Goal: Information Seeking & Learning: Learn about a topic

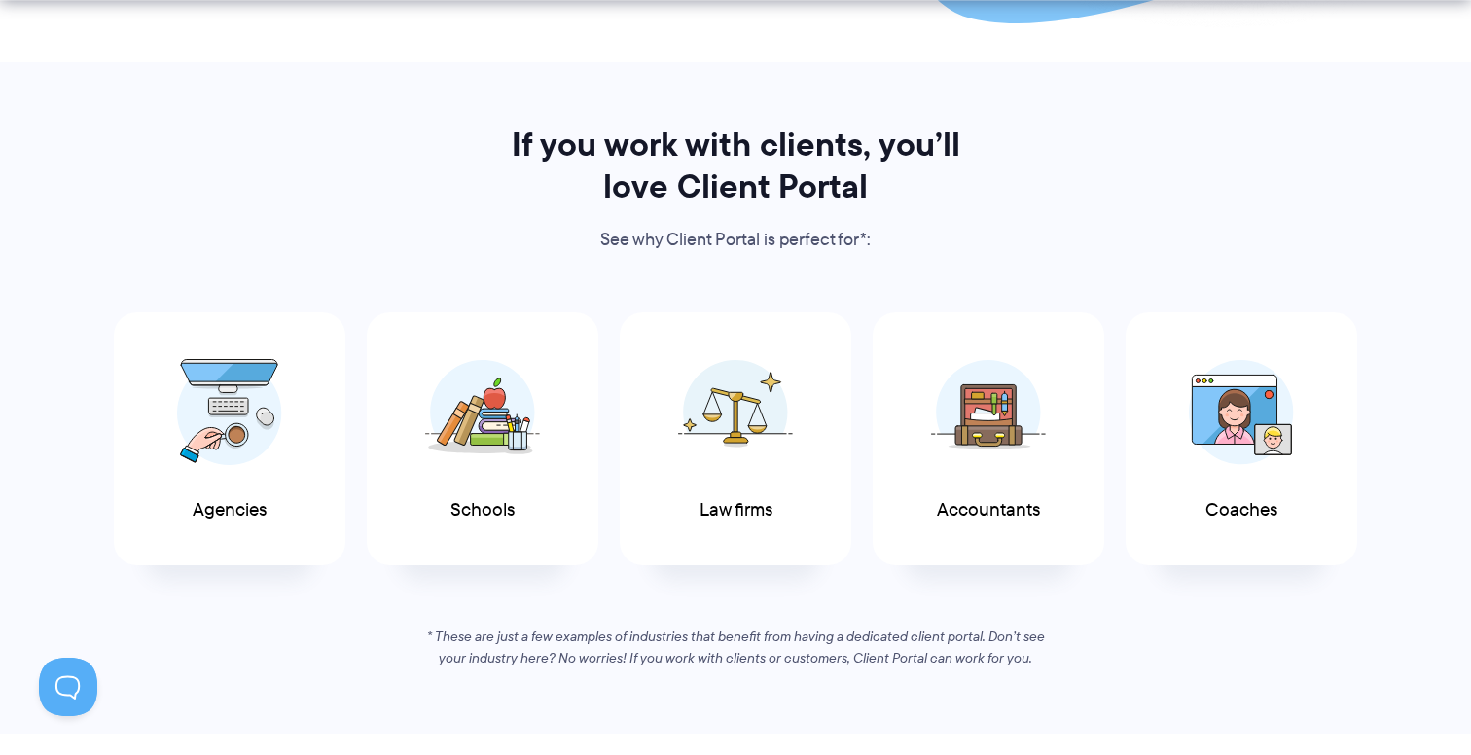
scroll to position [914, 0]
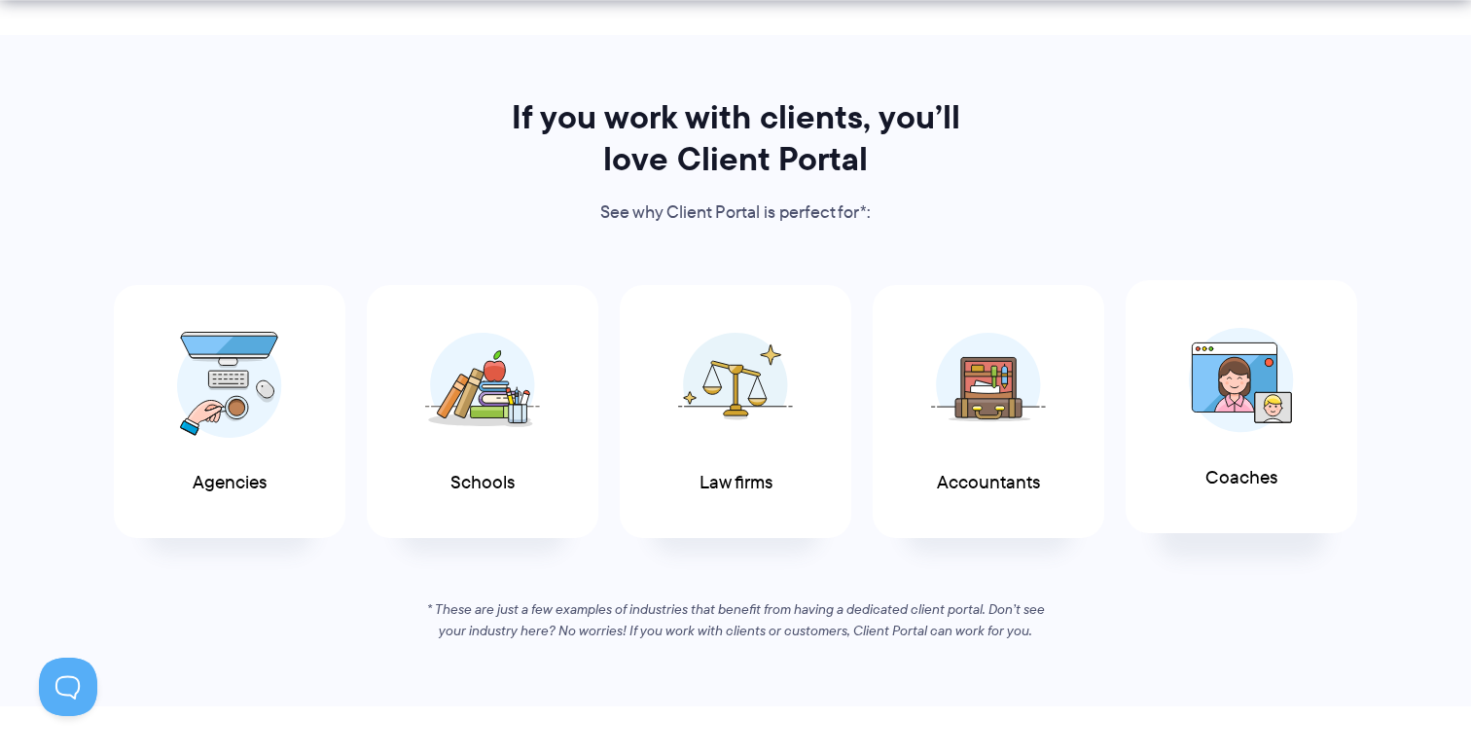
click at [1213, 424] on img at bounding box center [1241, 380] width 105 height 105
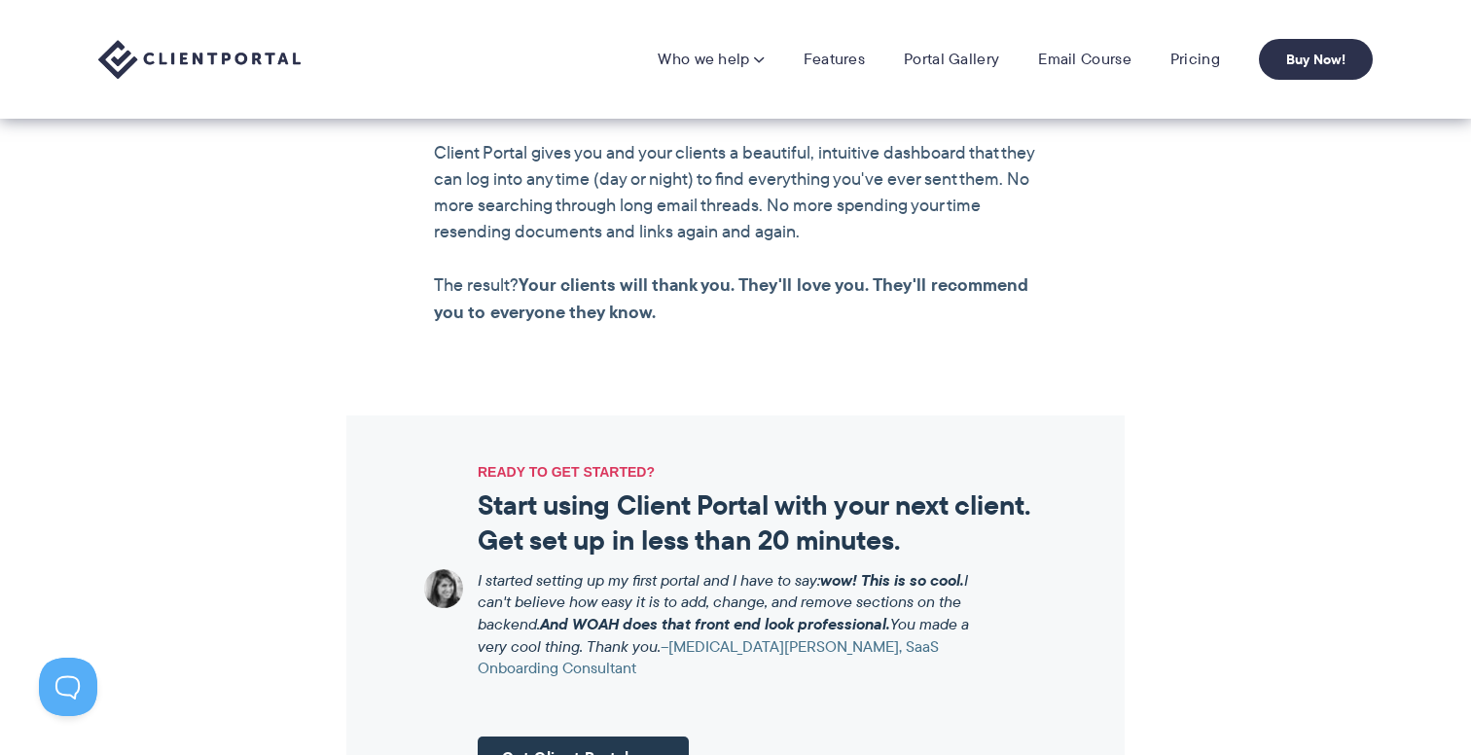
scroll to position [1735, 0]
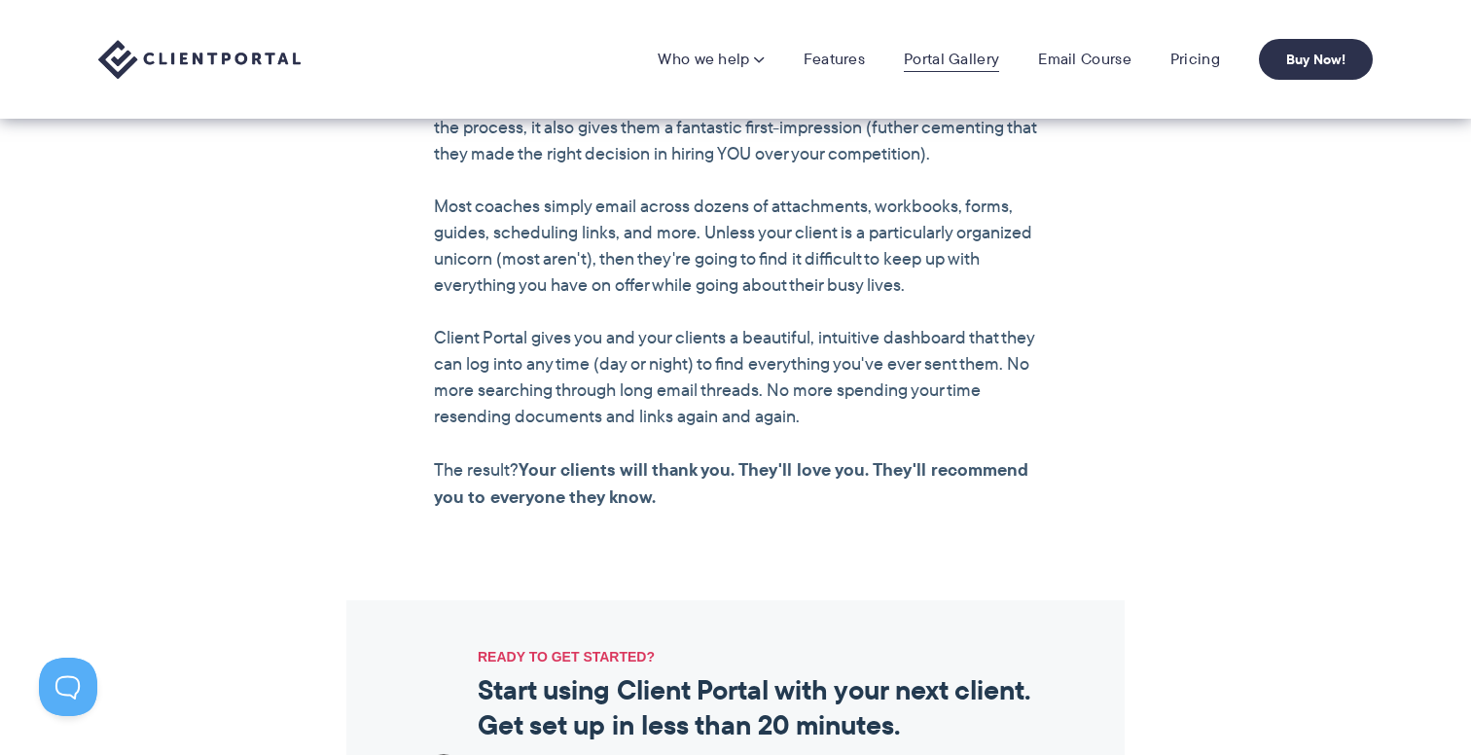
click at [949, 53] on link "Portal Gallery" at bounding box center [951, 59] width 95 height 19
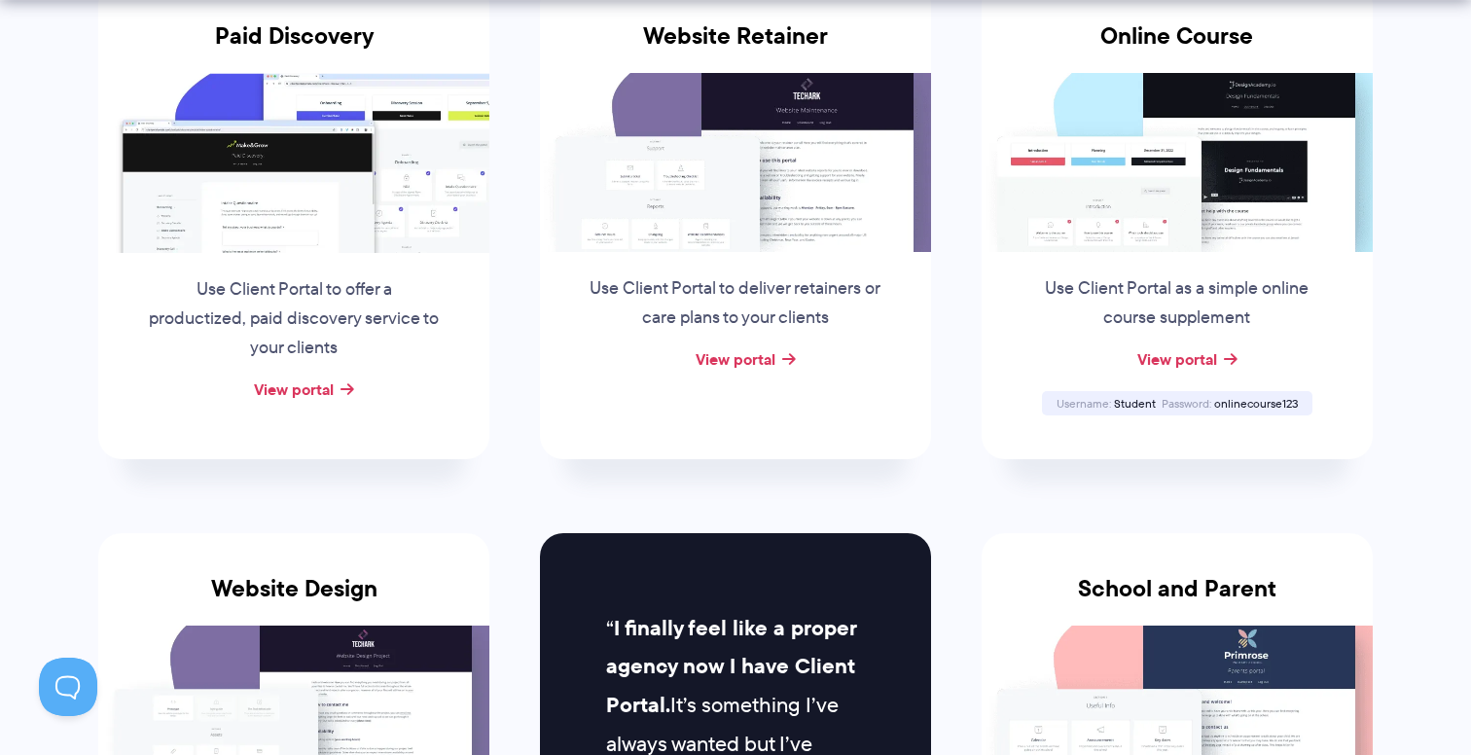
scroll to position [477, 0]
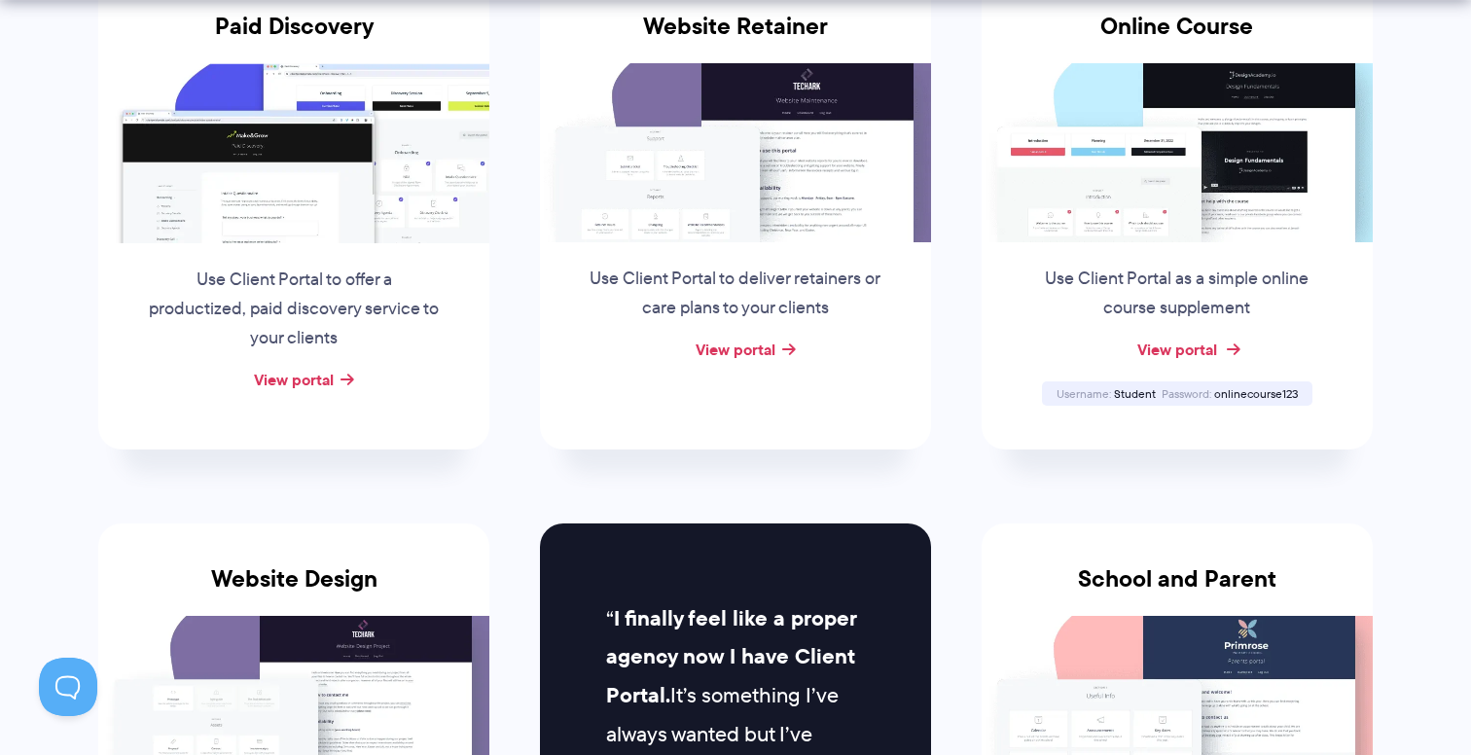
click at [1217, 349] on link "View portal" at bounding box center [1177, 349] width 80 height 23
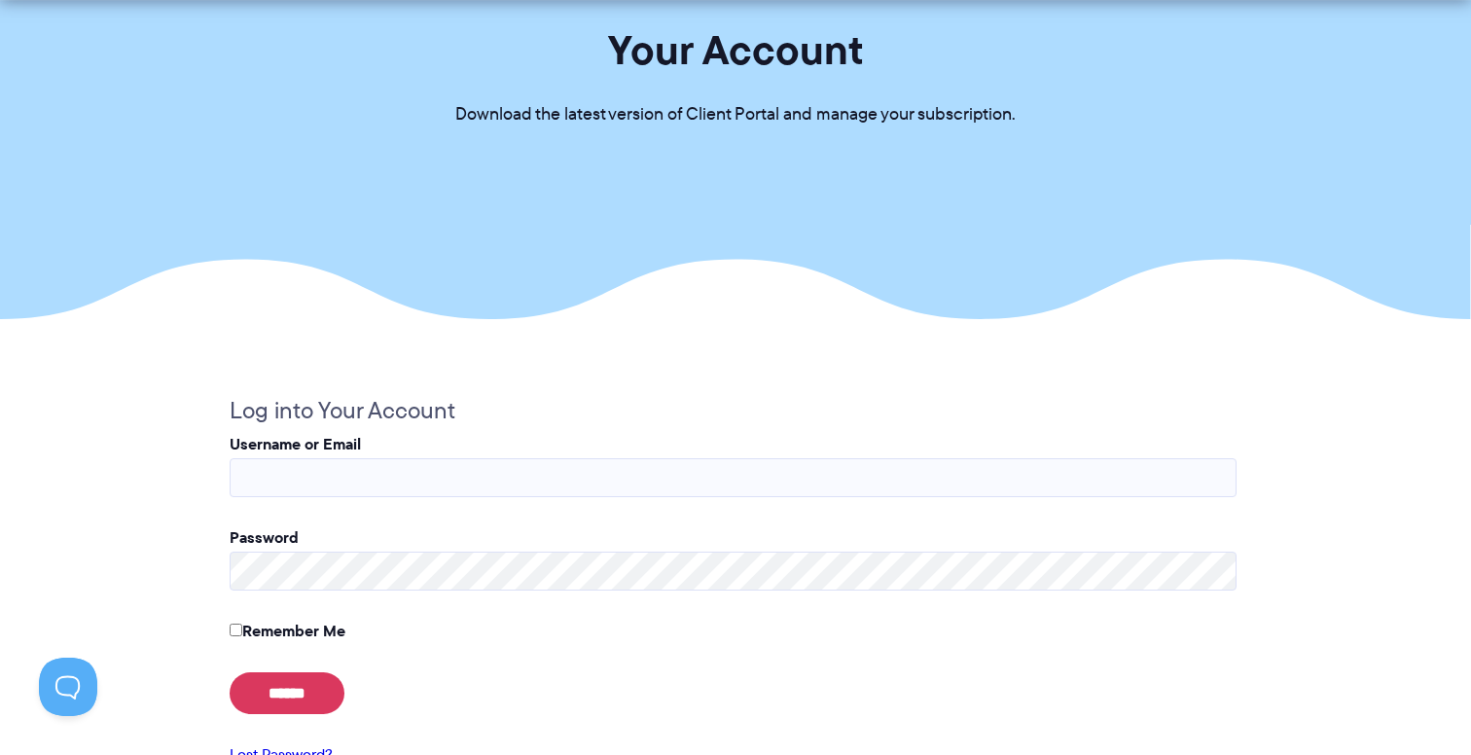
scroll to position [161, 0]
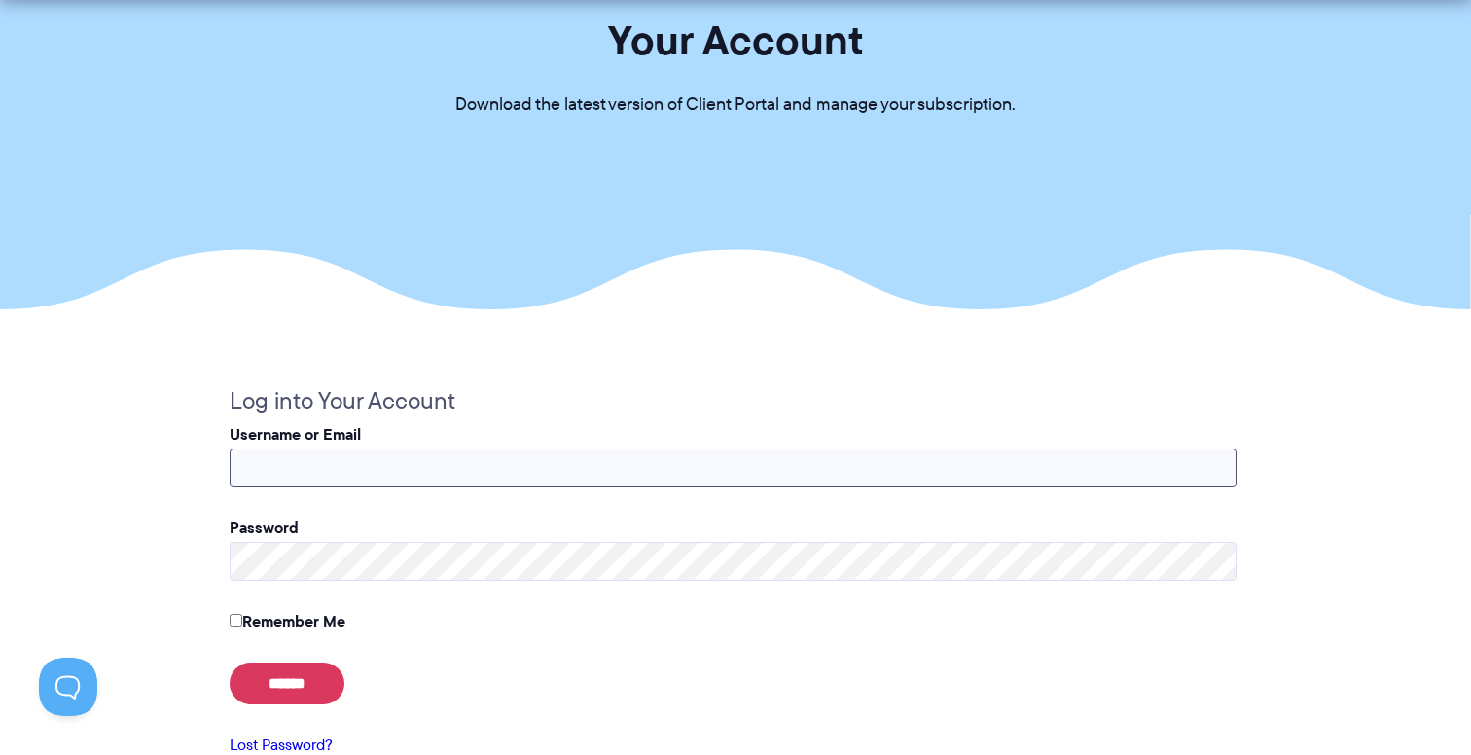
type input "**********"
click at [247, 626] on label "Remember Me" at bounding box center [288, 620] width 116 height 23
click at [255, 662] on fieldset "**********" at bounding box center [733, 583] width 1007 height 406
click at [255, 672] on input "******" at bounding box center [287, 684] width 115 height 42
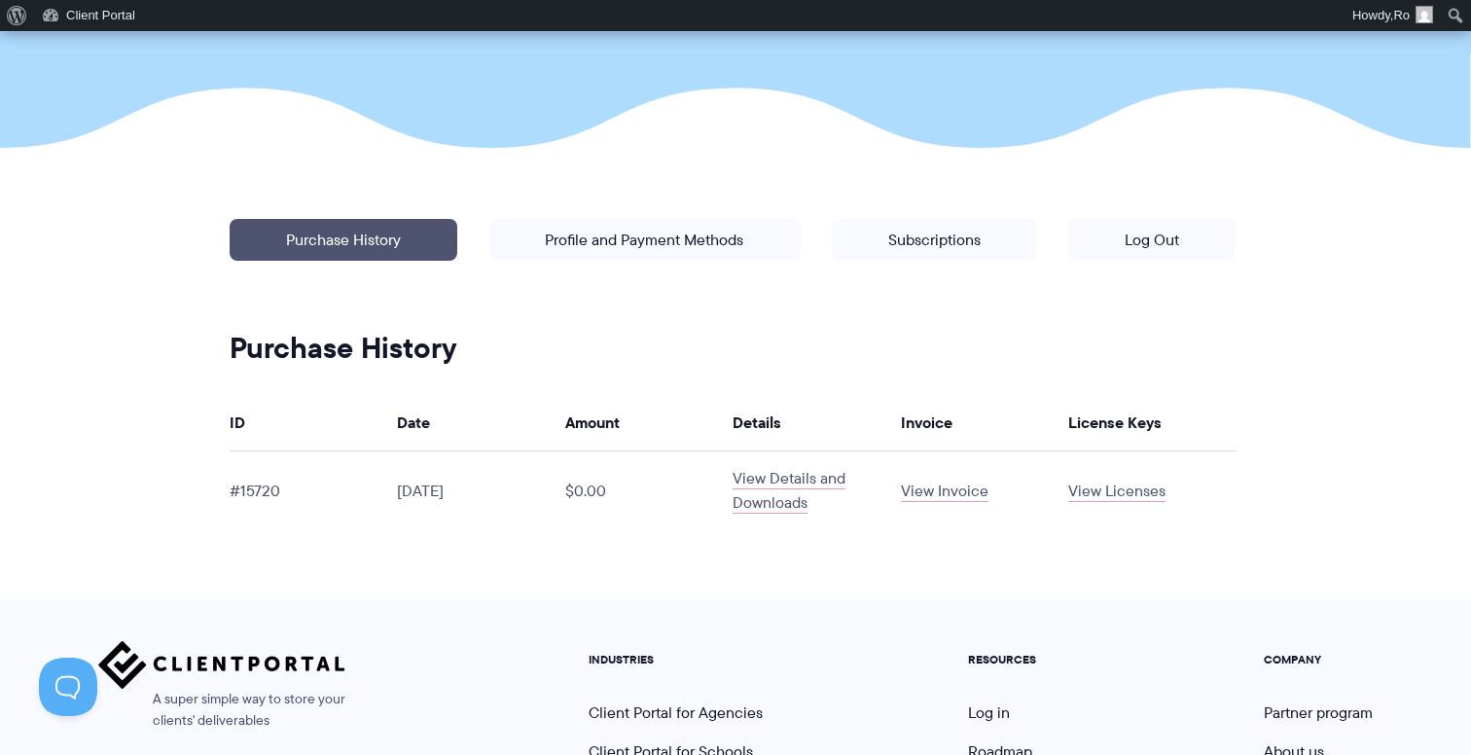
scroll to position [379, 0]
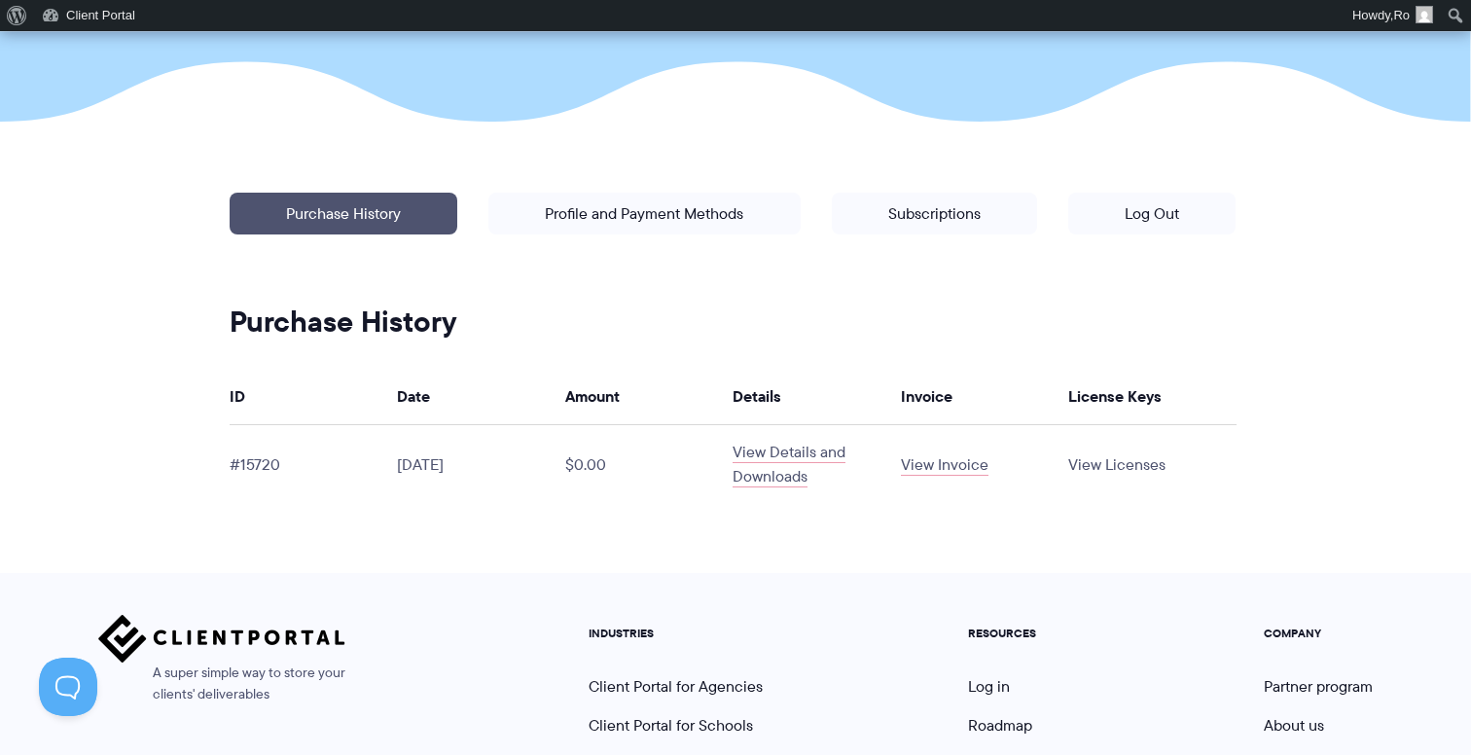
click at [1130, 464] on link "View Licenses" at bounding box center [1116, 464] width 97 height 22
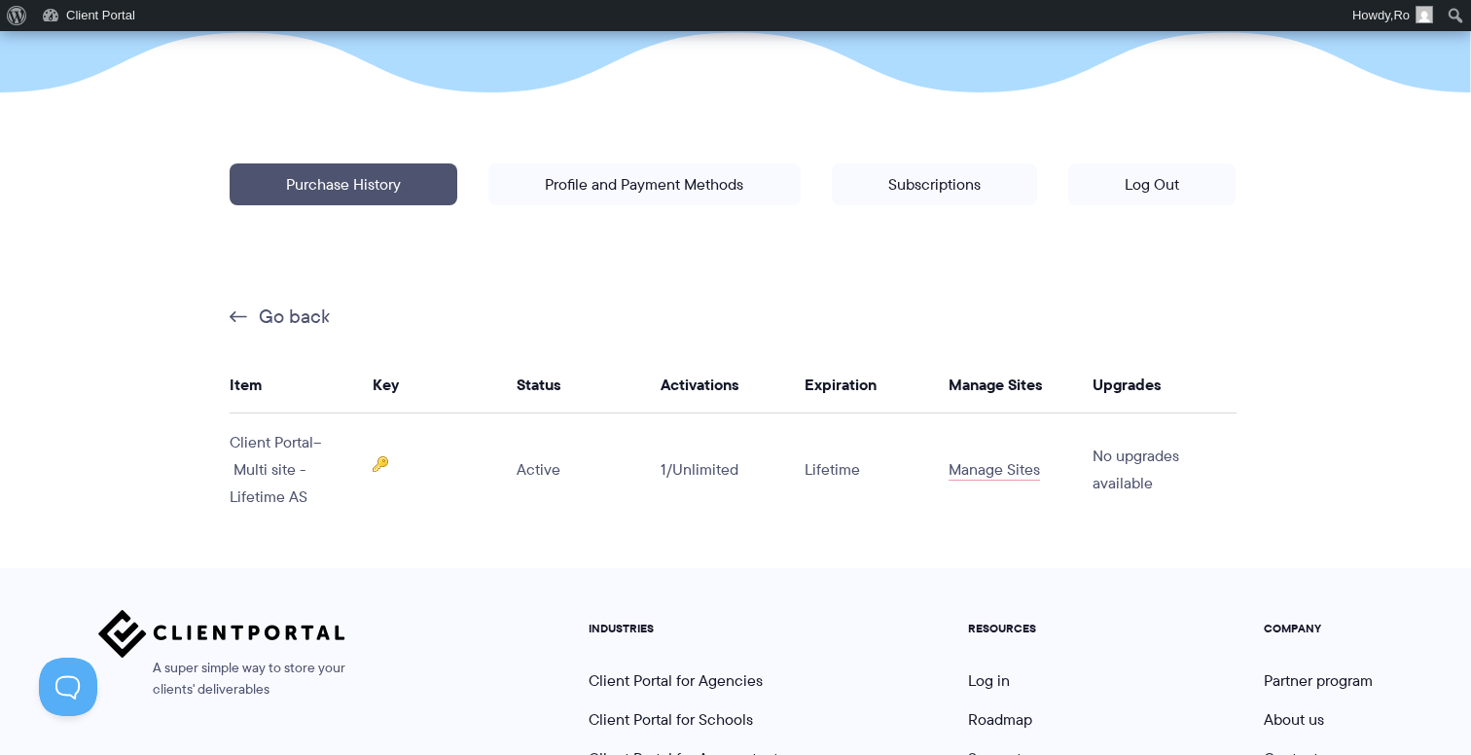
scroll to position [446, 0]
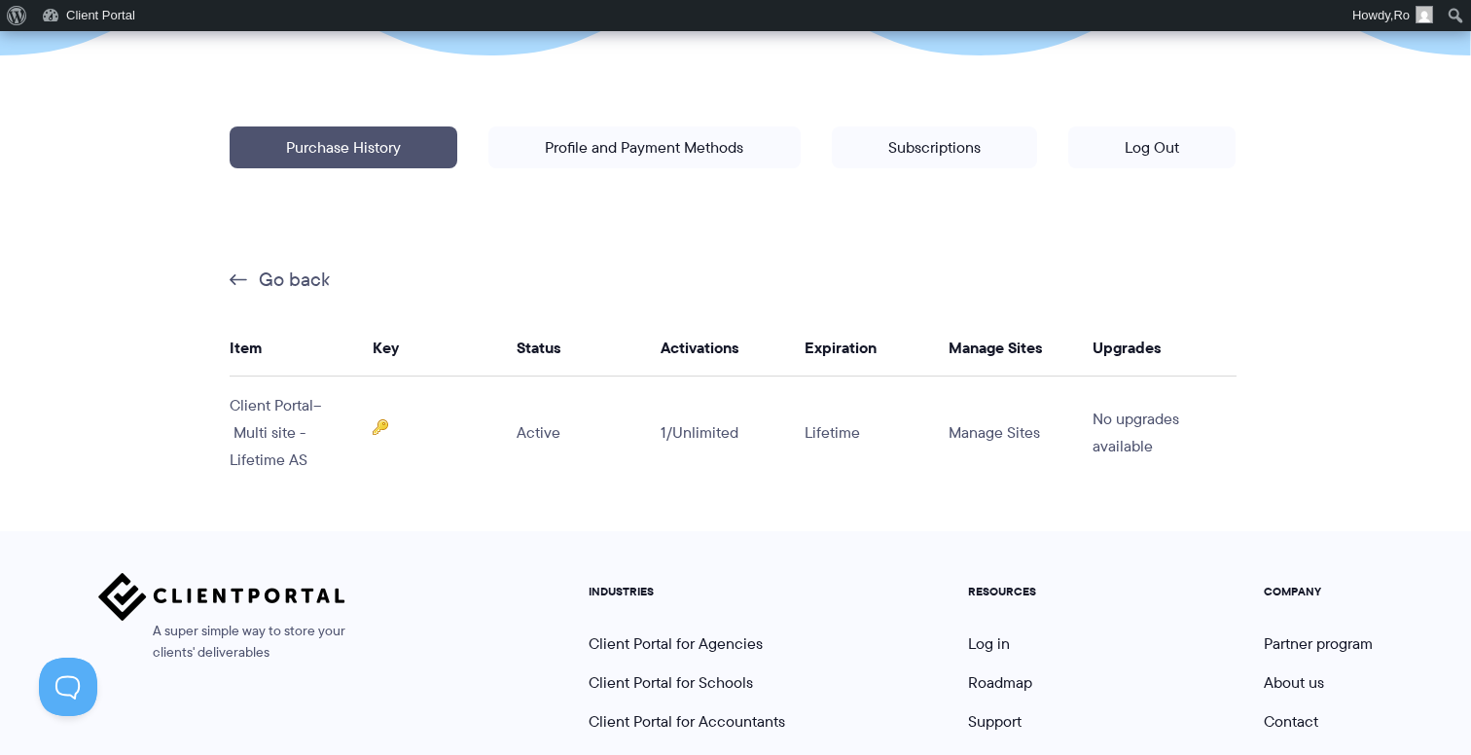
click at [999, 444] on link "Manage Sites" at bounding box center [994, 432] width 91 height 22
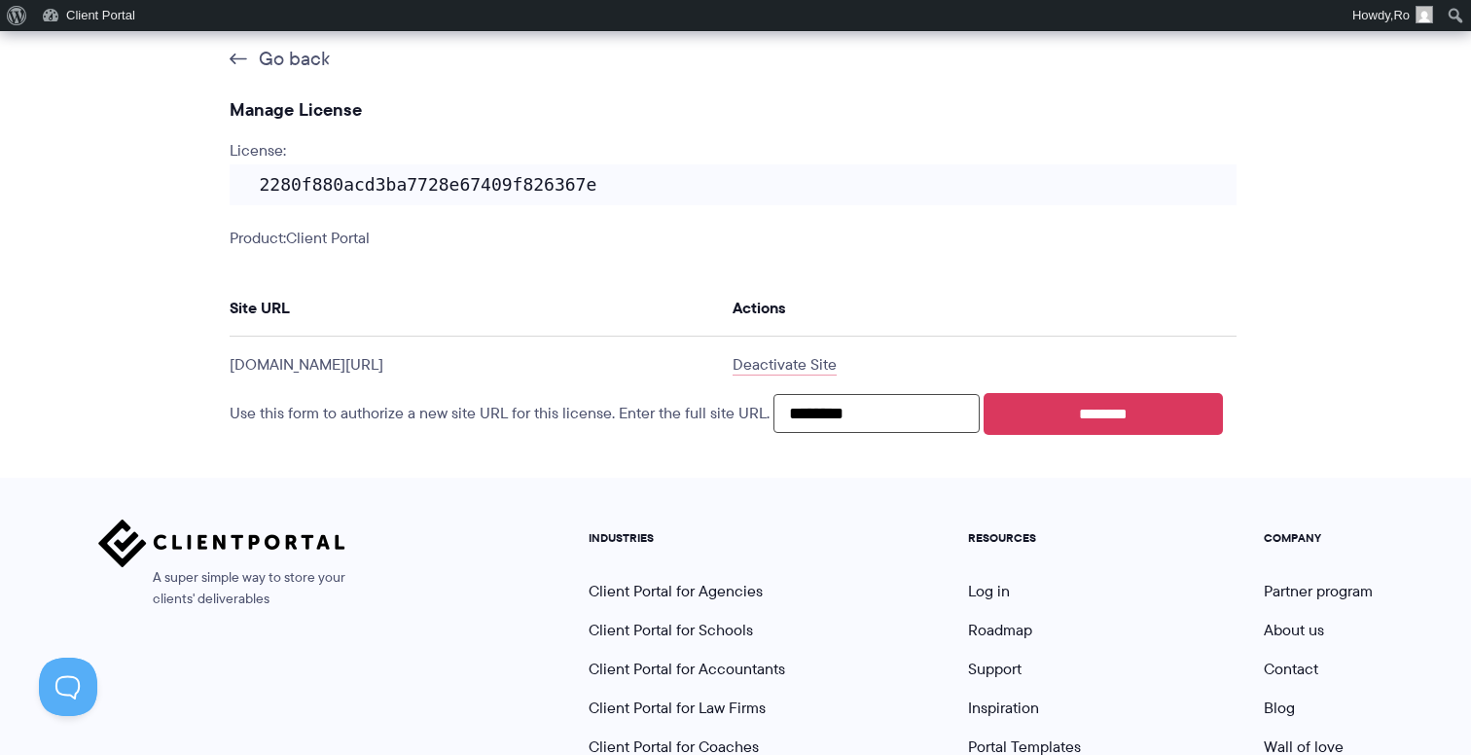
scroll to position [644, 0]
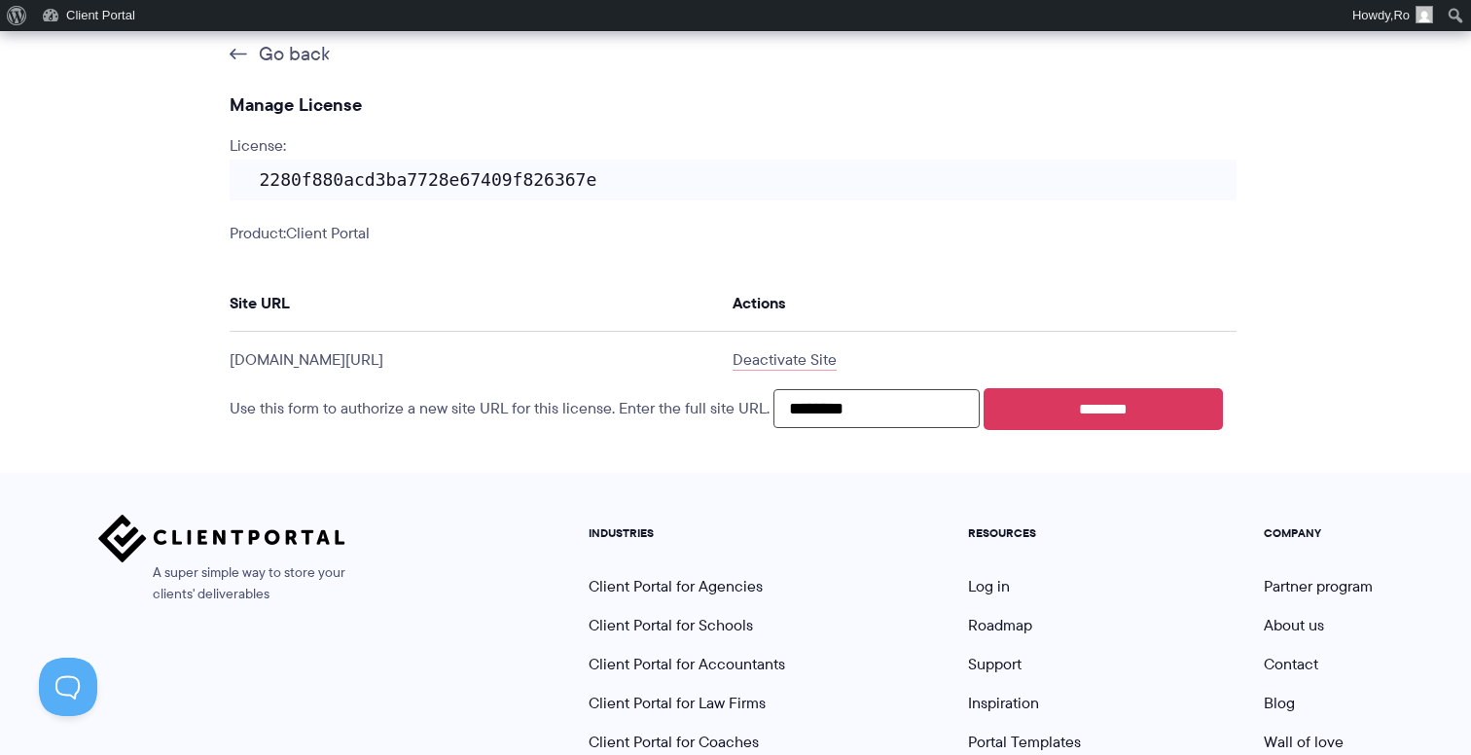
click at [320, 360] on td "portal.stetig.ch/" at bounding box center [482, 360] width 504 height 57
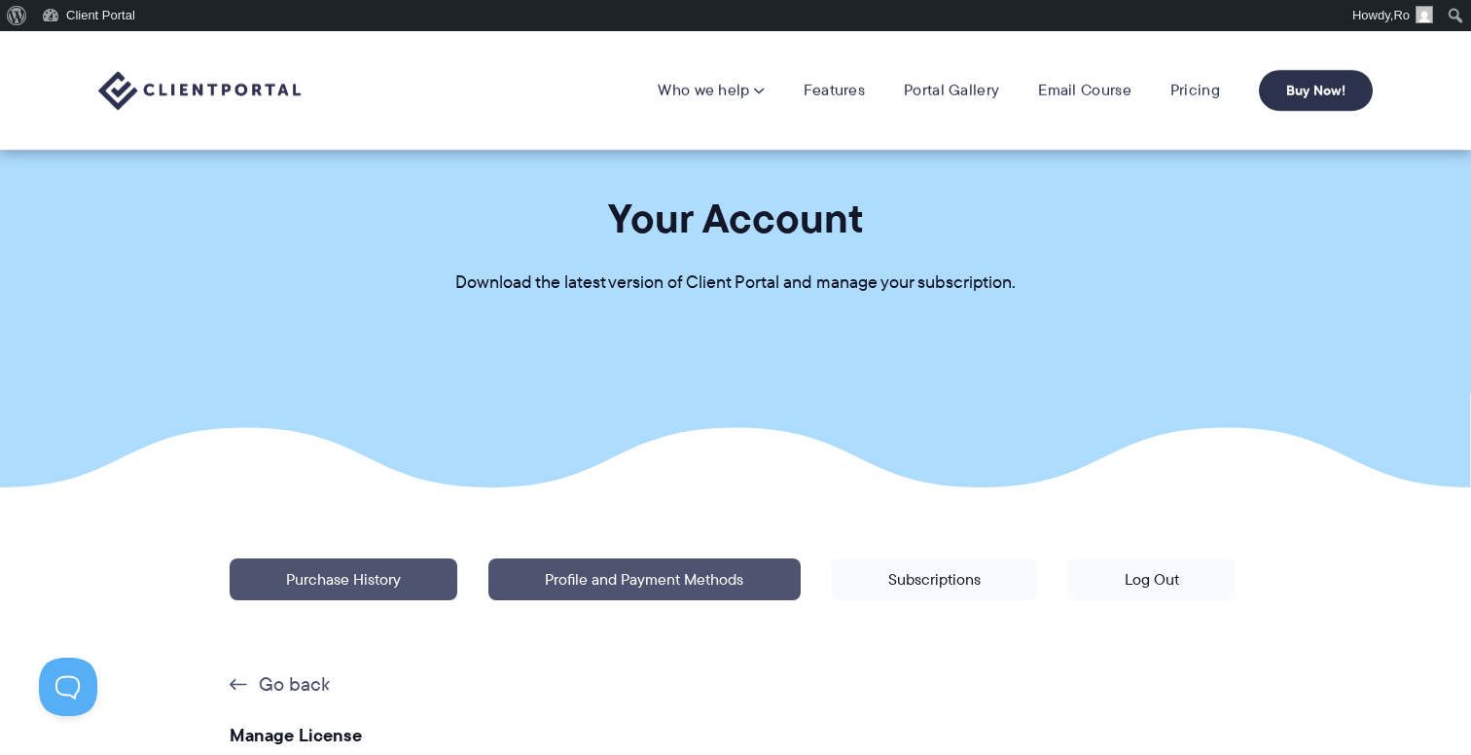
scroll to position [0, 0]
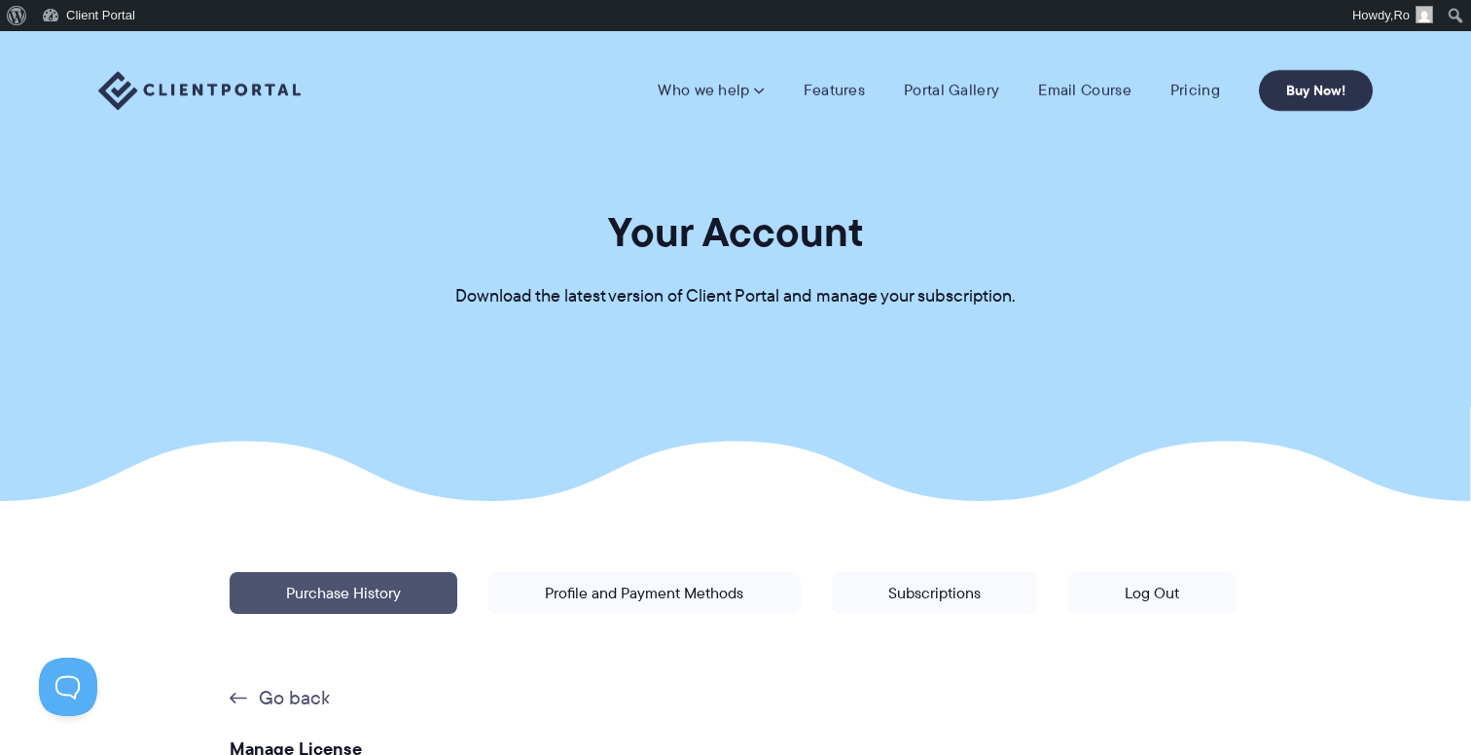
click at [236, 709] on p "Go back" at bounding box center [733, 696] width 1007 height 27
click at [317, 705] on link "Go back" at bounding box center [280, 697] width 100 height 25
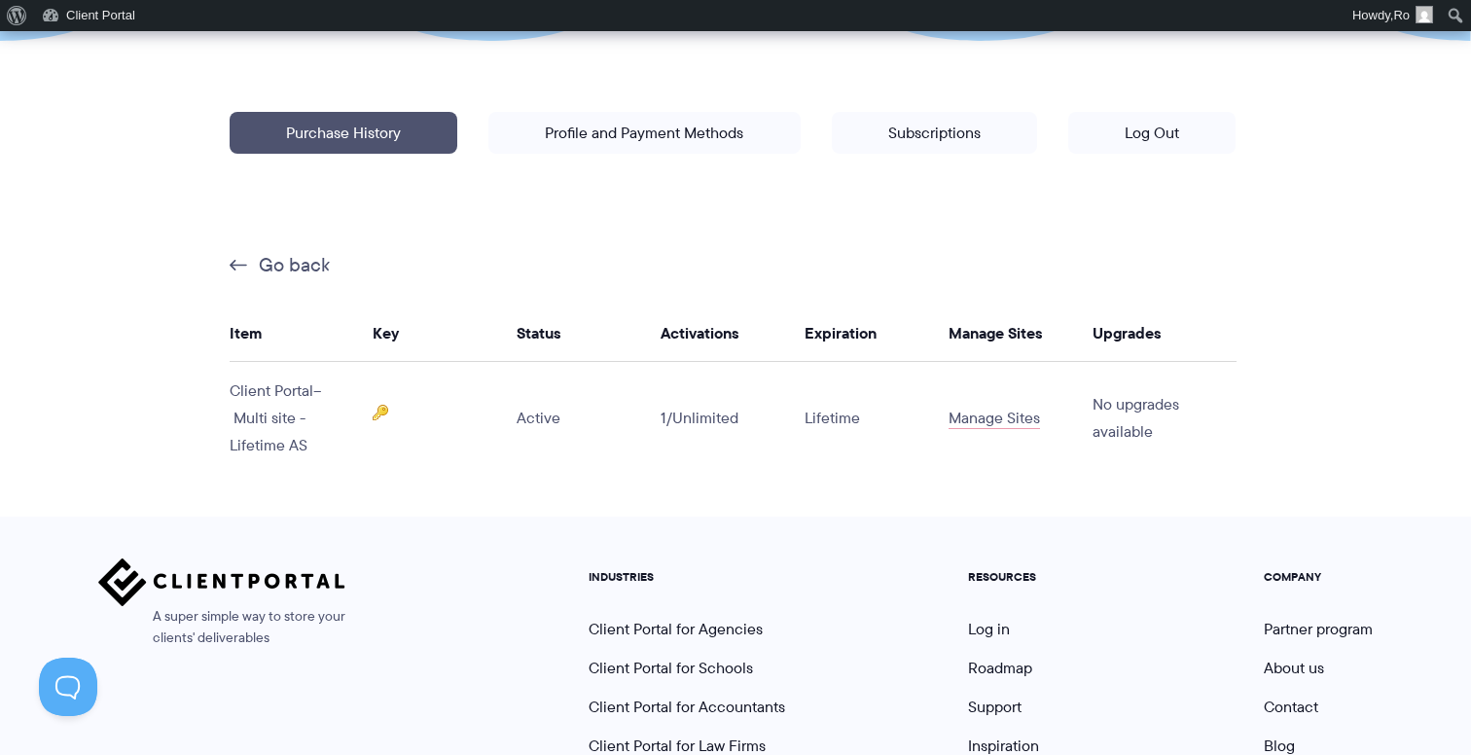
click at [382, 410] on img at bounding box center [381, 413] width 16 height 16
click at [285, 414] on span "– Multi site - Lifetime AS" at bounding box center [275, 417] width 91 height 77
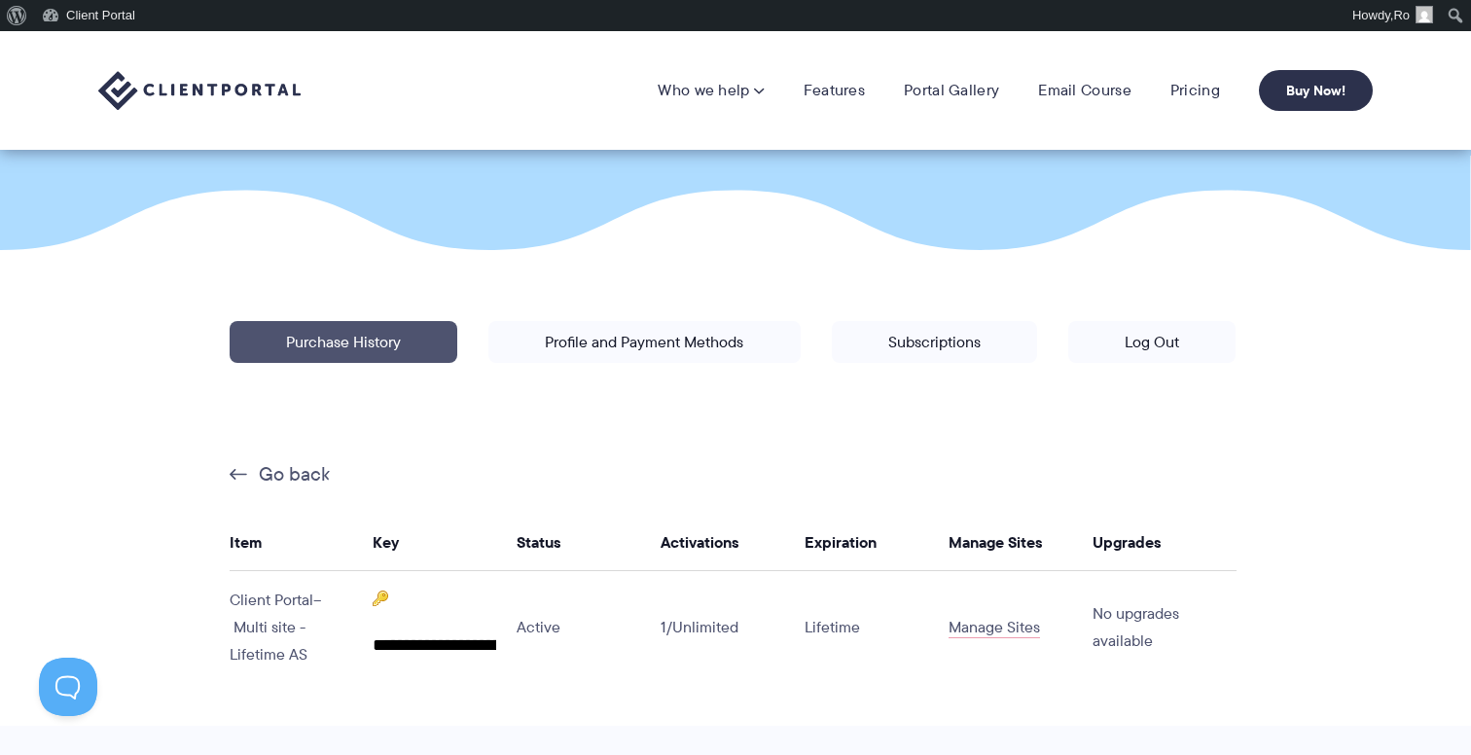
scroll to position [233, 0]
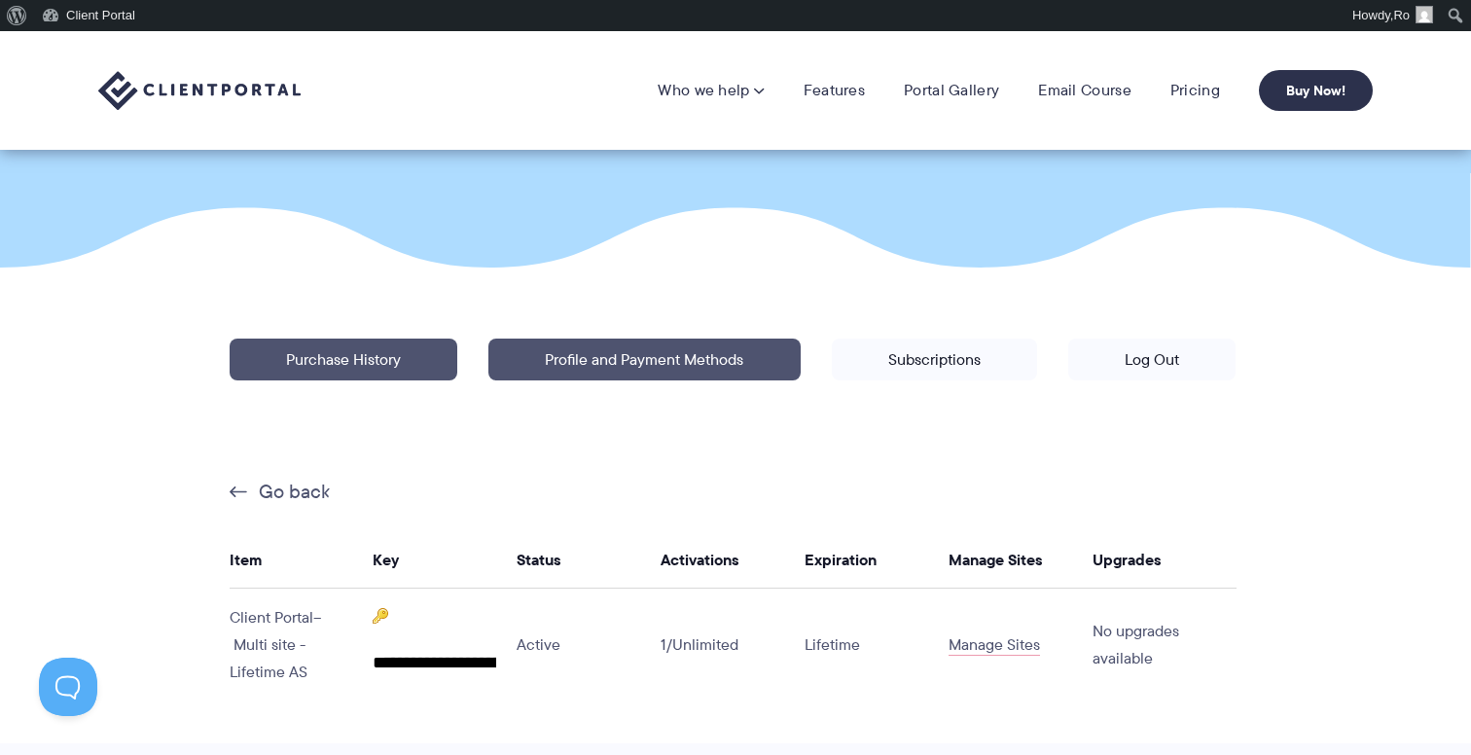
click at [714, 363] on link "Profile and Payment Methods" at bounding box center [643, 360] width 311 height 42
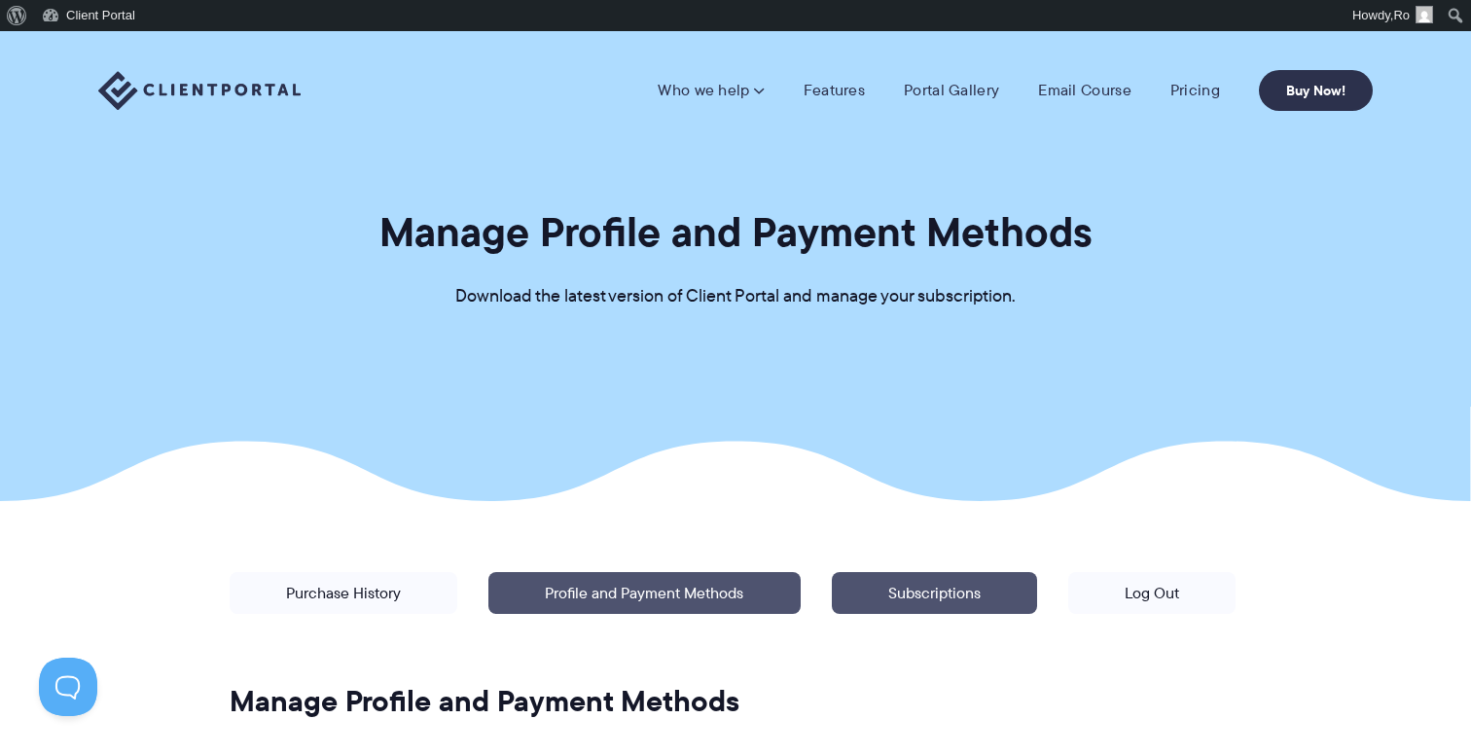
click at [971, 597] on link "Subscriptions" at bounding box center [934, 593] width 205 height 42
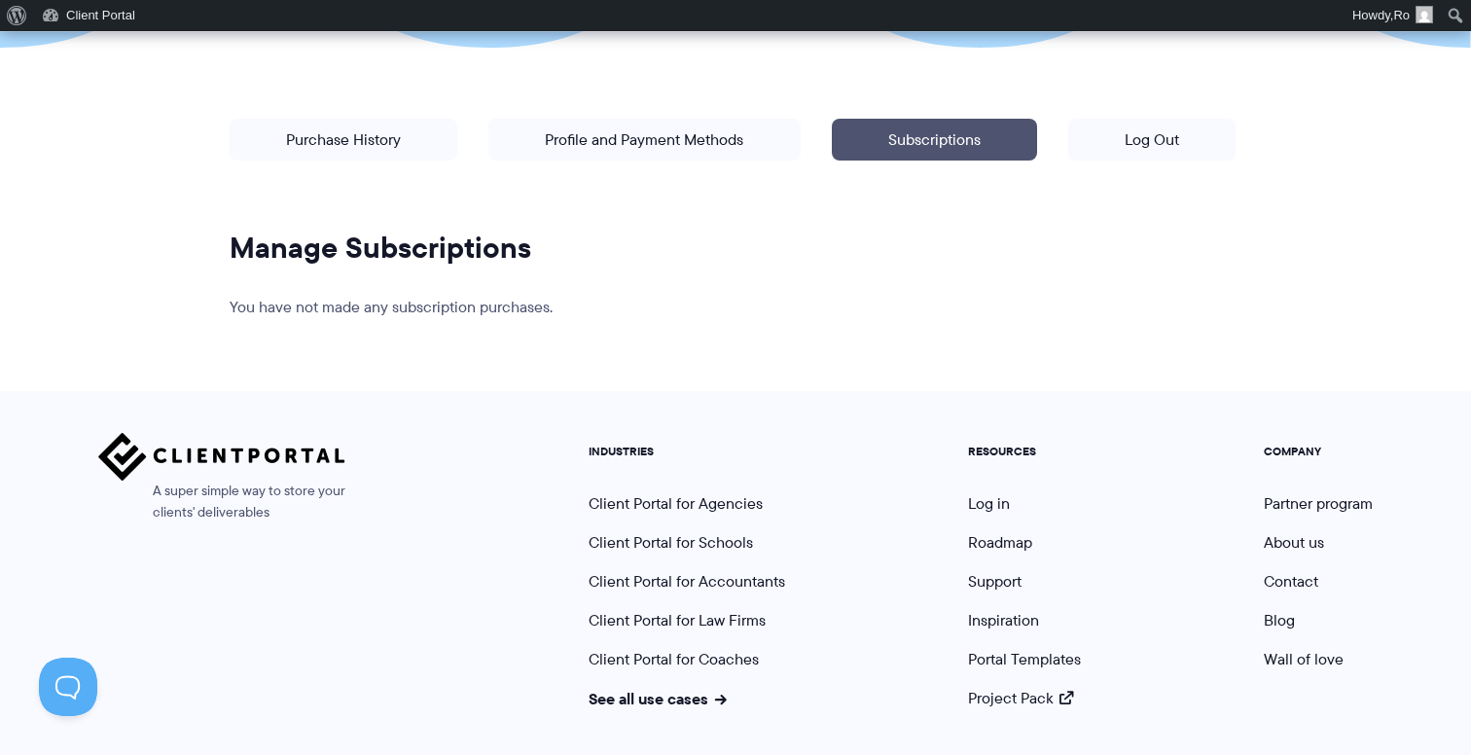
scroll to position [528, 0]
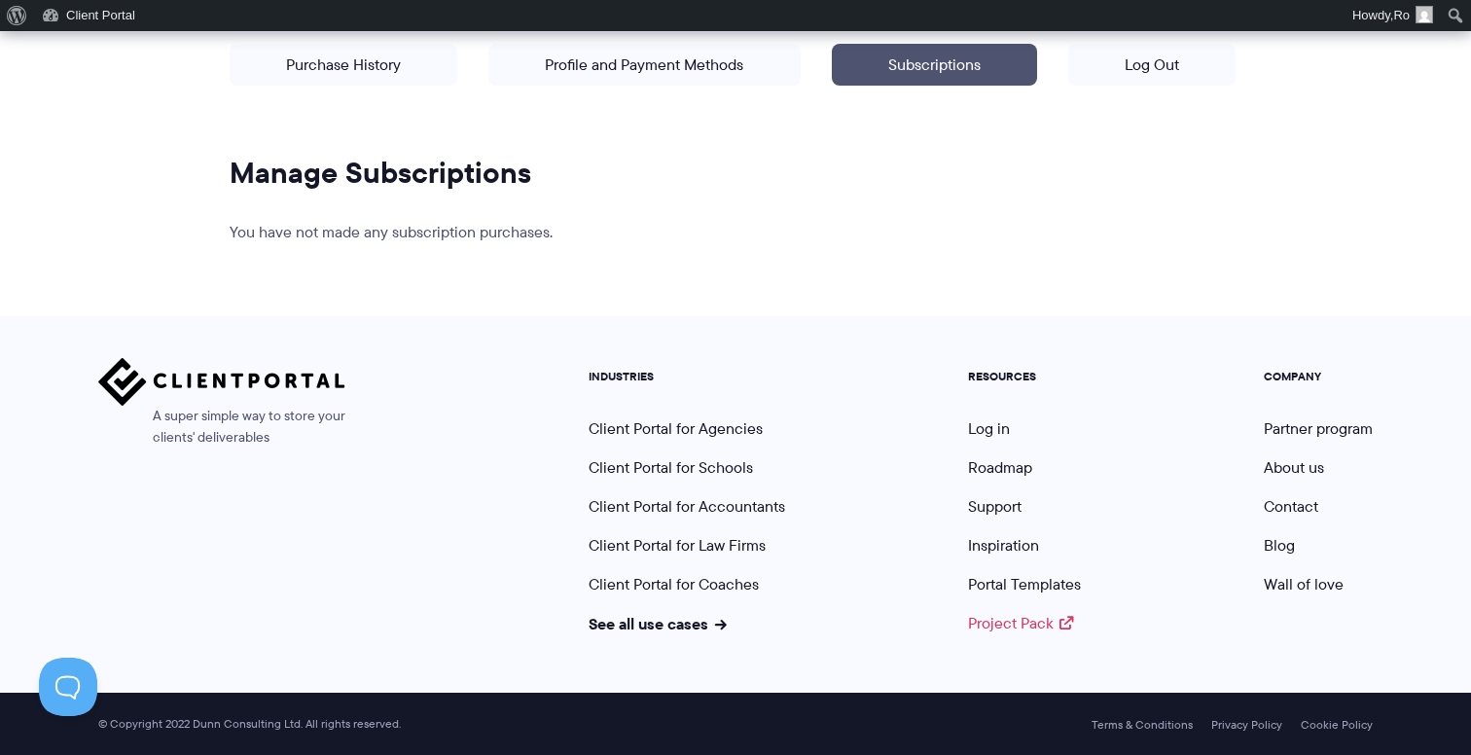
click at [1055, 619] on link "Project Pack" at bounding box center [1020, 623] width 105 height 22
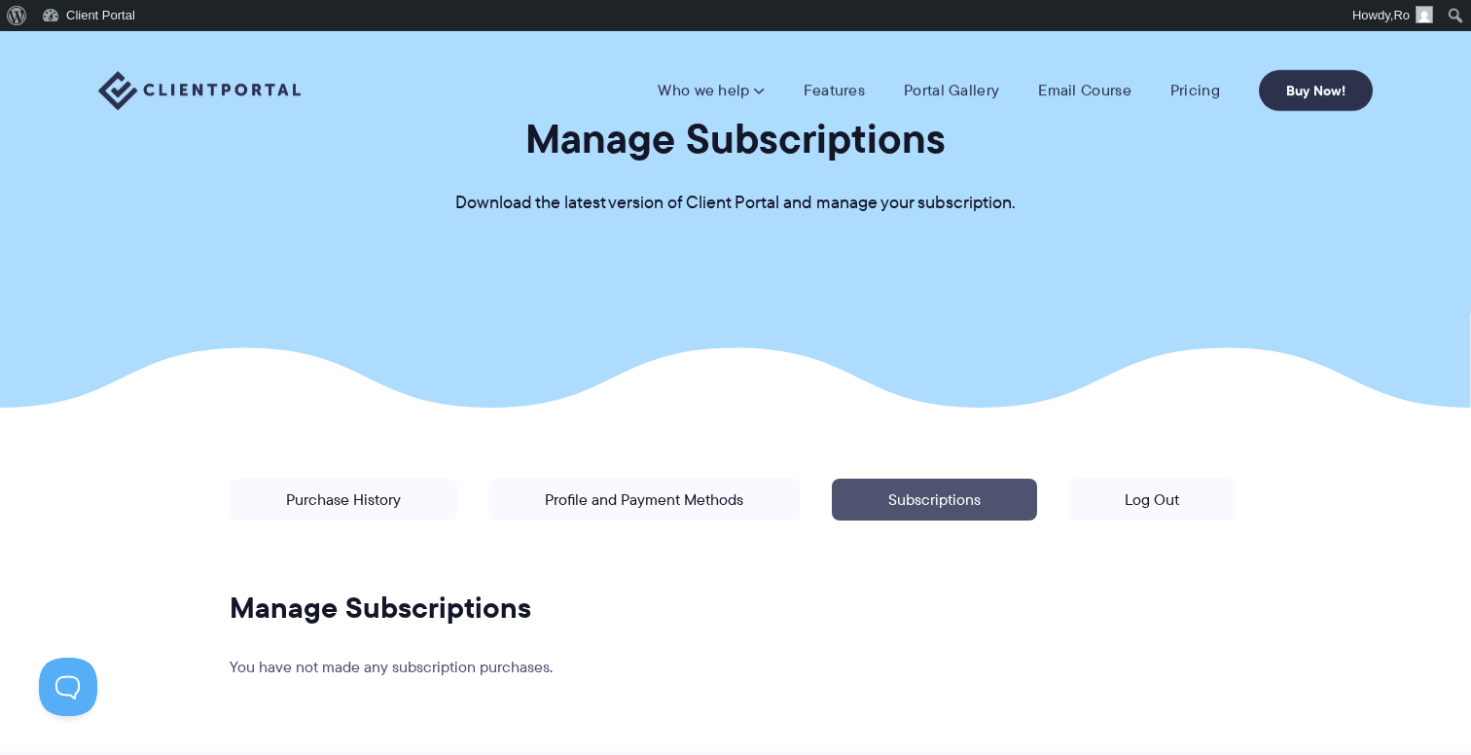
scroll to position [0, 0]
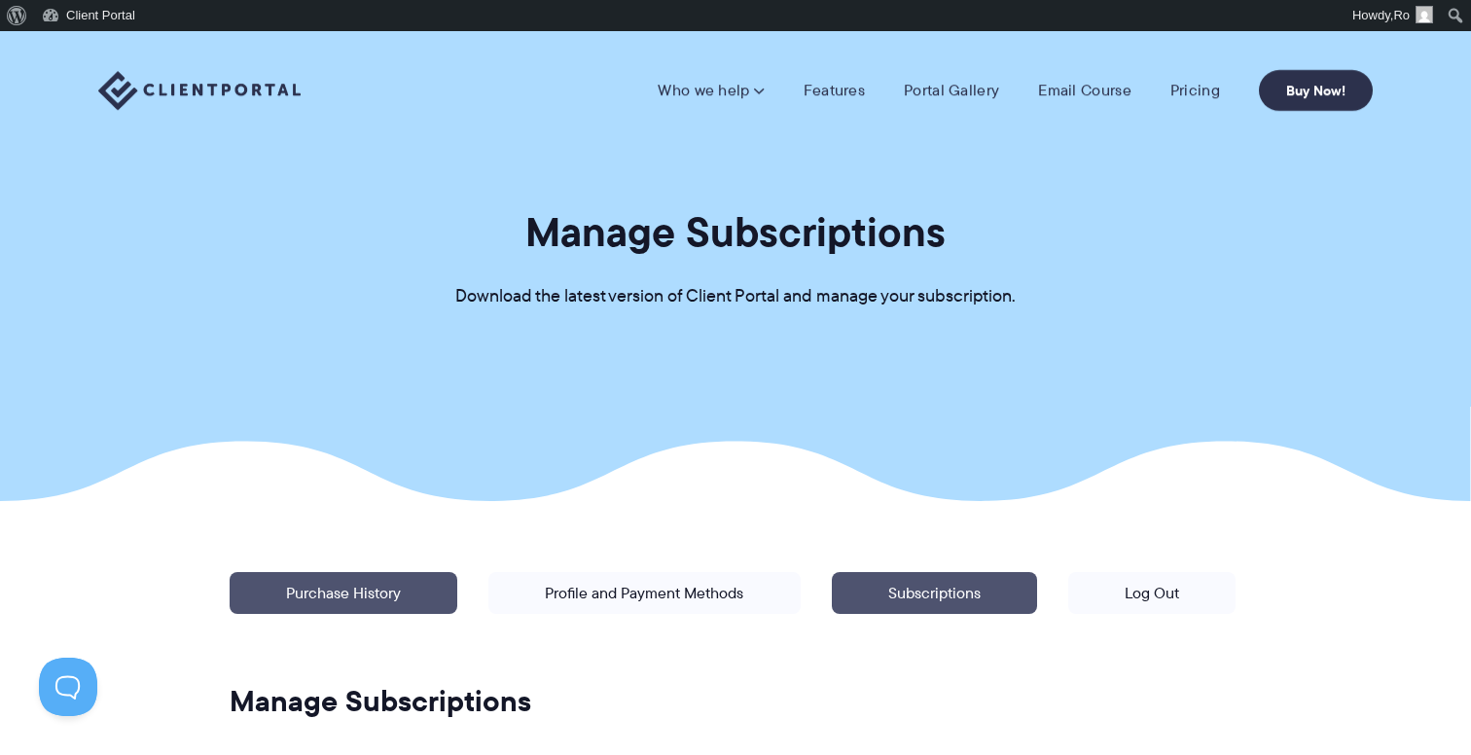
click at [410, 613] on link "Purchase History" at bounding box center [344, 593] width 228 height 42
click at [402, 604] on link "Purchase History" at bounding box center [344, 593] width 228 height 42
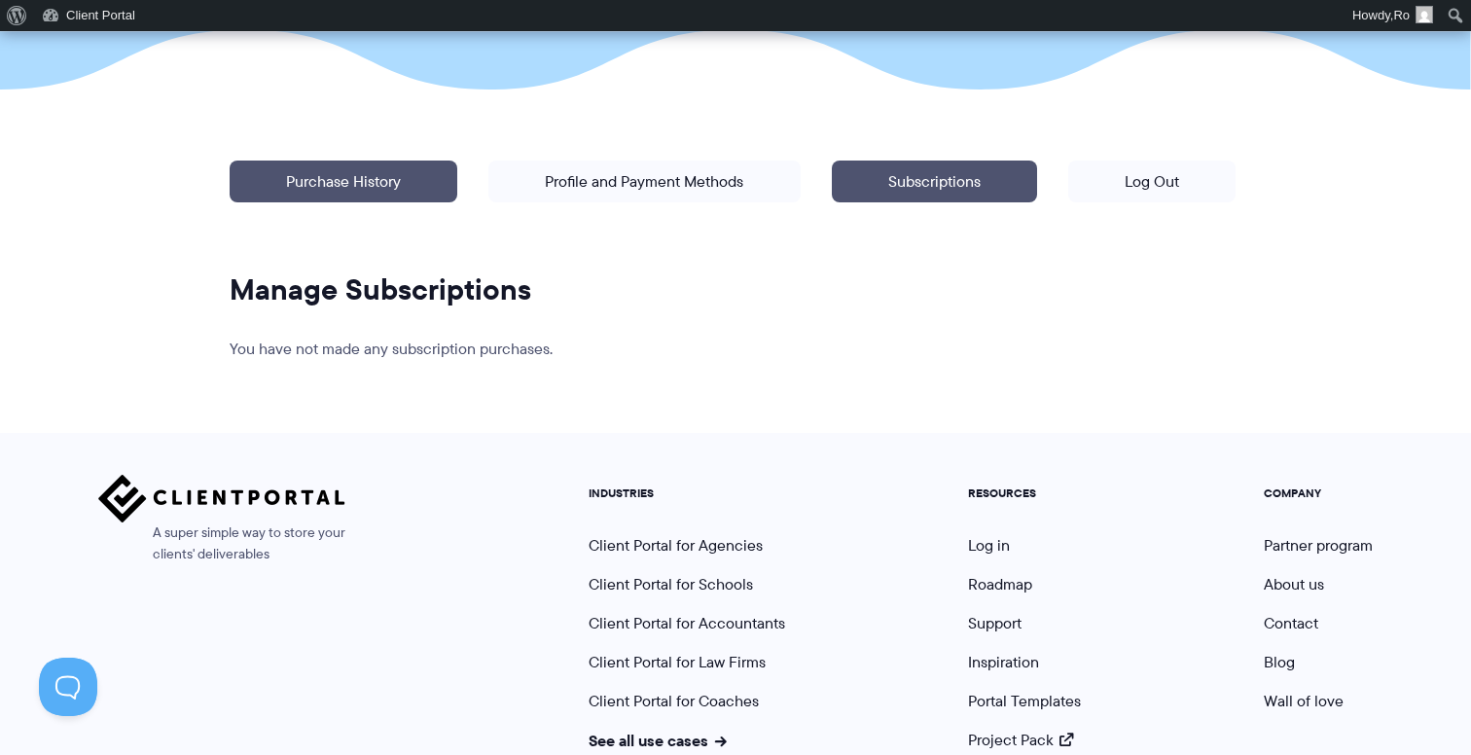
scroll to position [416, 0]
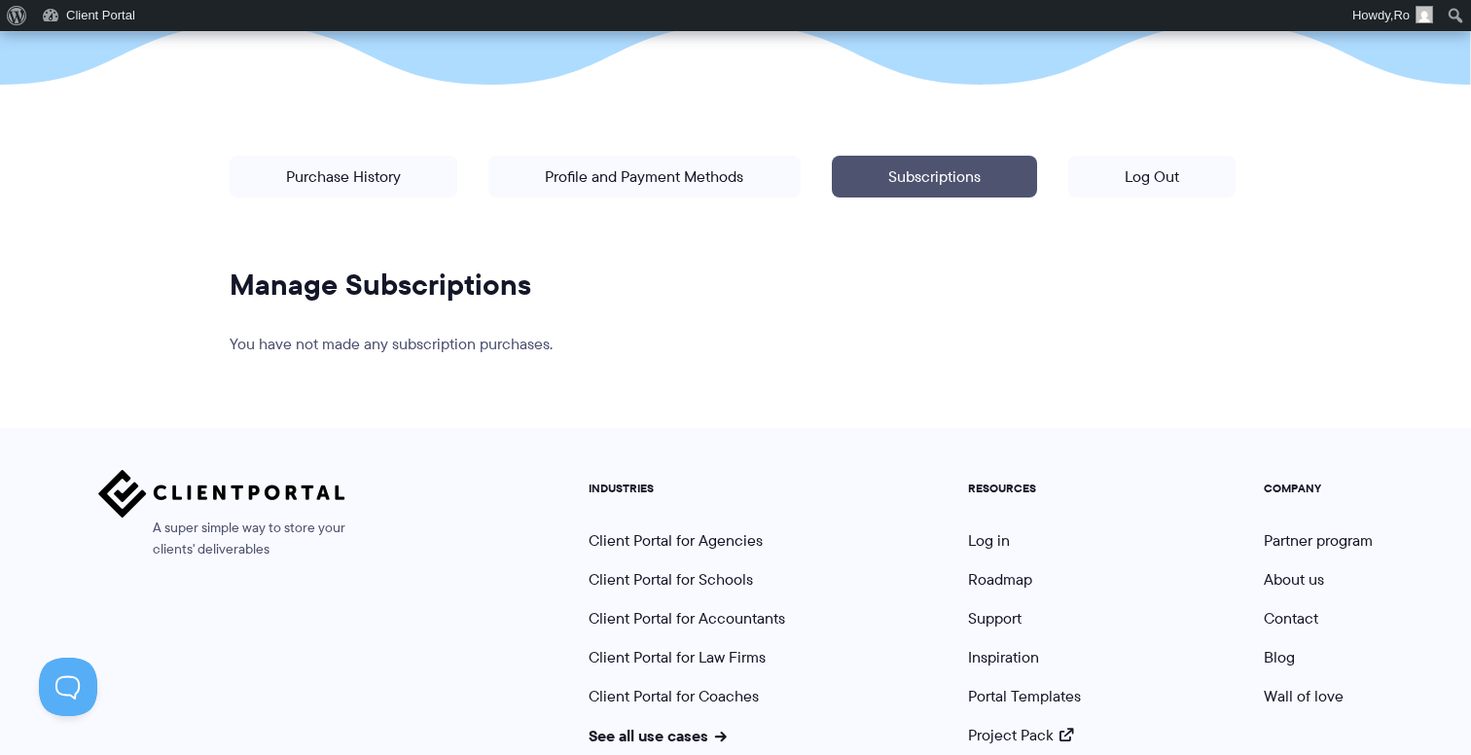
click at [311, 153] on p "Manage your account: Purchase History | Profile and Payment Methods | Subscript…" at bounding box center [732, 210] width 1037 height 141
click at [311, 160] on link "Purchase History" at bounding box center [344, 177] width 228 height 42
click at [316, 171] on link "Purchase History" at bounding box center [344, 177] width 228 height 42
click at [51, 696] on button at bounding box center [64, 683] width 58 height 58
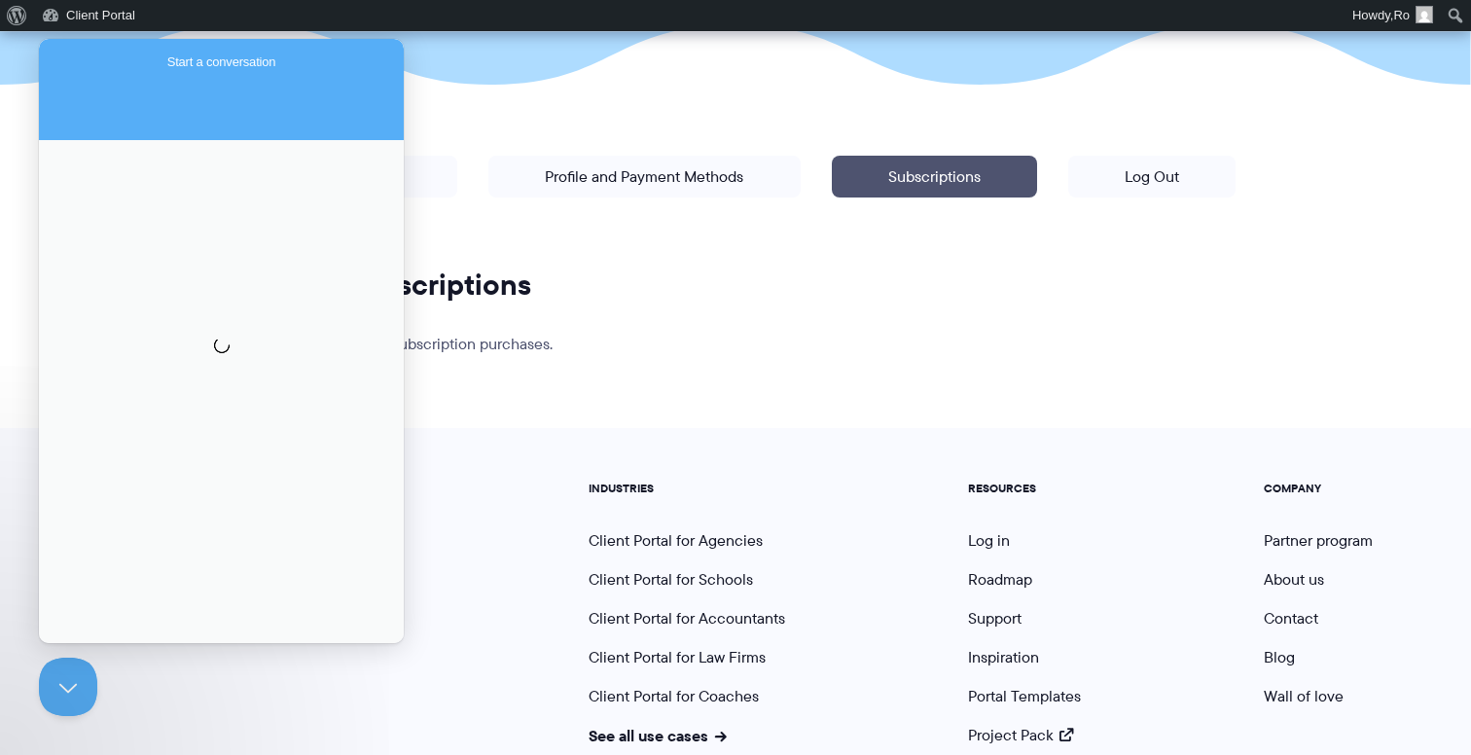
scroll to position [0, 0]
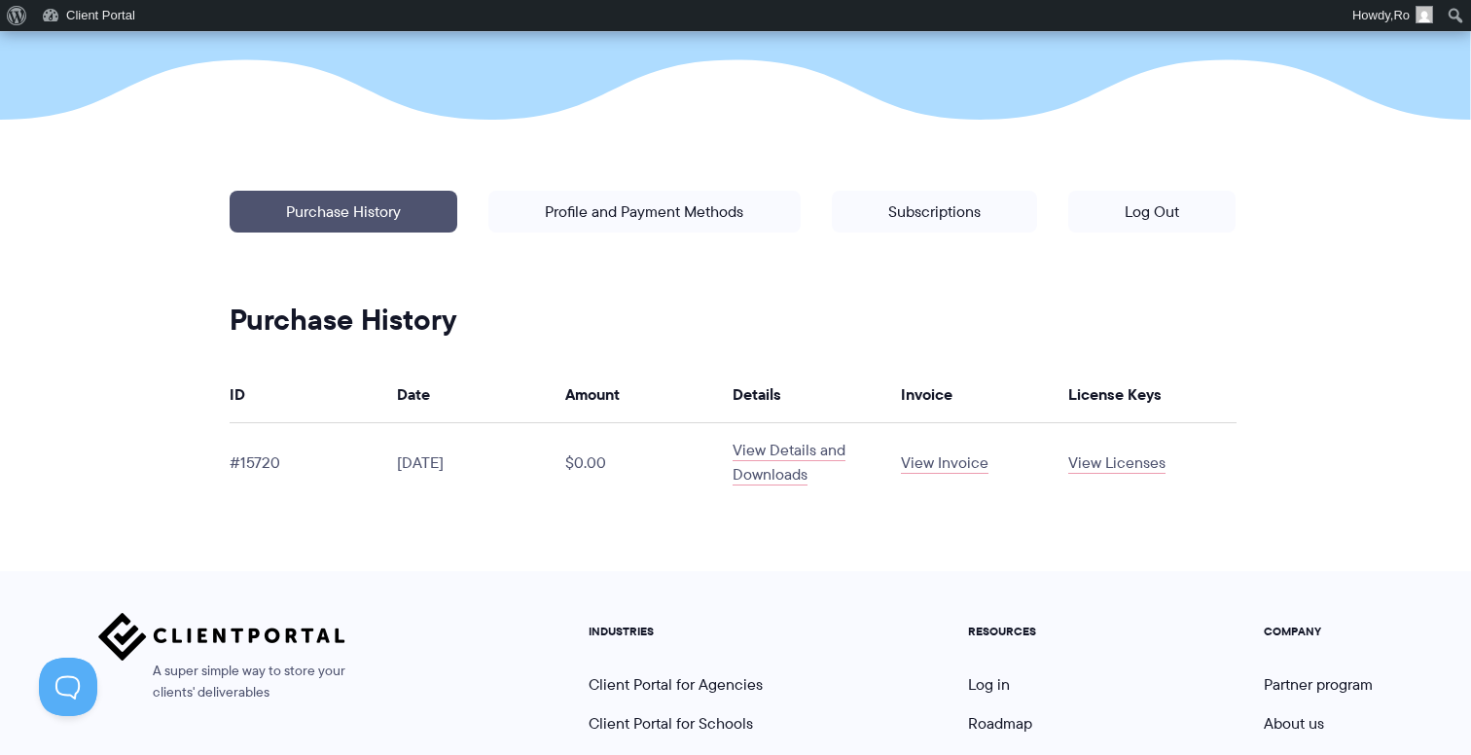
scroll to position [382, 0]
click at [776, 472] on link "View Details and Downloads" at bounding box center [789, 461] width 113 height 47
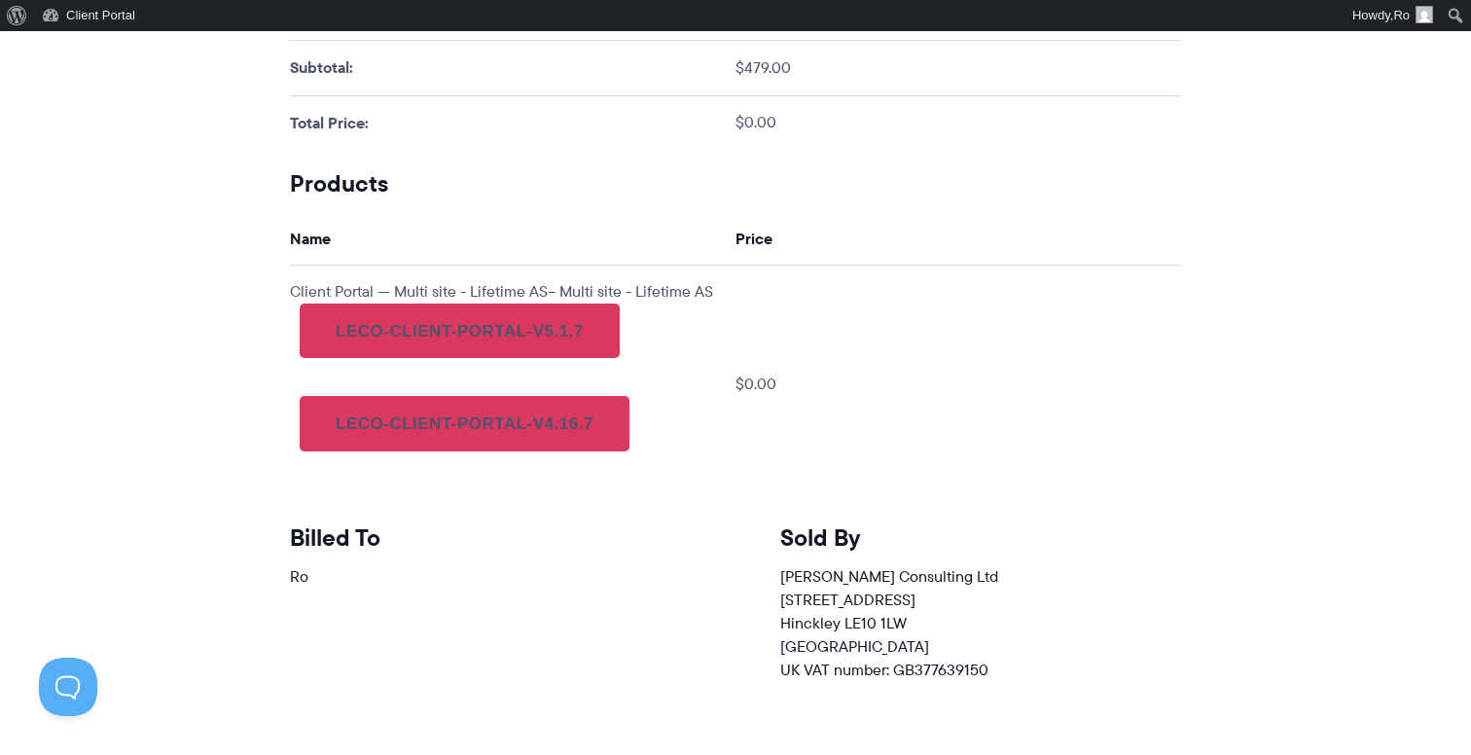
scroll to position [850, 0]
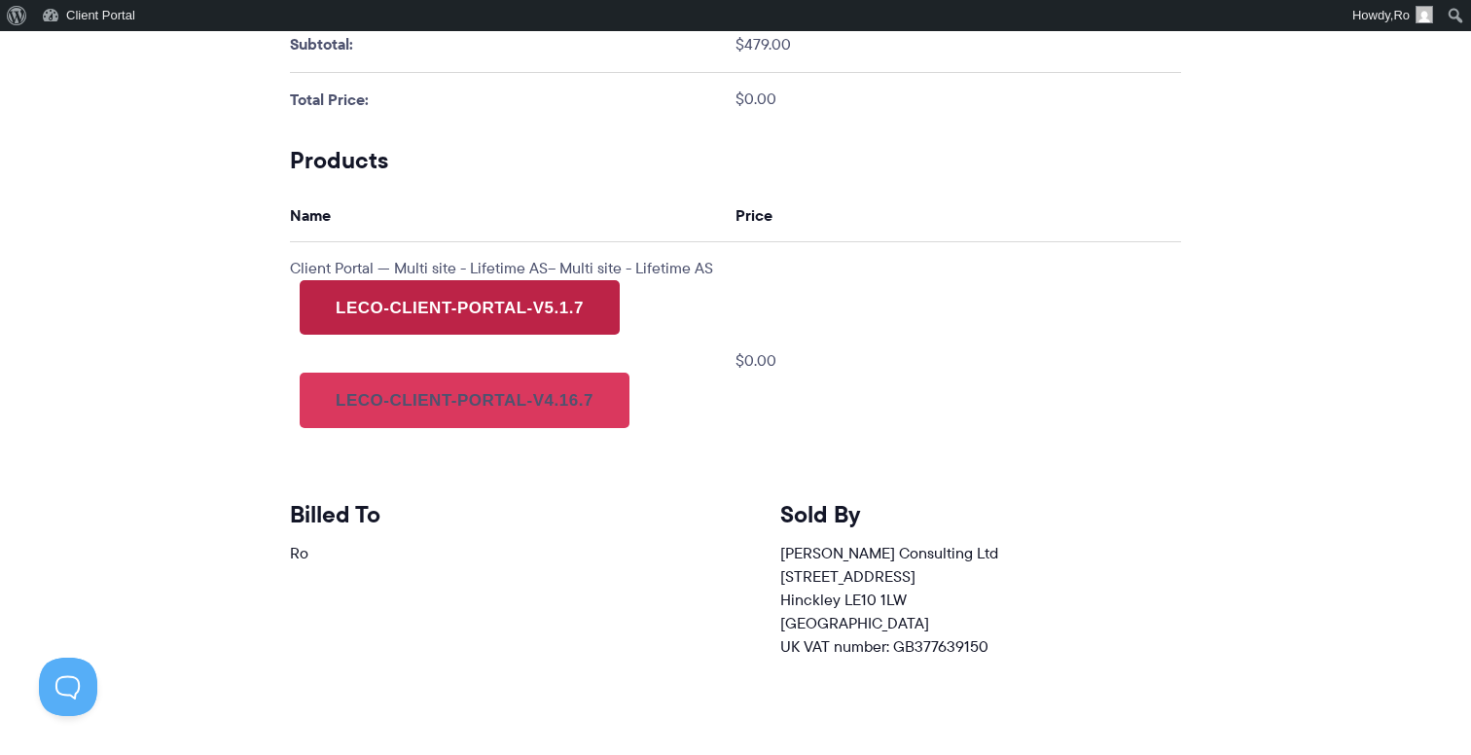
click at [562, 335] on link "leco-client-portal-v5.1.7" at bounding box center [460, 307] width 320 height 54
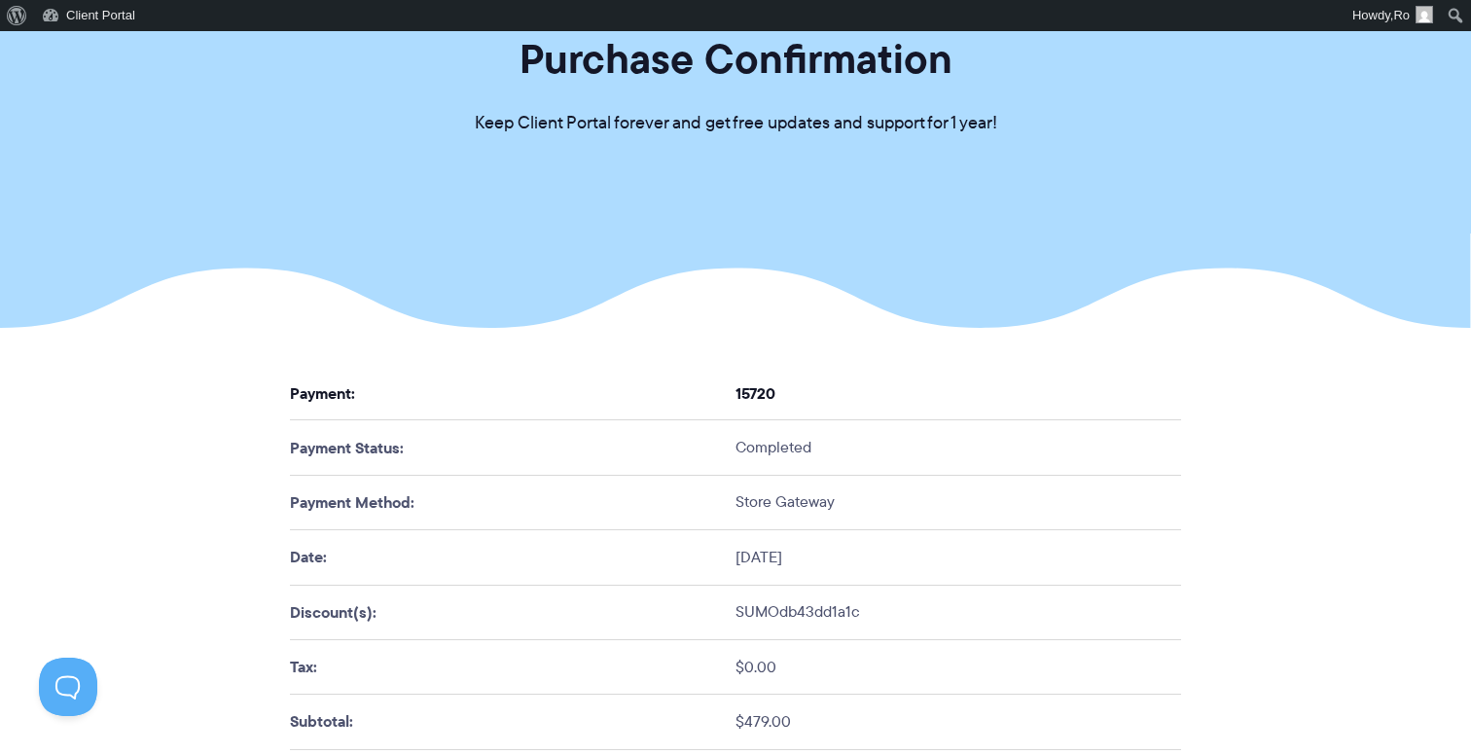
scroll to position [0, 0]
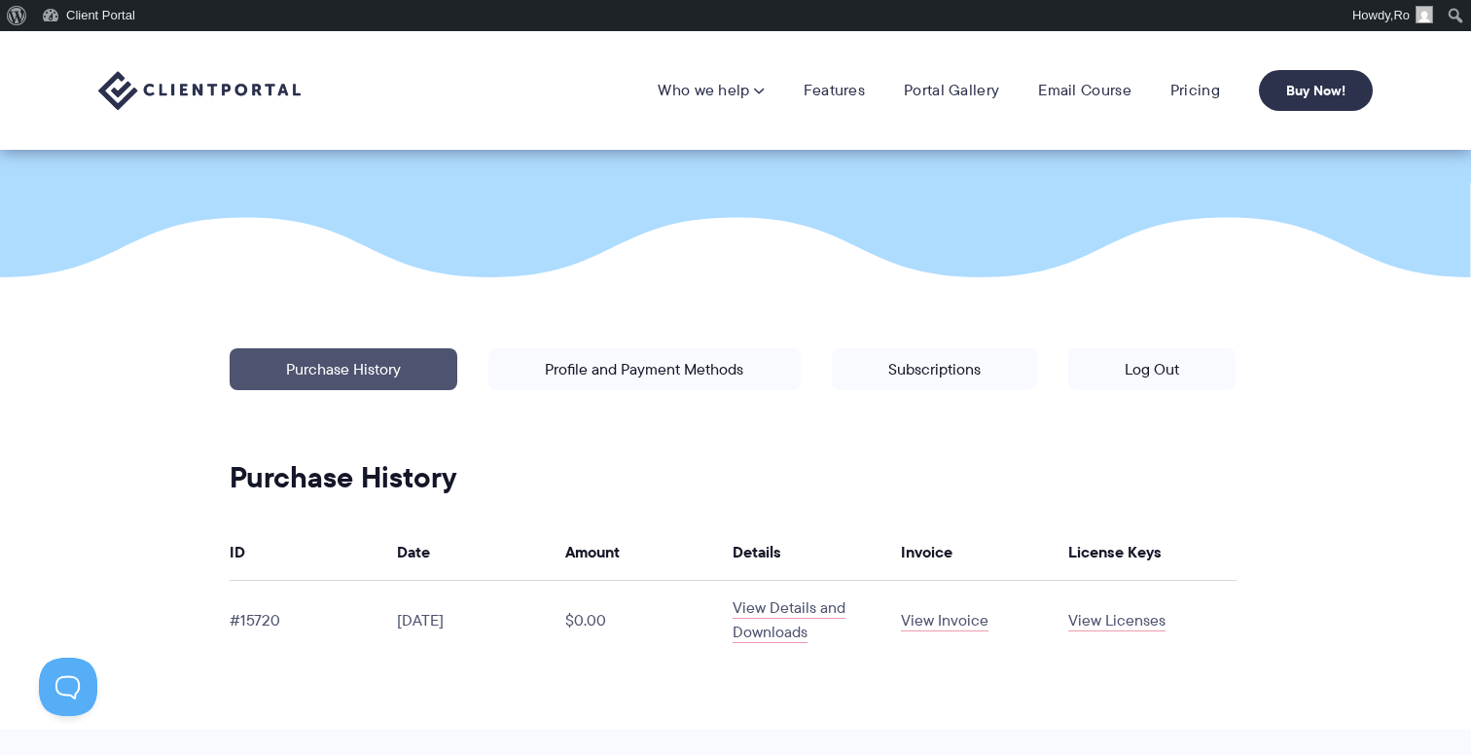
scroll to position [200, 0]
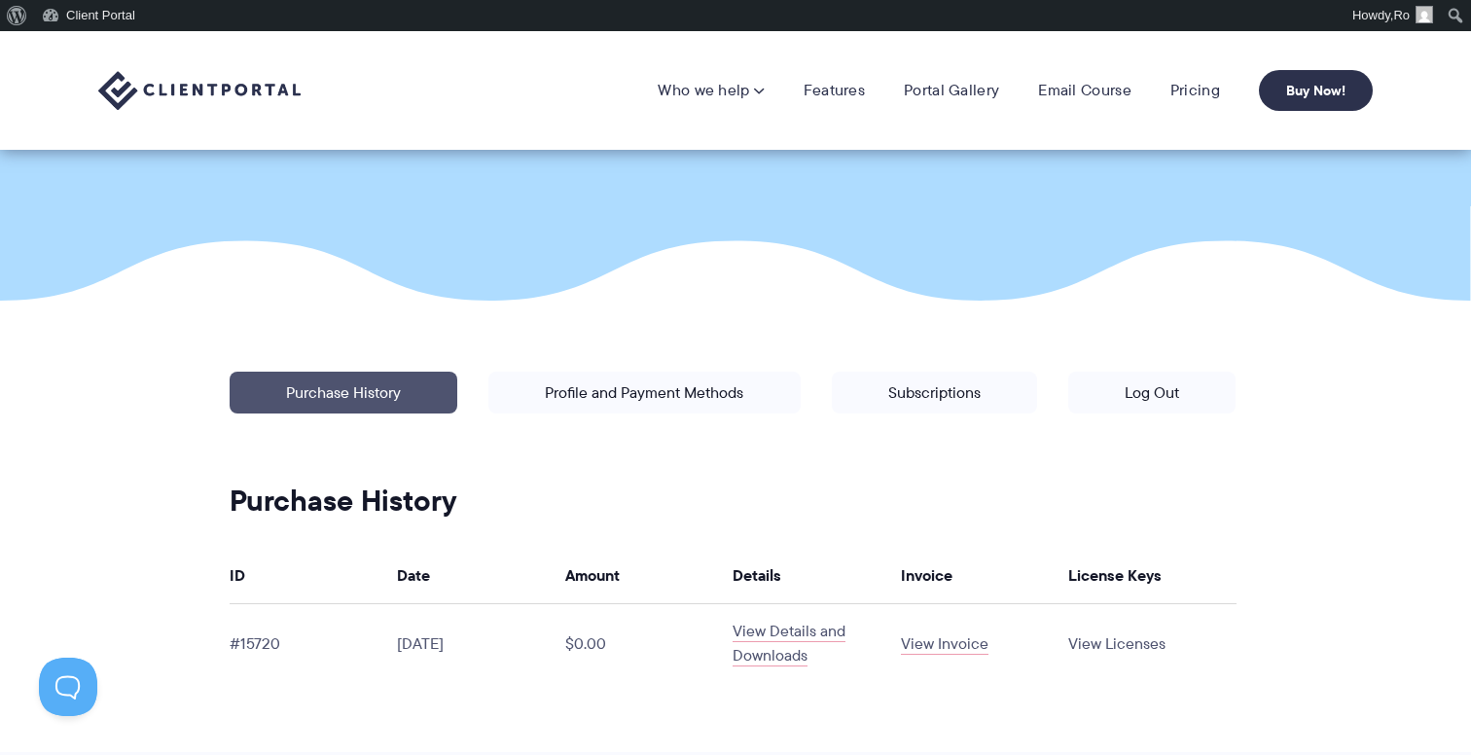
click at [1146, 640] on link "View Licenses" at bounding box center [1116, 643] width 97 height 22
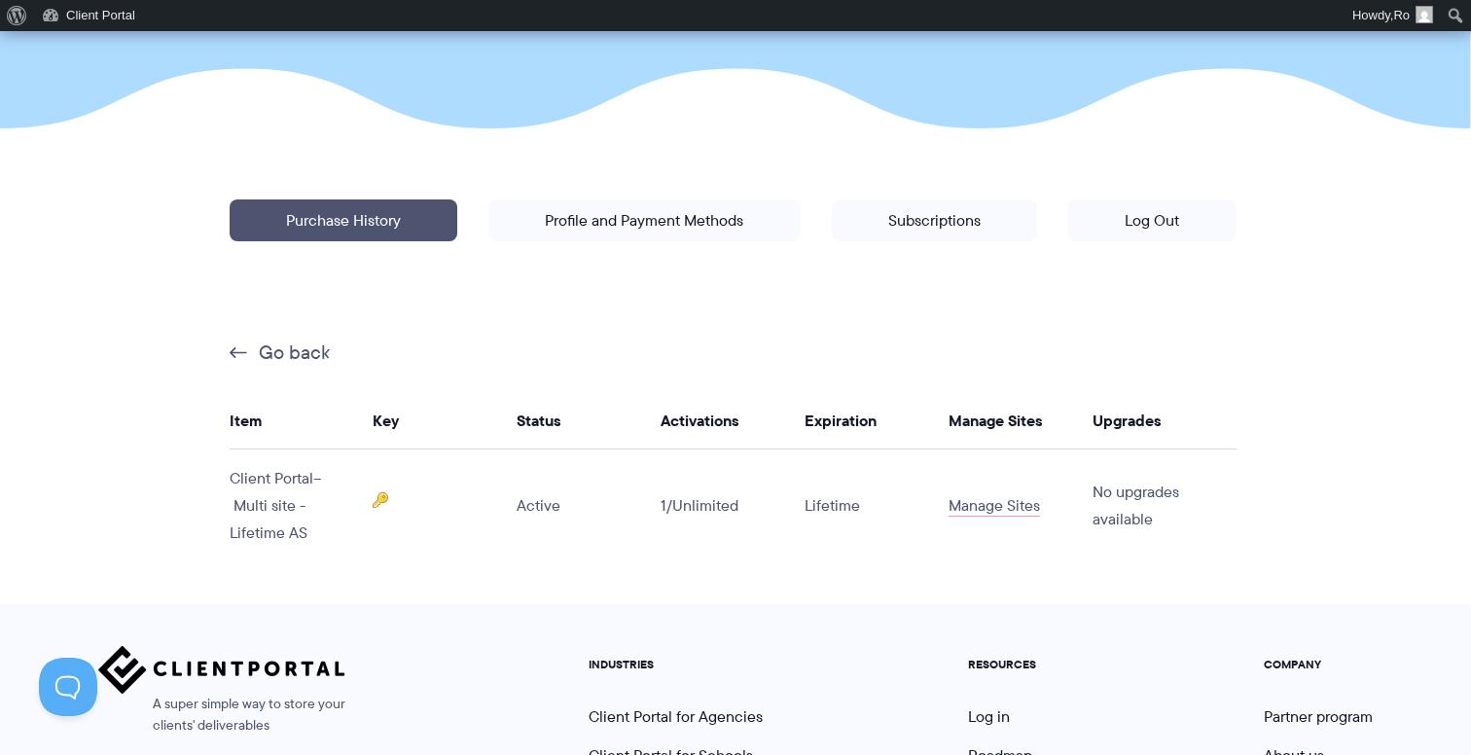
scroll to position [387, 0]
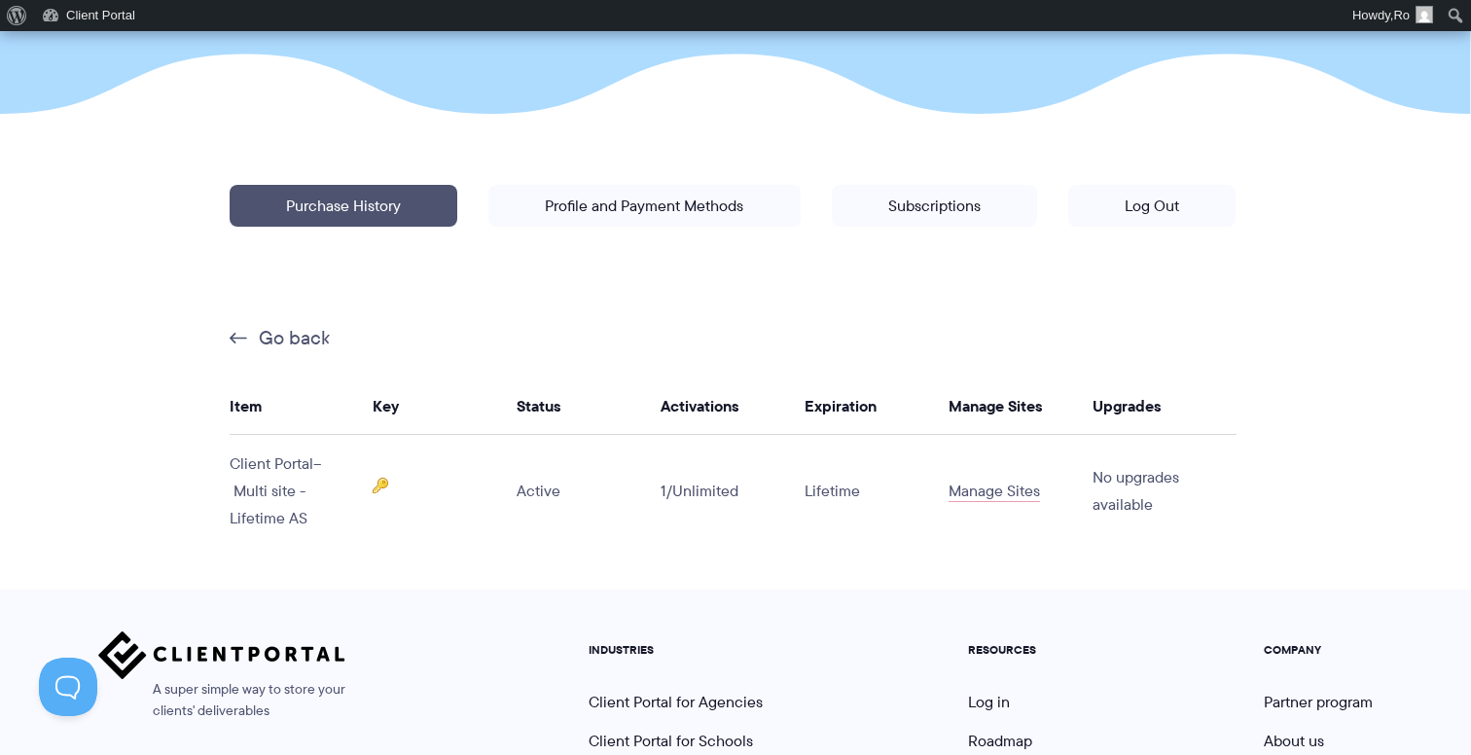
click at [381, 493] on link at bounding box center [381, 491] width 16 height 22
click at [408, 506] on input "**********" at bounding box center [435, 508] width 124 height 39
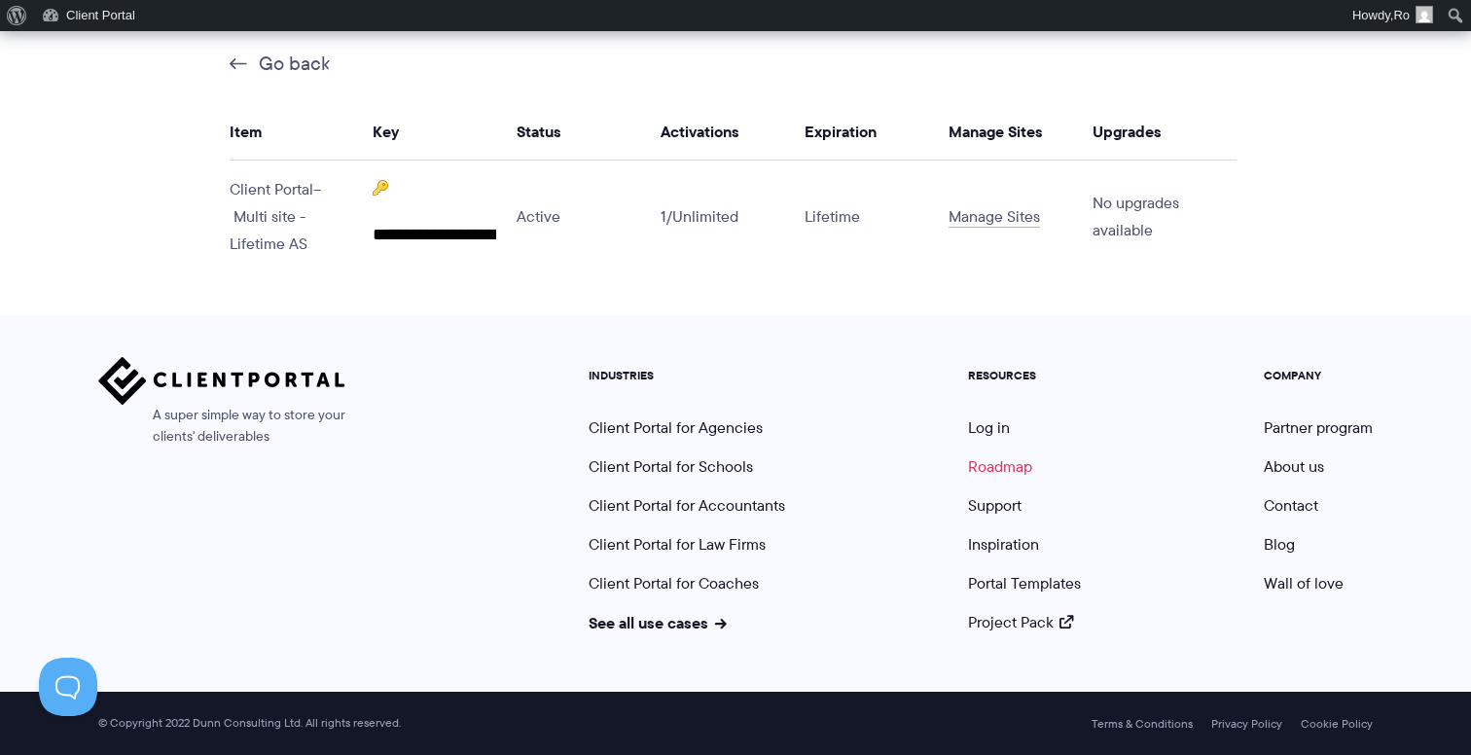
click at [995, 472] on link "Roadmap" at bounding box center [1000, 466] width 64 height 22
click at [1065, 583] on link "Portal Templates" at bounding box center [1024, 583] width 113 height 22
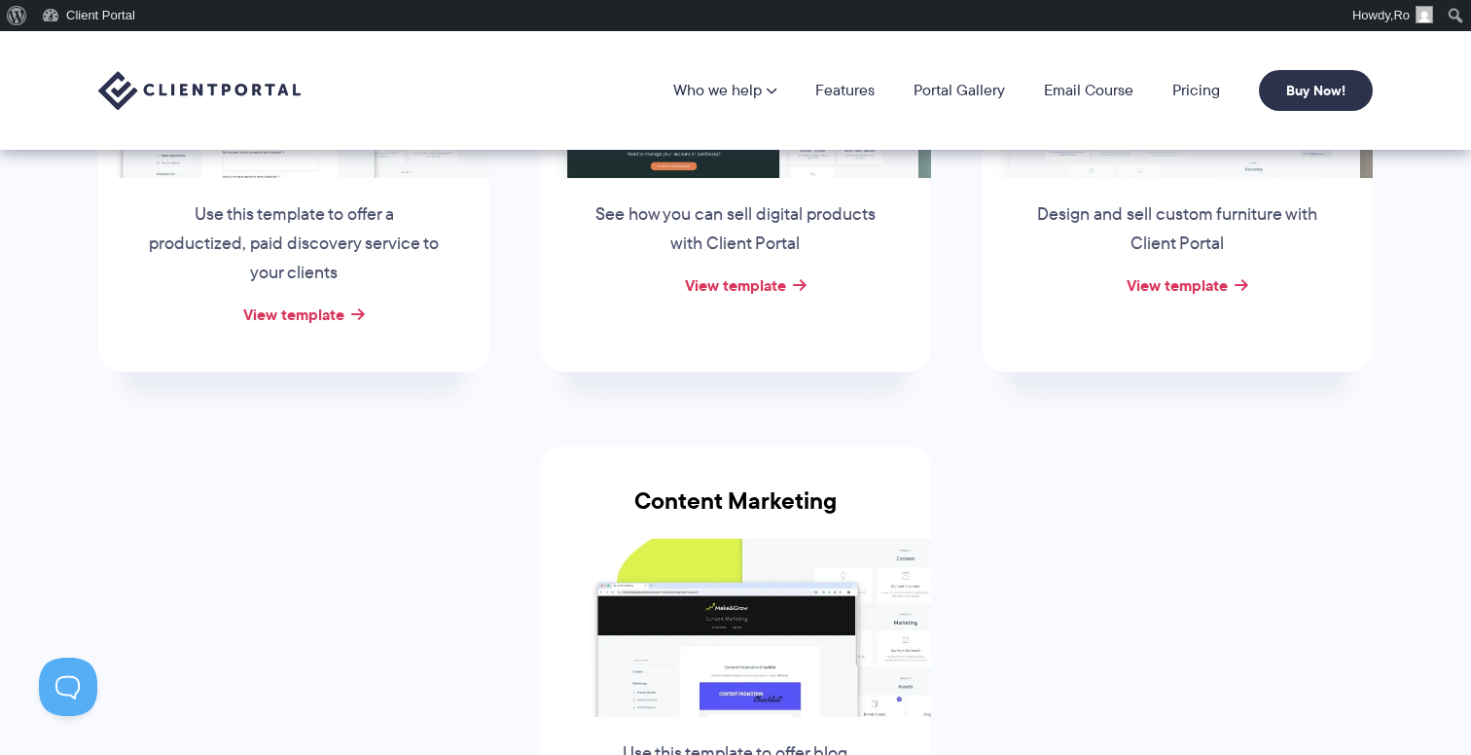
scroll to position [542, 0]
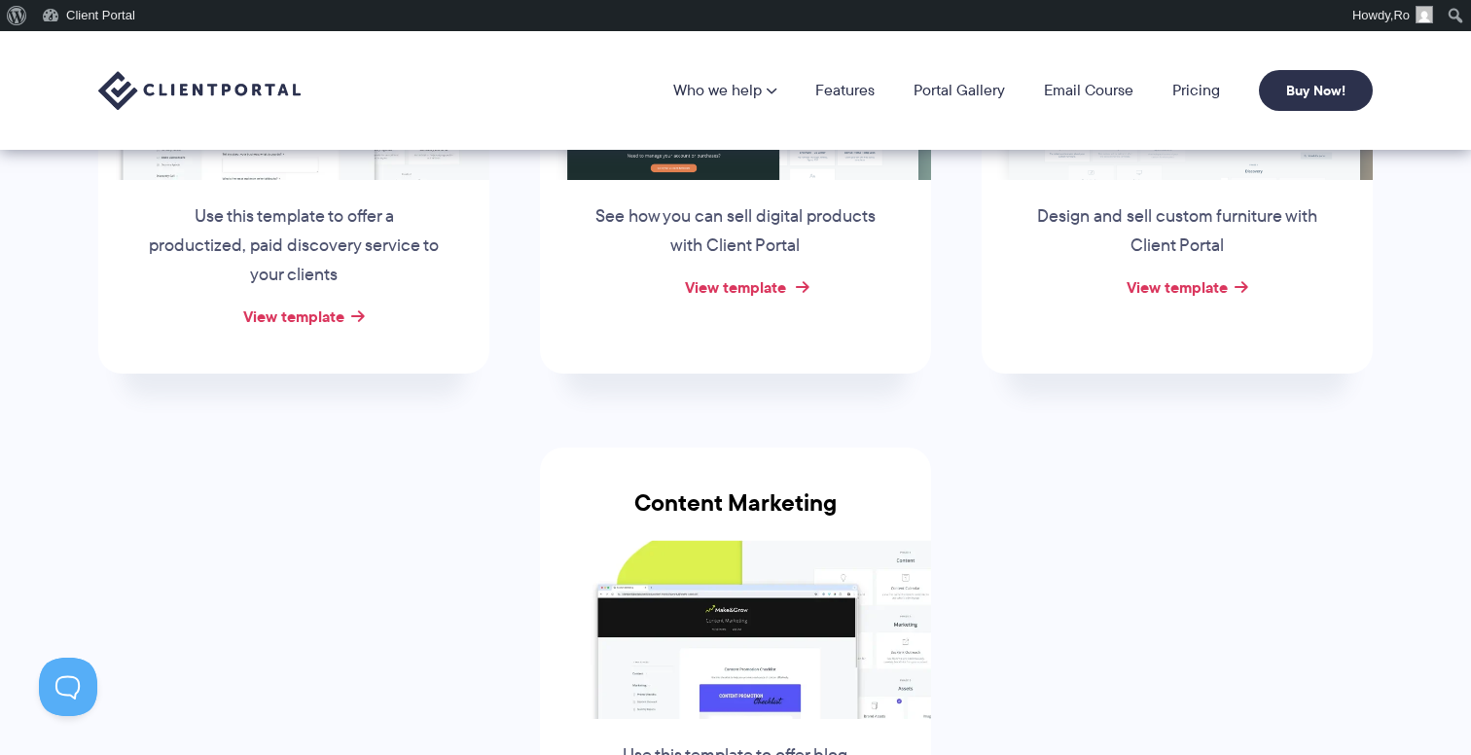
click at [720, 285] on link "View template" at bounding box center [735, 286] width 101 height 23
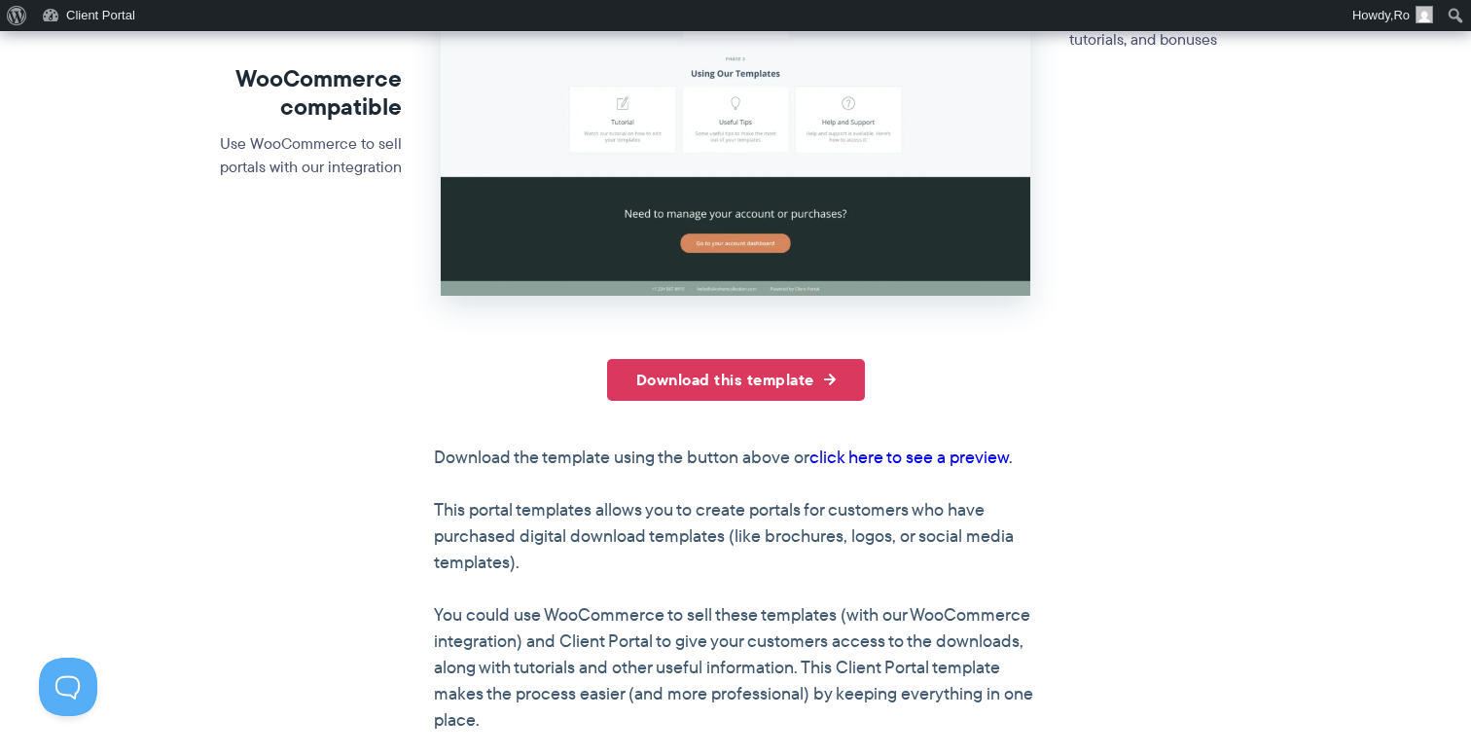
scroll to position [736, 0]
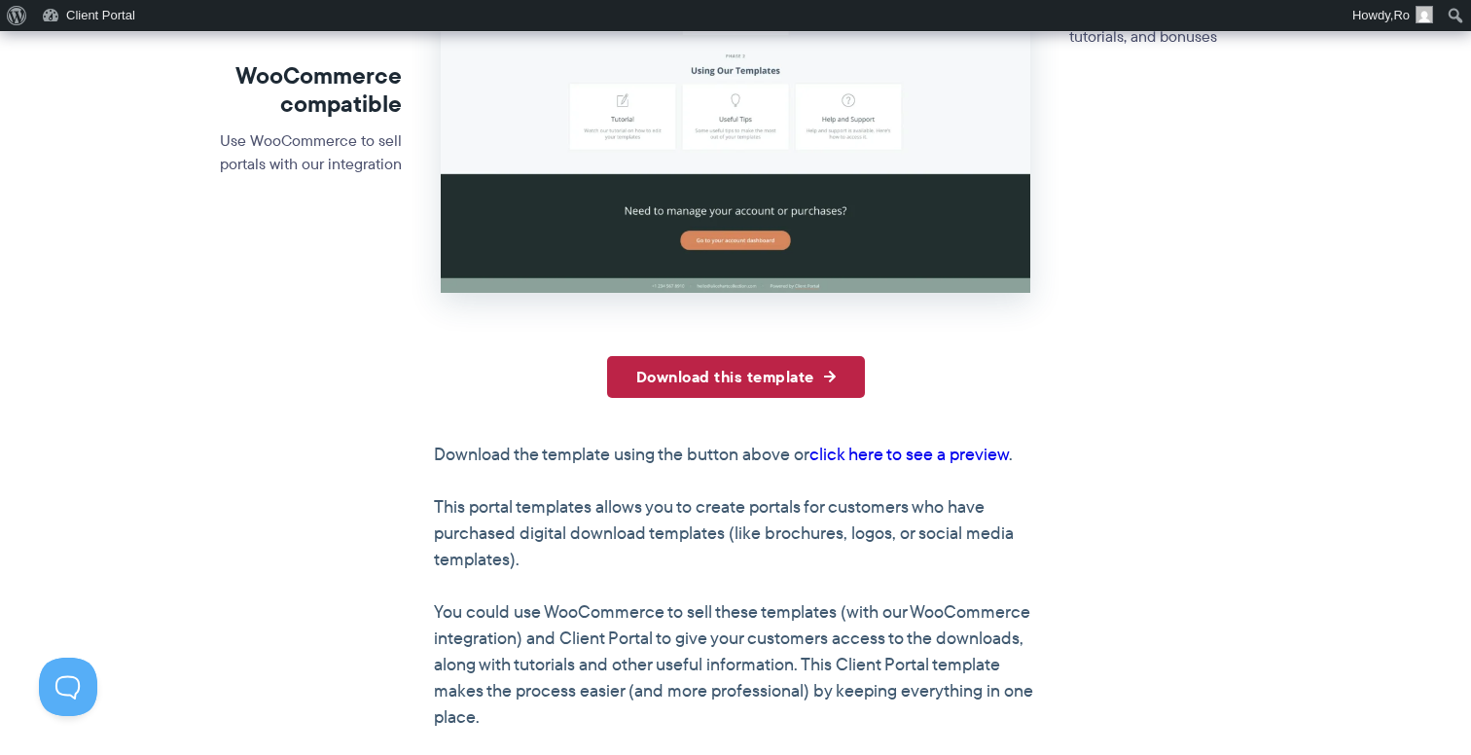
click at [708, 377] on link "Download this template" at bounding box center [736, 377] width 258 height 42
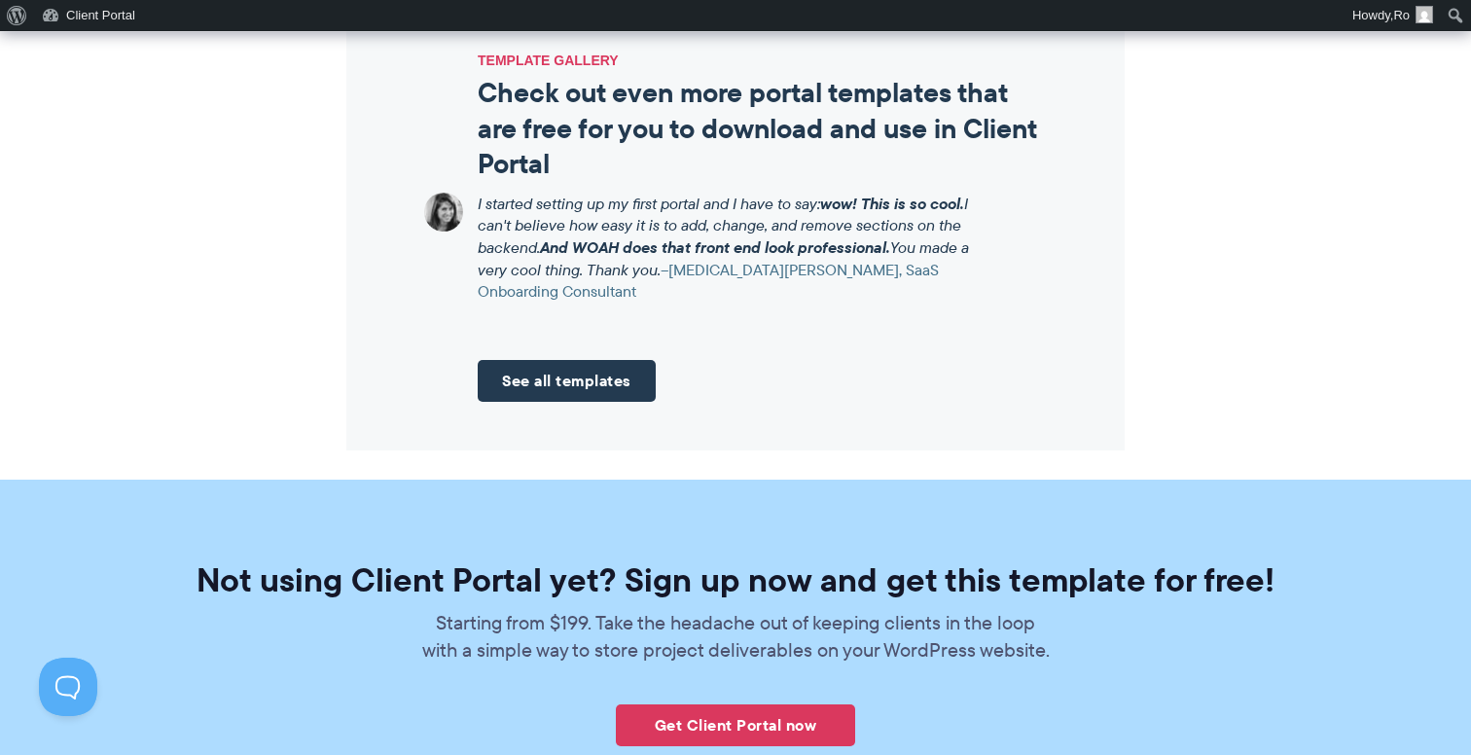
scroll to position [2246, 0]
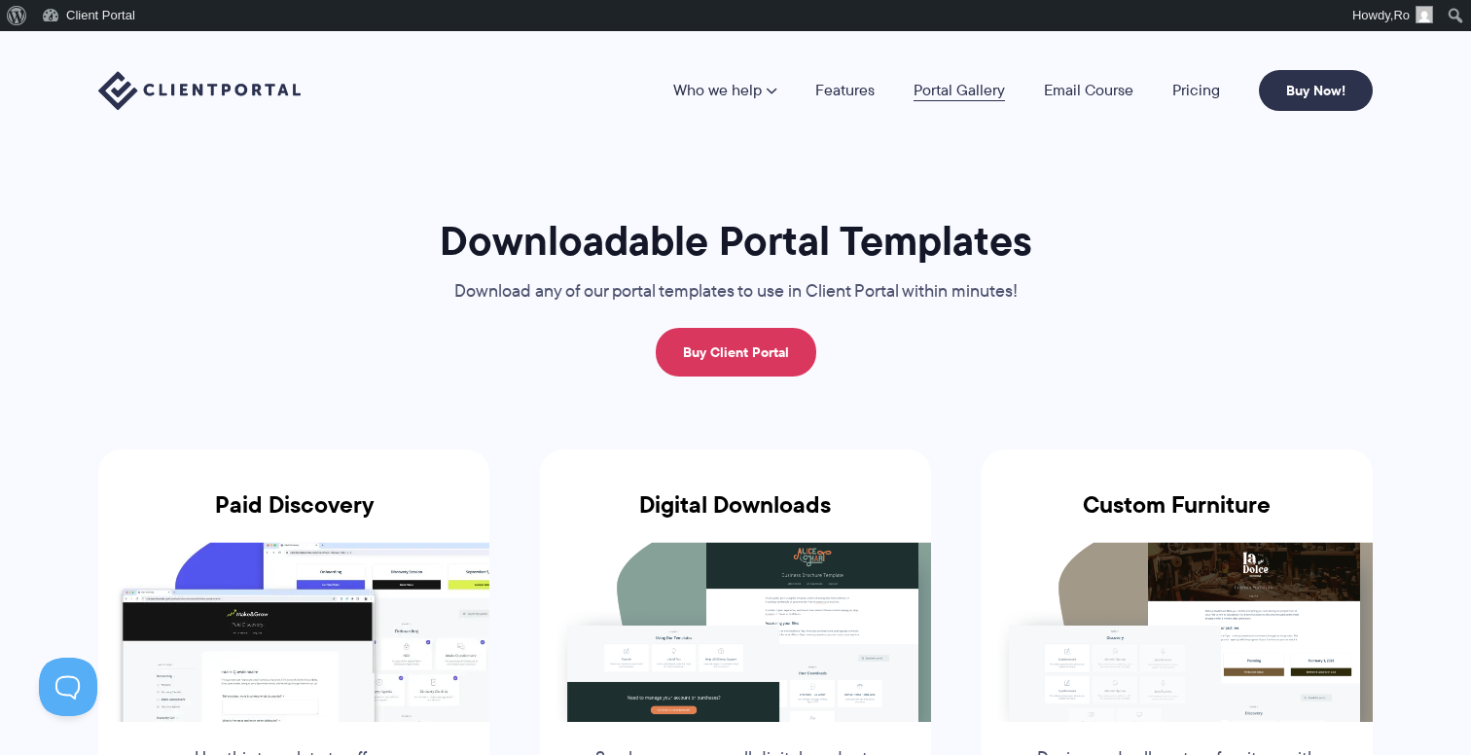
click at [998, 83] on link "Portal Gallery" at bounding box center [959, 91] width 91 height 16
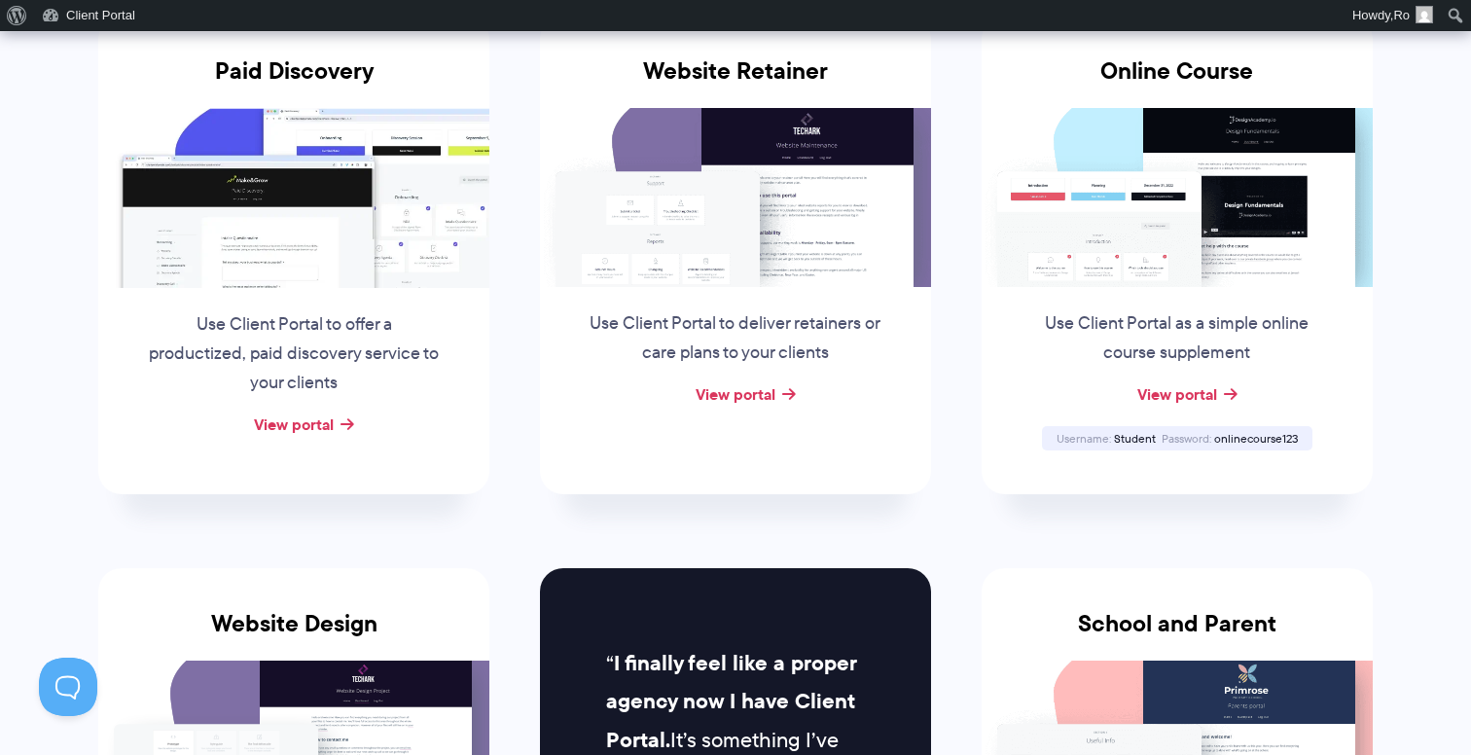
scroll to position [485, 0]
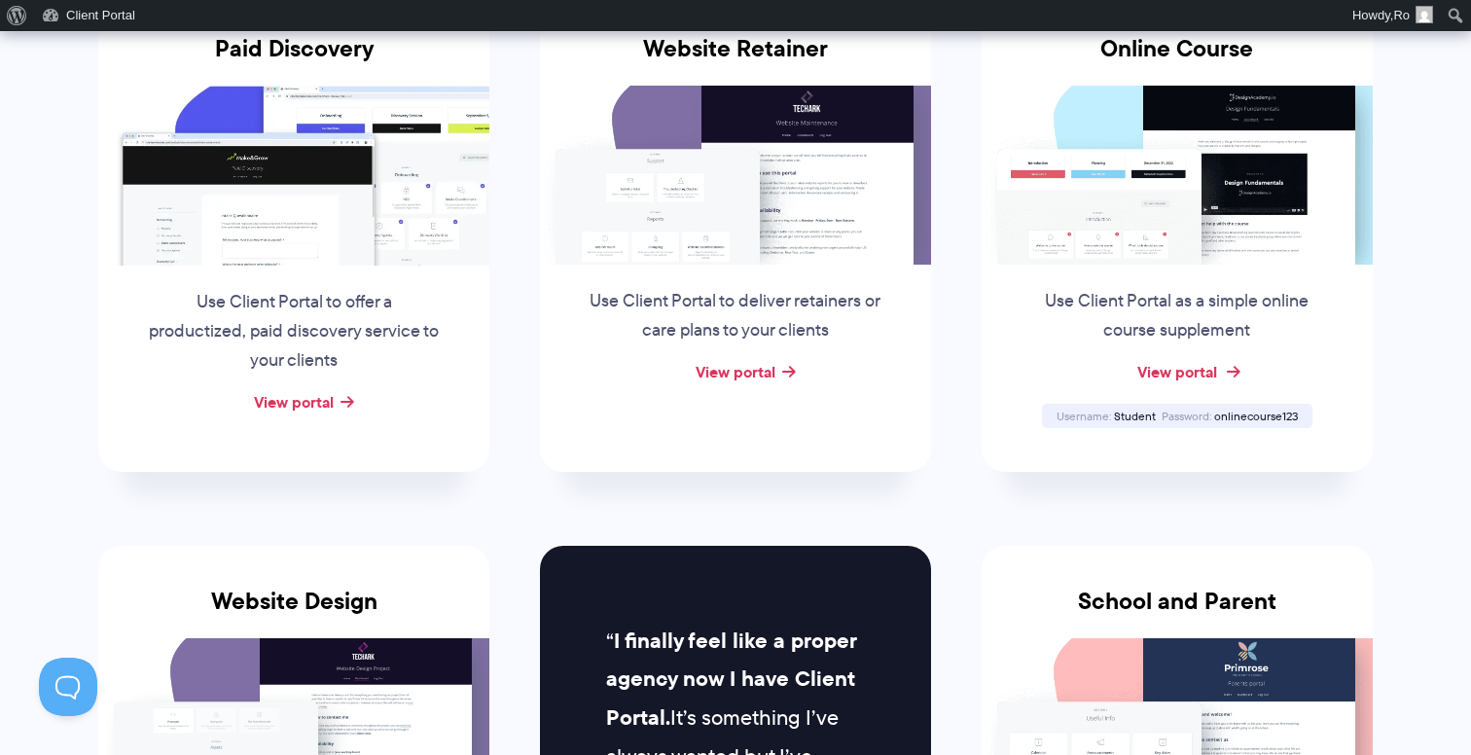
click at [1162, 372] on link "View portal" at bounding box center [1177, 371] width 80 height 23
click at [1131, 421] on span "Student" at bounding box center [1135, 416] width 42 height 17
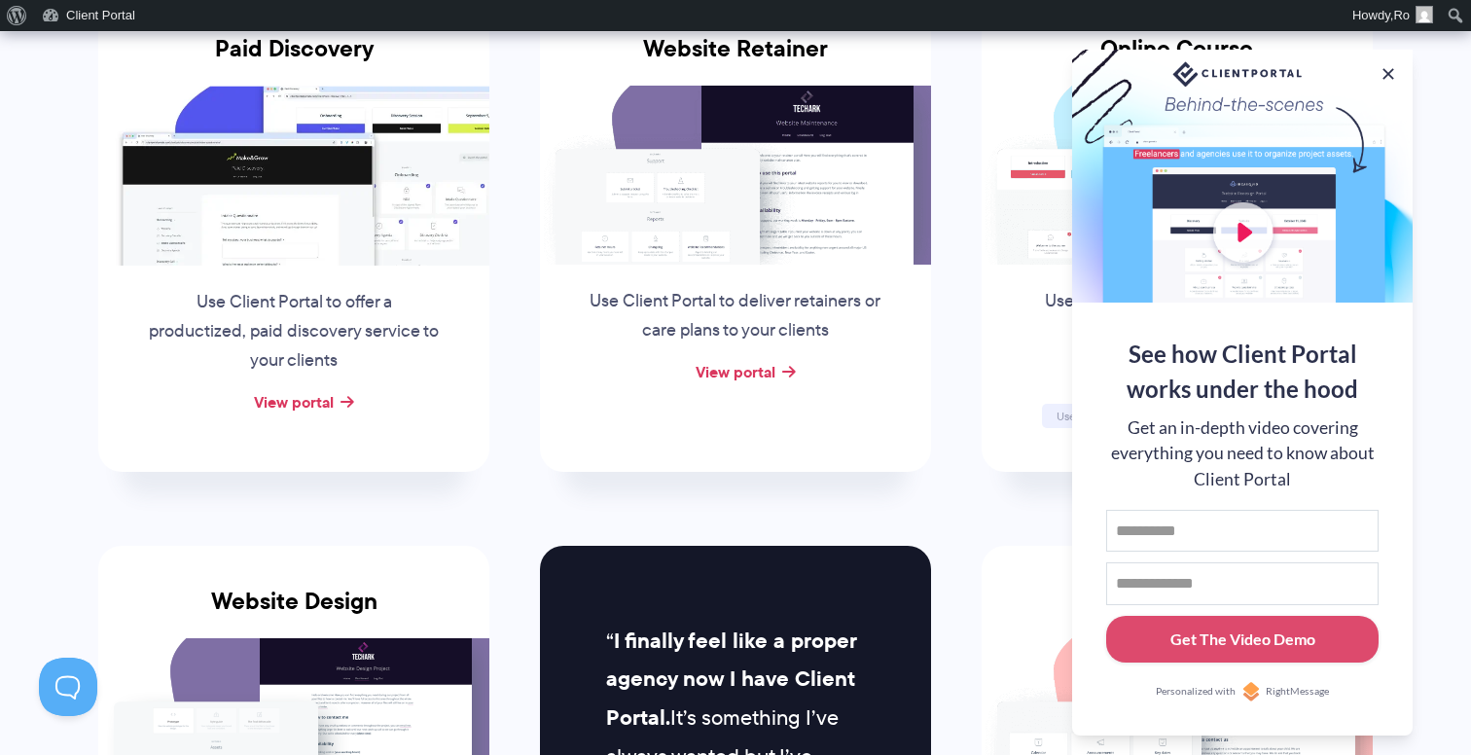
click at [1267, 421] on div "See how Client Portal works under the hood Get an in-depth video covering every…" at bounding box center [1242, 393] width 341 height 686
click at [1267, 421] on div "Get an in-depth video covering everything you need to know about Client Portal" at bounding box center [1242, 453] width 272 height 77
click at [1388, 65] on button at bounding box center [1388, 73] width 23 height 23
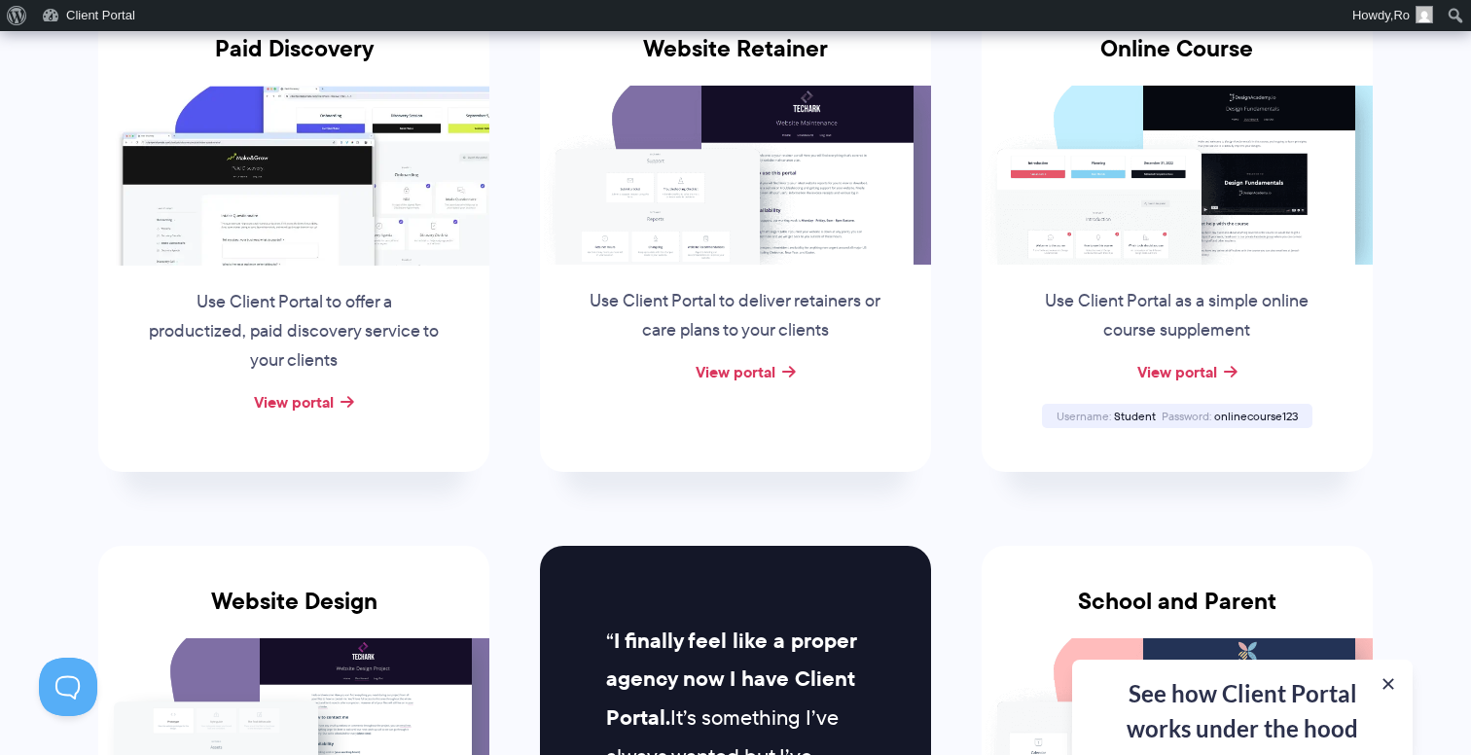
click at [1271, 411] on span "onlinecourse123" at bounding box center [1256, 416] width 84 height 17
copy span "onlinecourse123"
click at [1193, 366] on link "View portal" at bounding box center [1177, 371] width 80 height 23
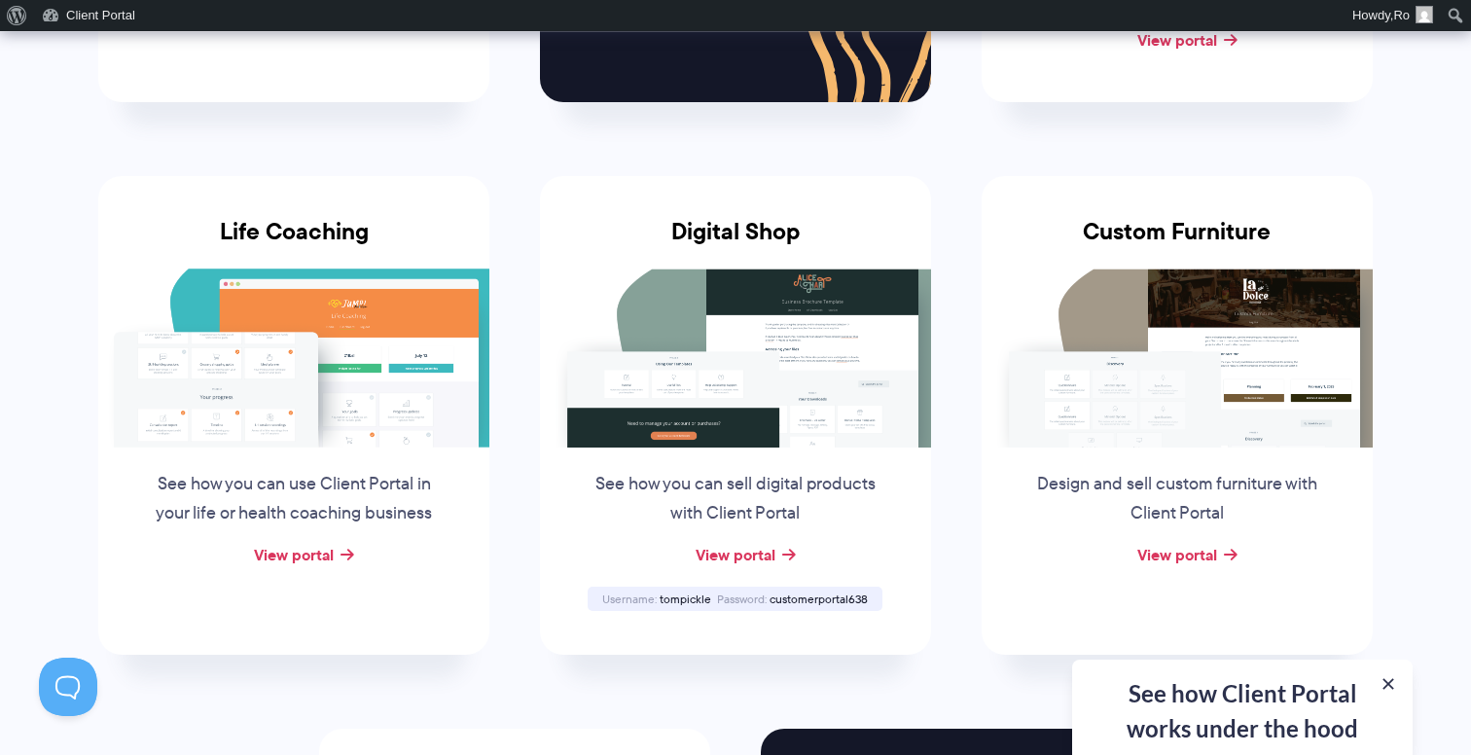
scroll to position [1402, 0]
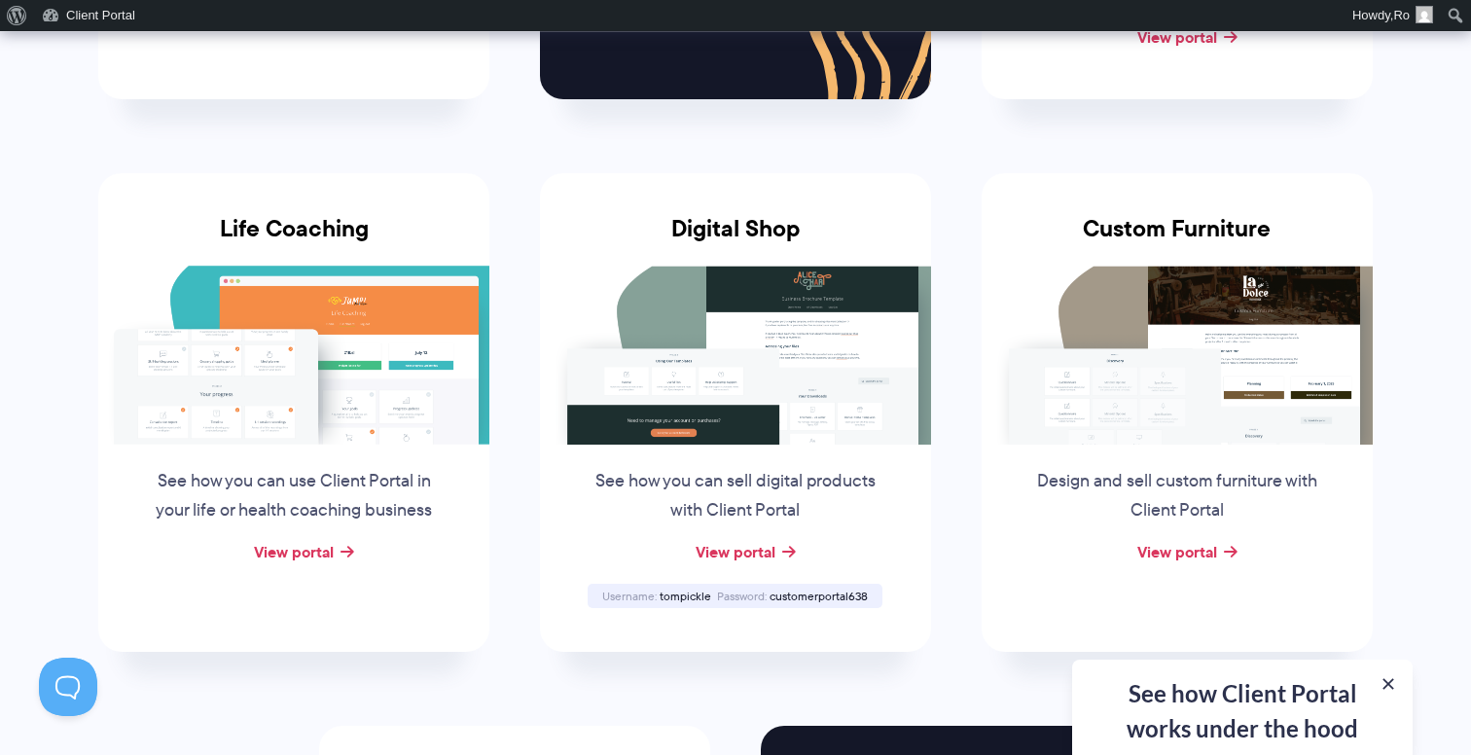
click at [329, 560] on div "View portal" at bounding box center [293, 552] width 391 height 29
click at [319, 556] on link "View portal" at bounding box center [294, 551] width 80 height 23
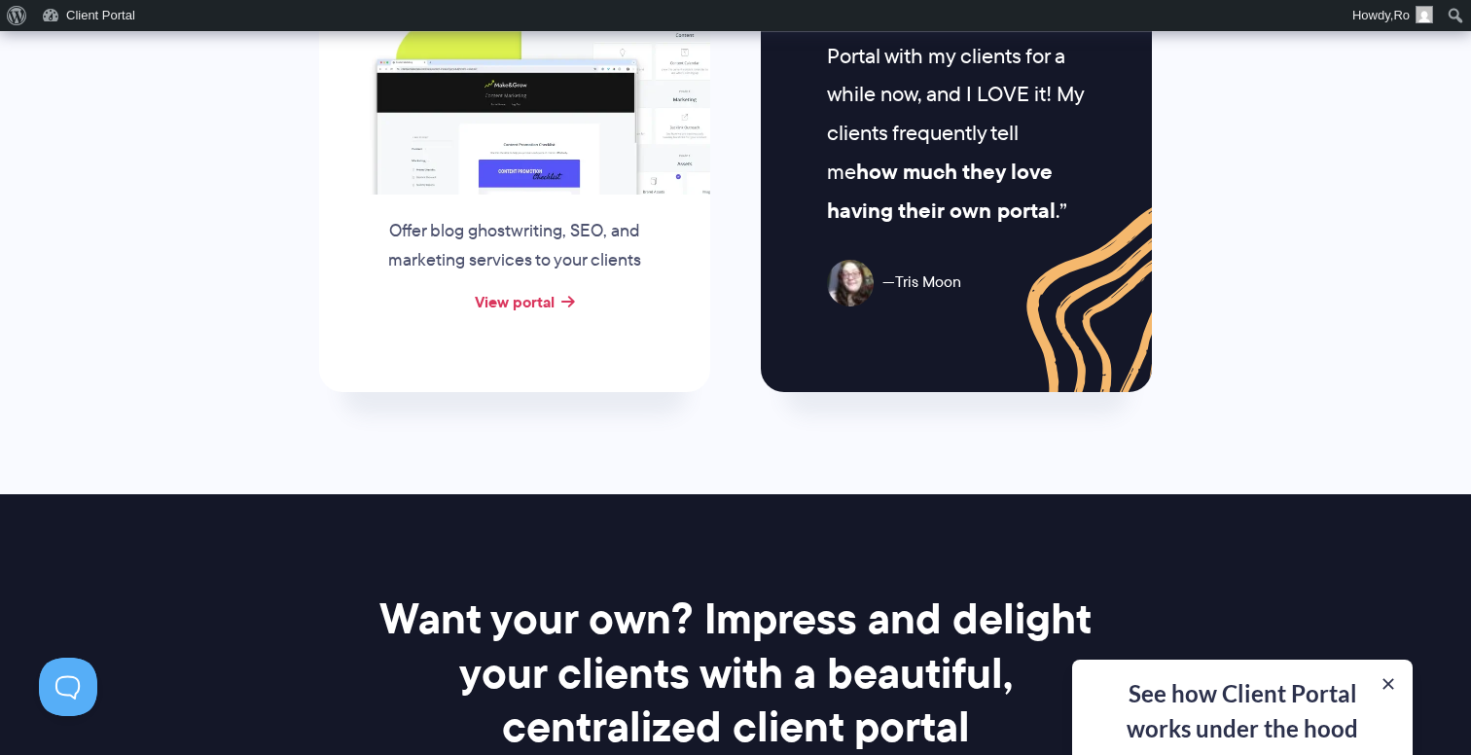
scroll to position [2218, 0]
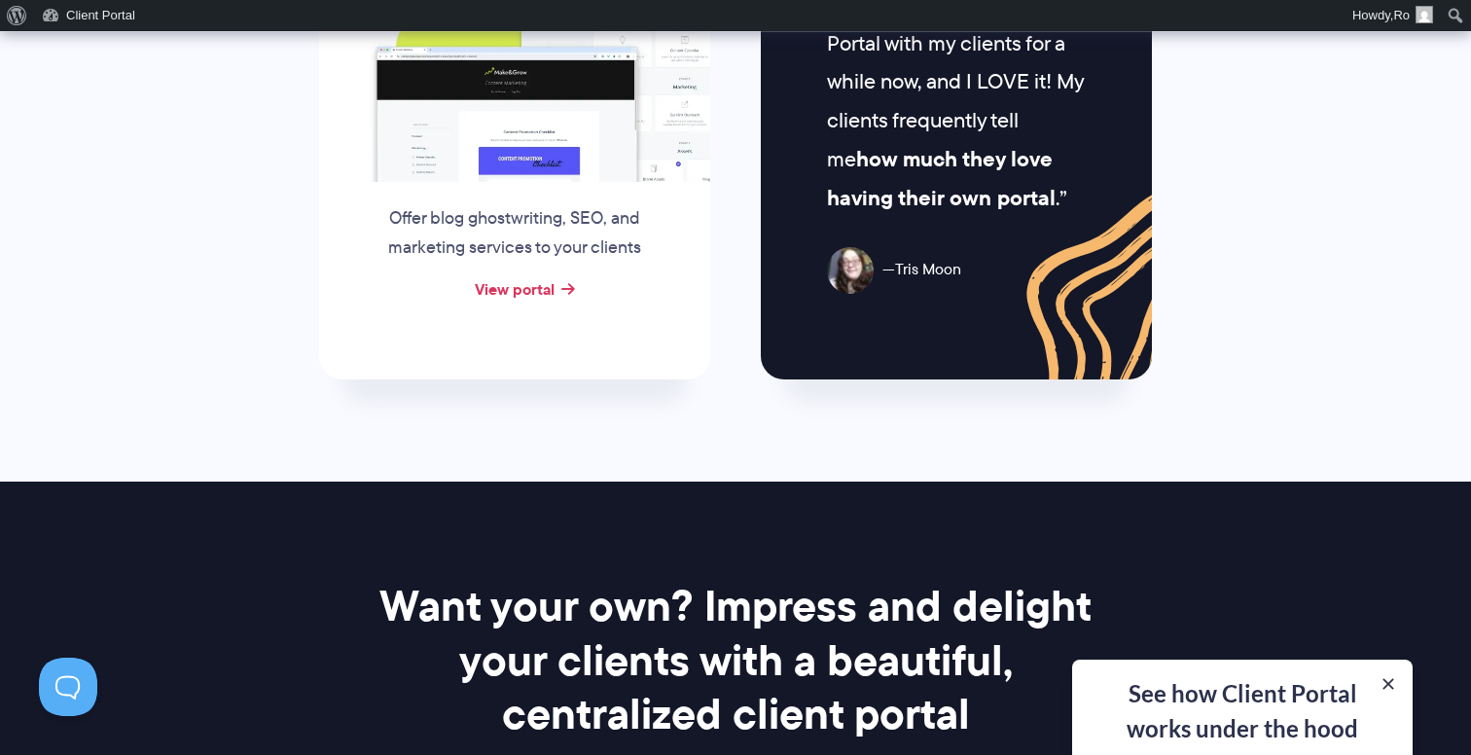
click at [1237, 721] on div "See how Client Portal works under the hood Get an in-depth video covering every…" at bounding box center [1242, 707] width 341 height 95
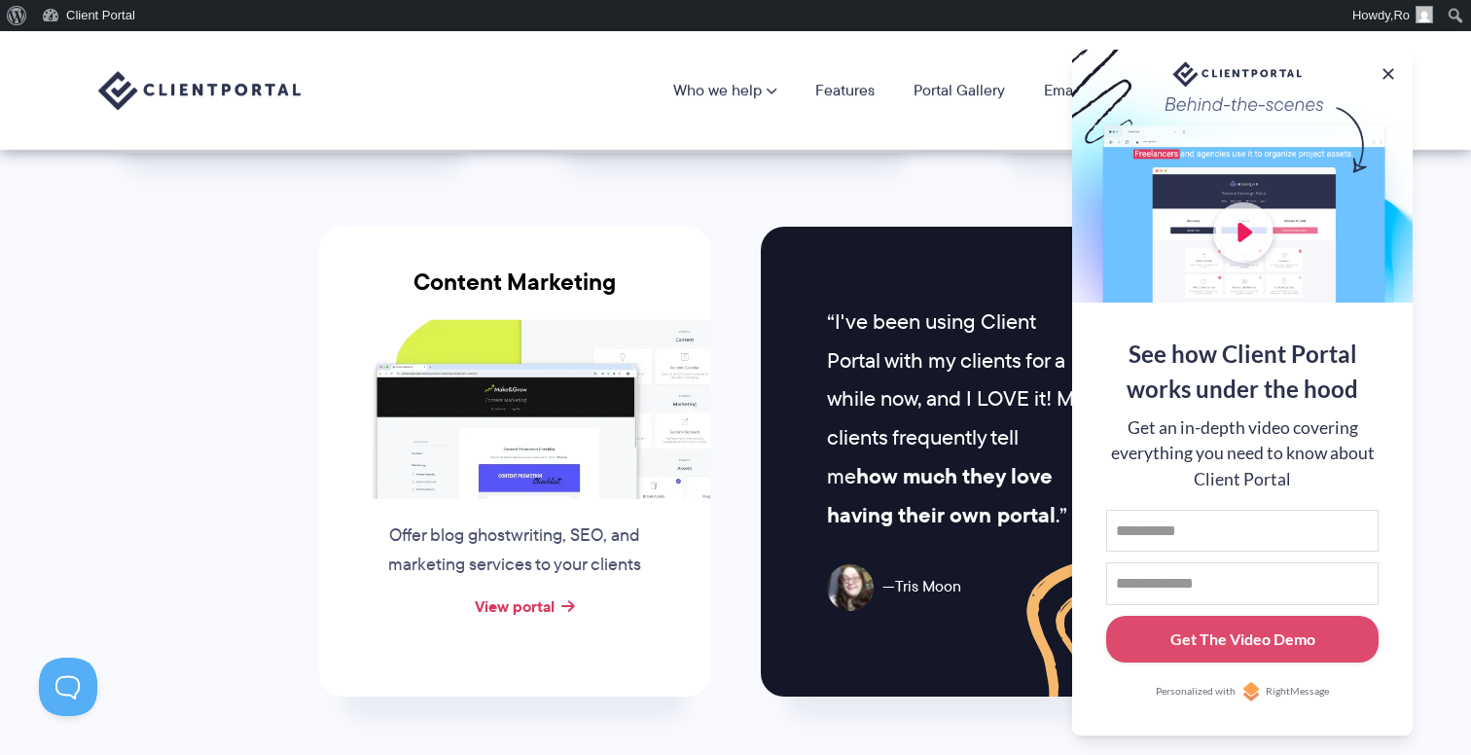
scroll to position [1893, 0]
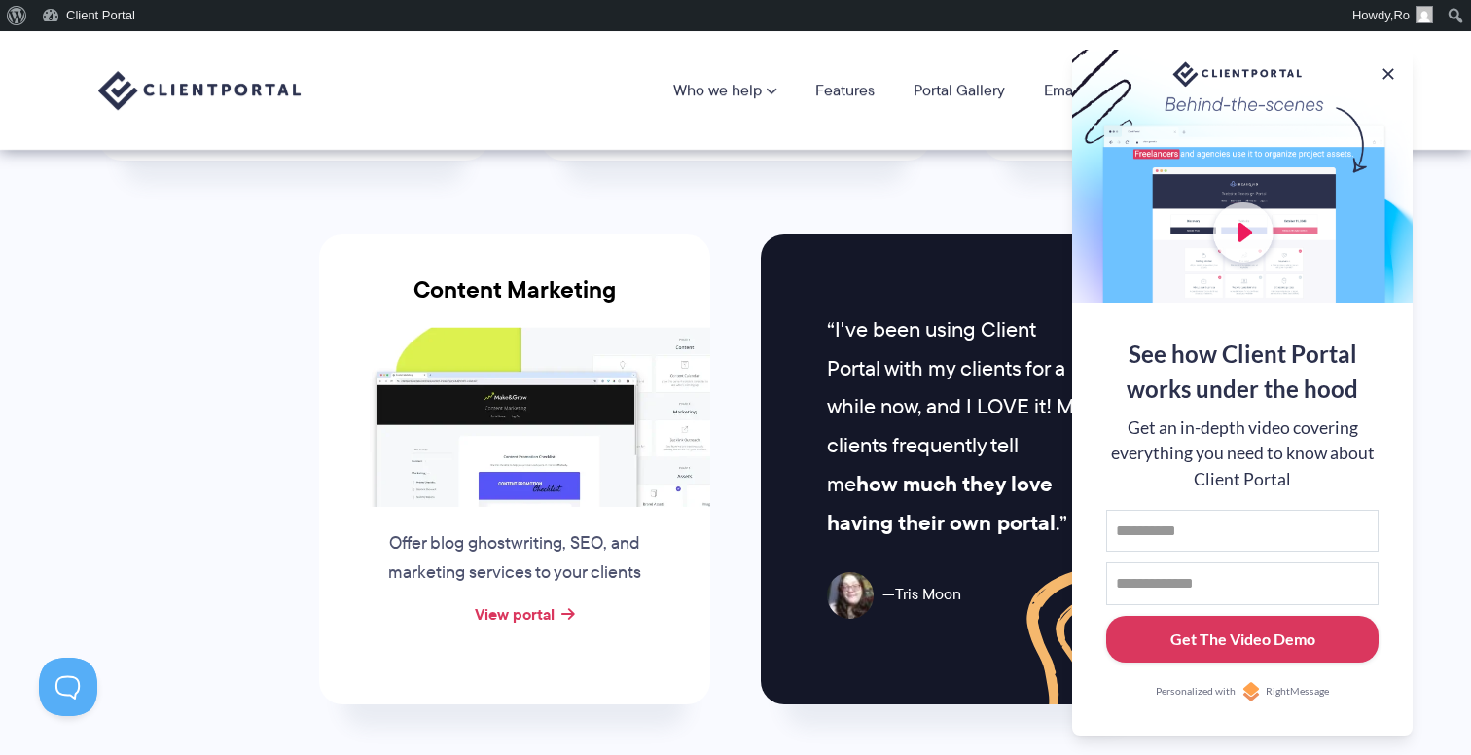
click at [1259, 639] on div "Get The Video Demo" at bounding box center [1242, 639] width 145 height 23
click at [1277, 233] on div at bounding box center [1242, 176] width 341 height 253
click at [1264, 233] on div at bounding box center [1242, 176] width 341 height 253
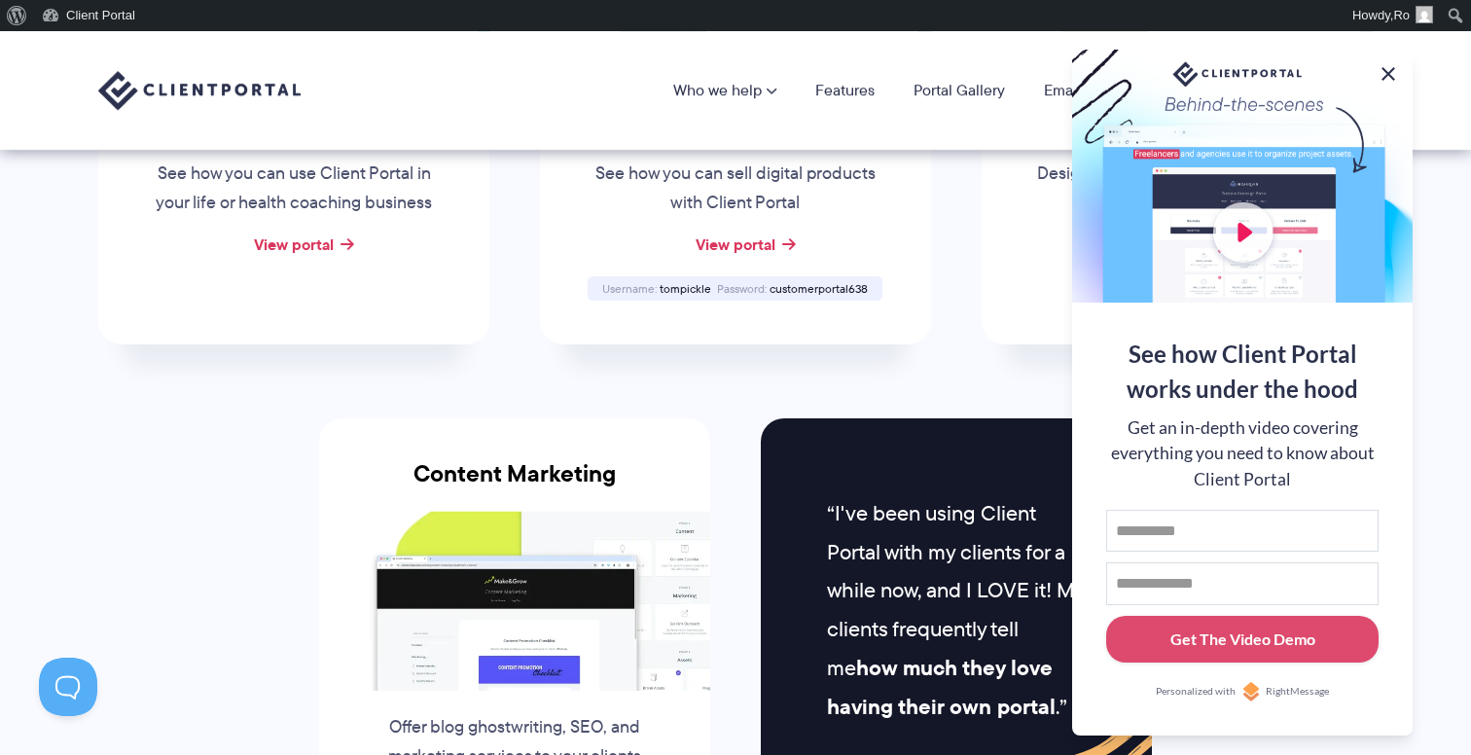
click at [1393, 76] on button at bounding box center [1388, 73] width 23 height 23
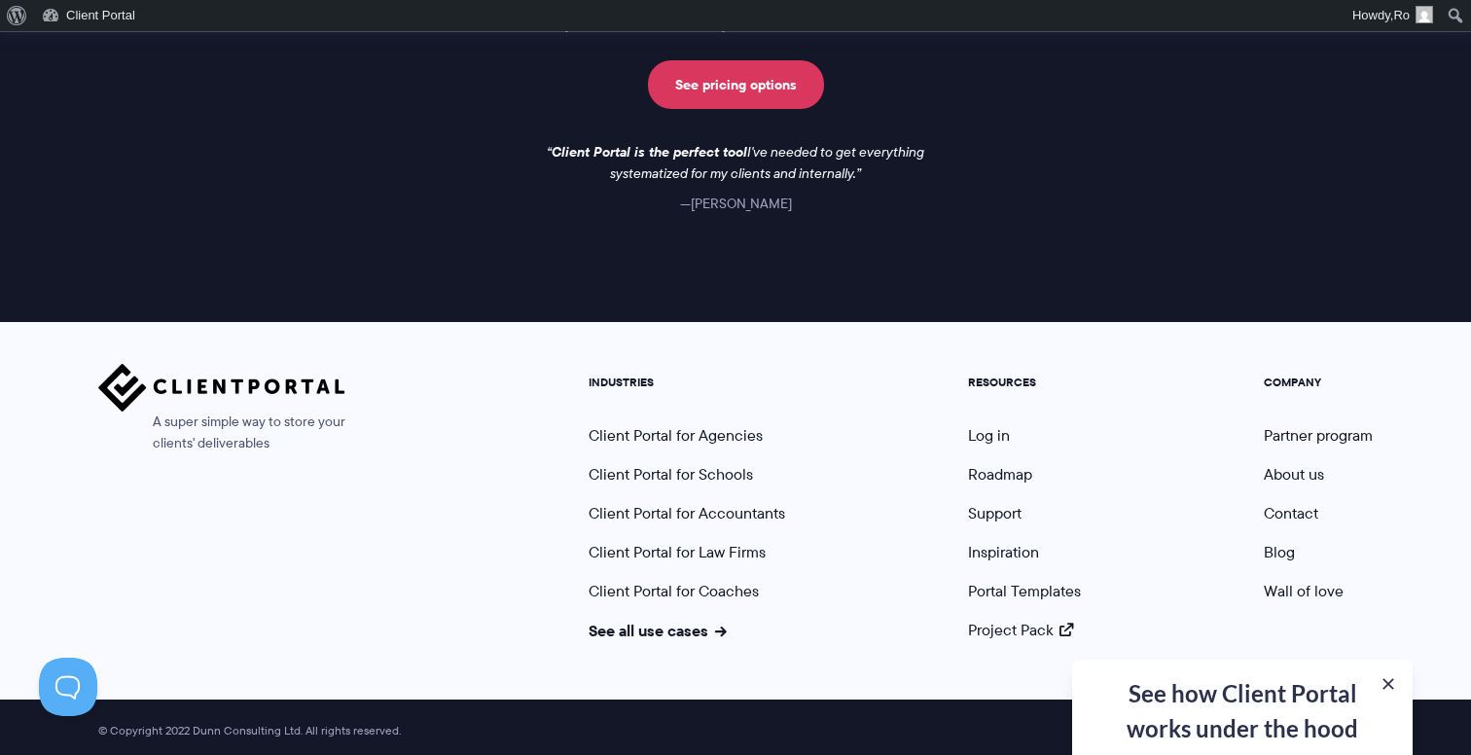
scroll to position [2989, 0]
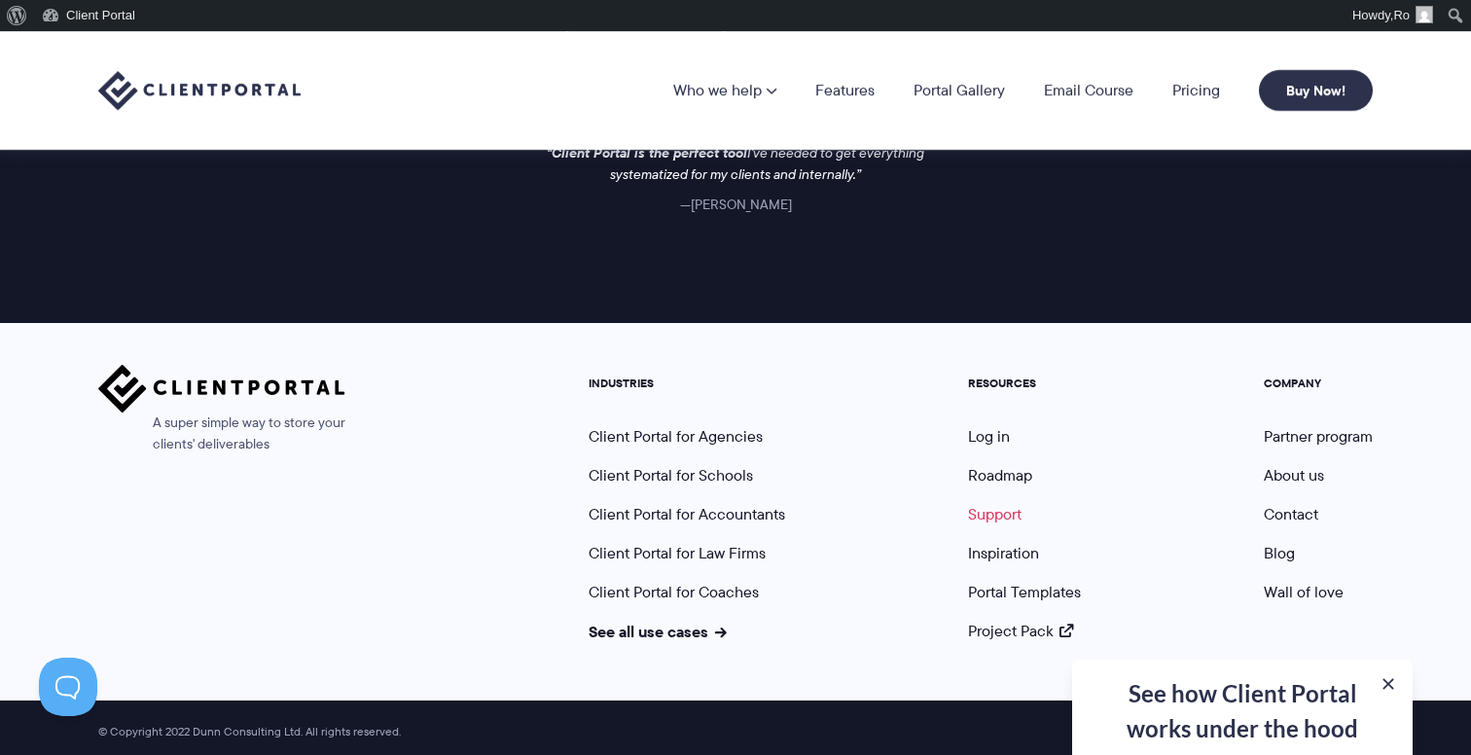
click at [977, 512] on link "Support" at bounding box center [995, 514] width 54 height 22
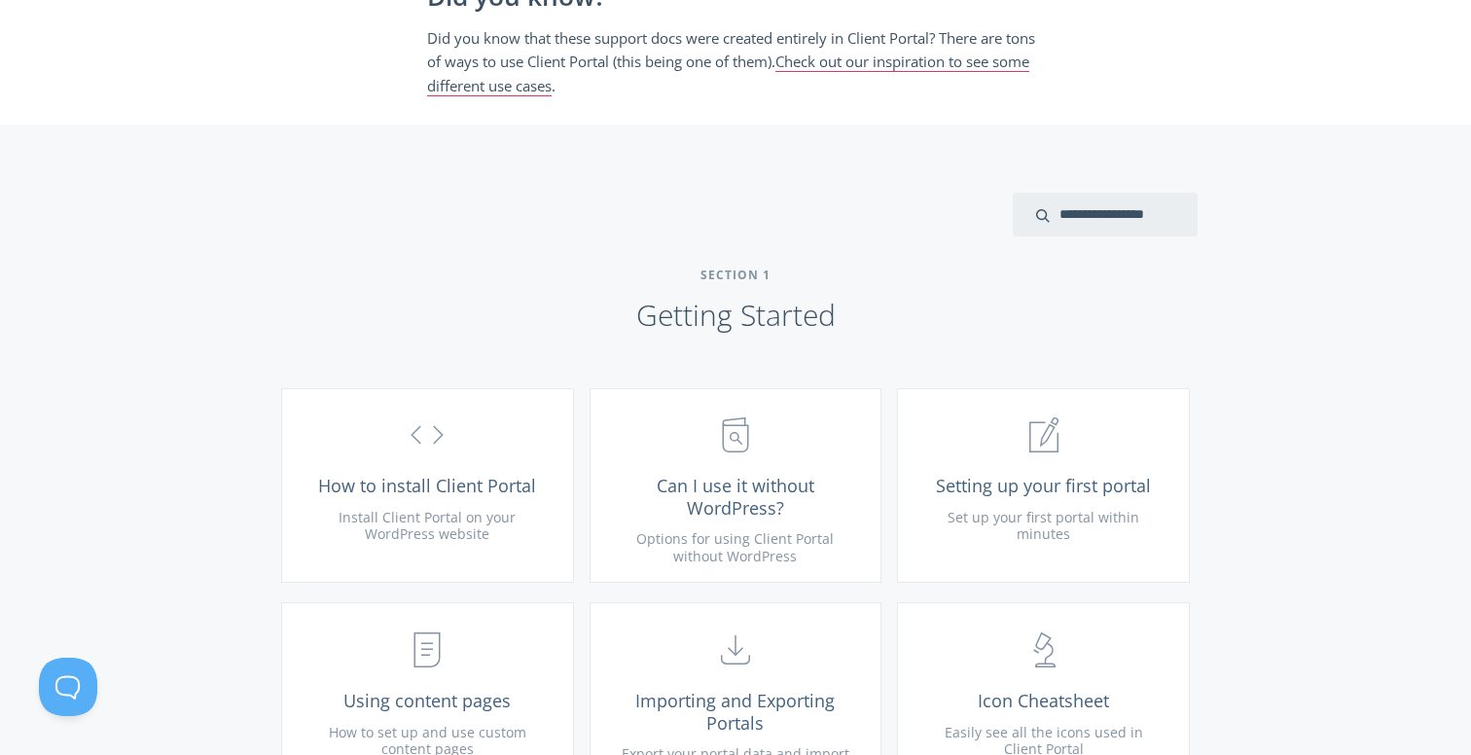
scroll to position [470, 0]
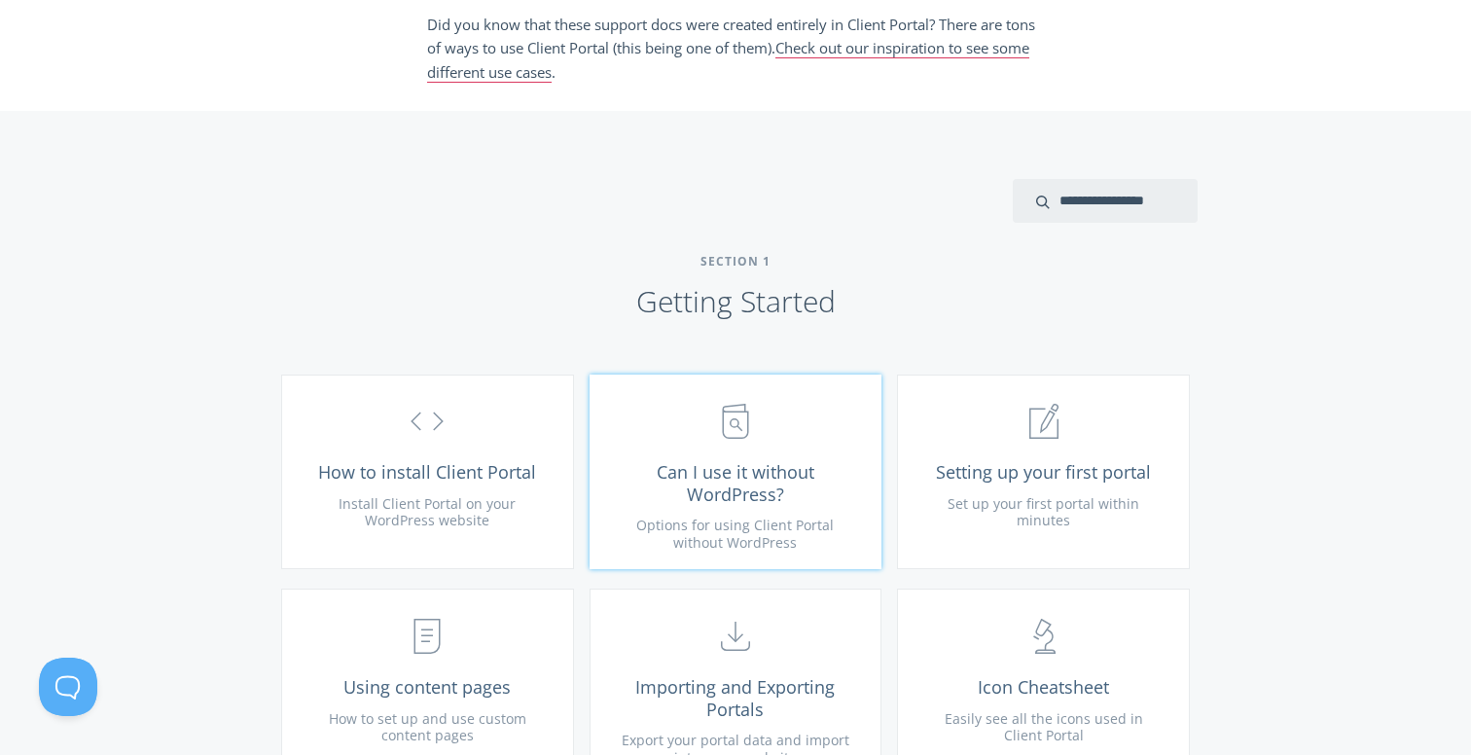
click at [665, 473] on span "Can I use it without WordPress?" at bounding box center [736, 483] width 233 height 44
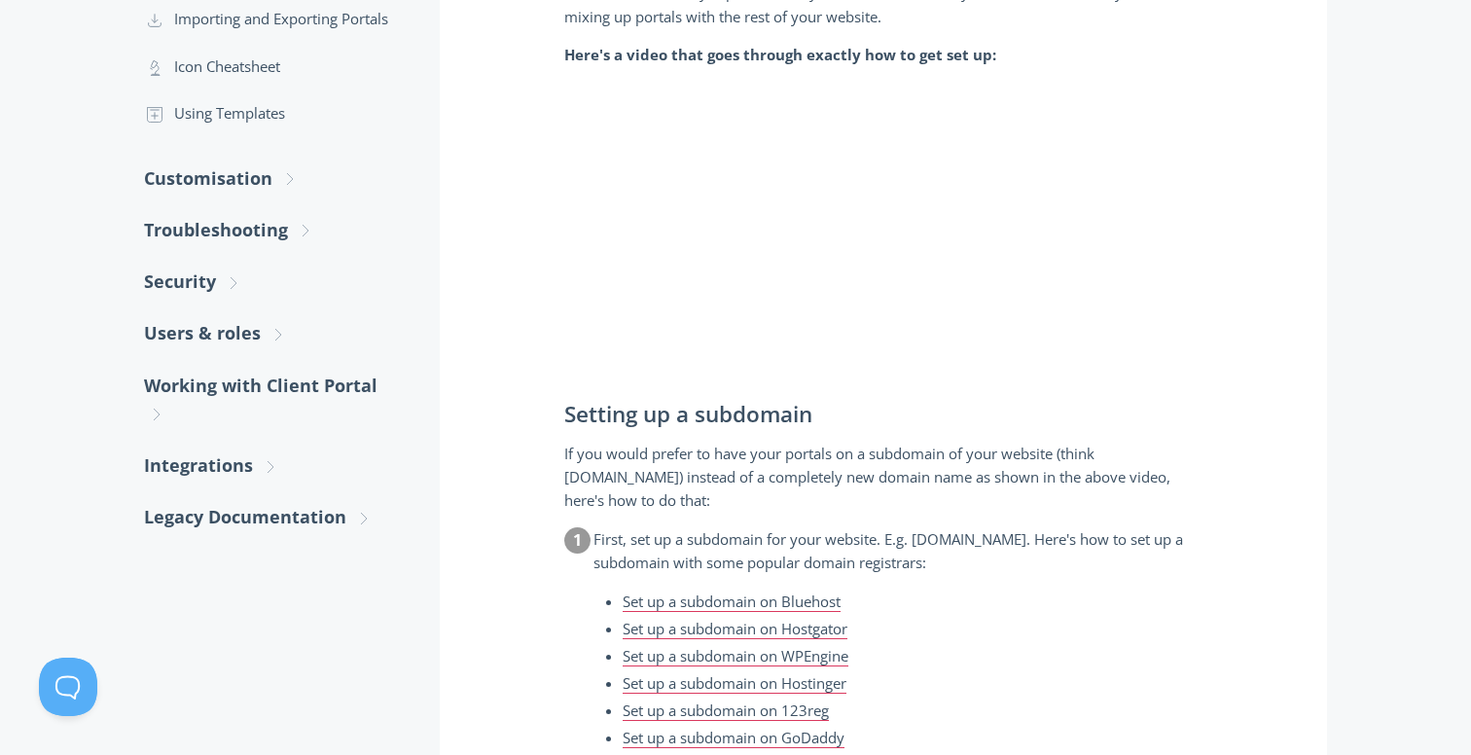
scroll to position [440, 0]
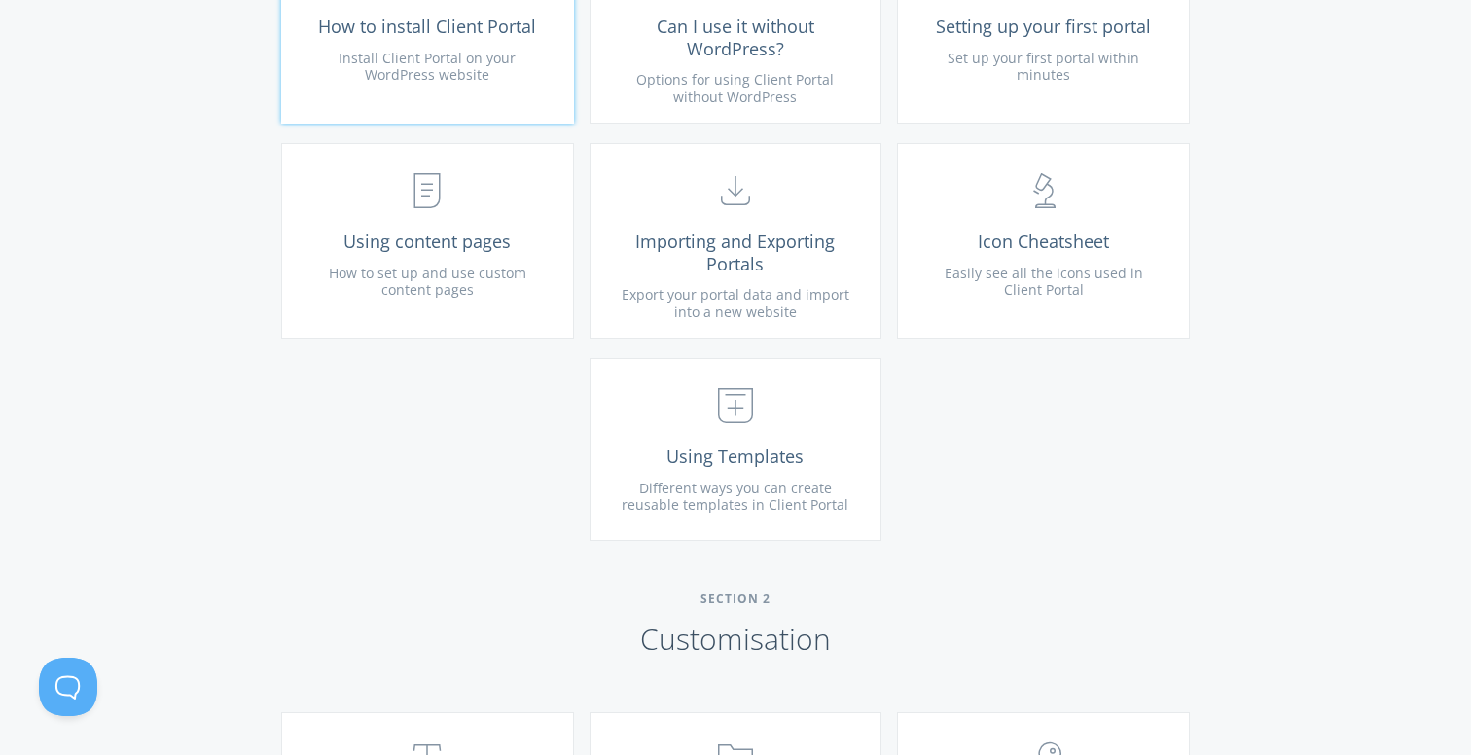
scroll to position [917, 0]
click at [477, 249] on span "Using content pages" at bounding box center [427, 240] width 233 height 22
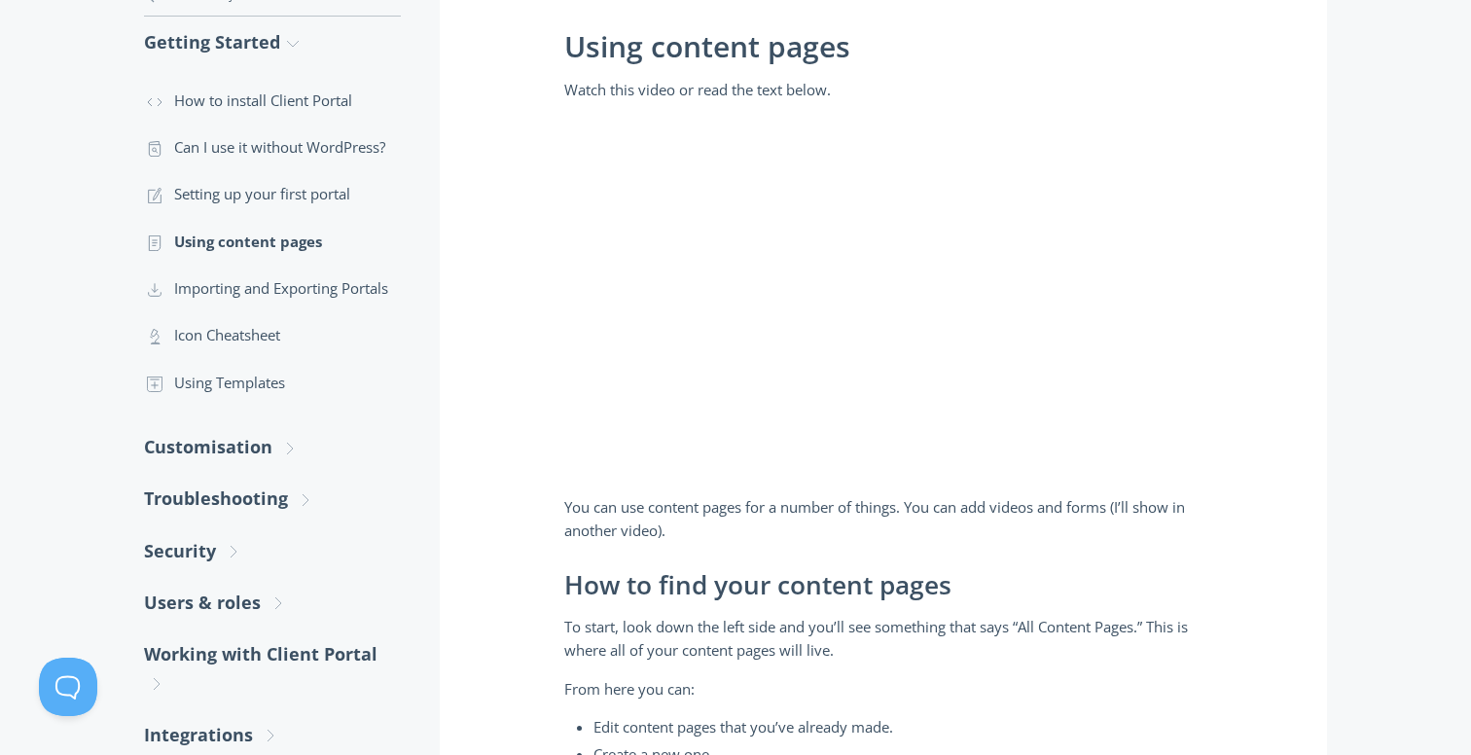
scroll to position [102, 0]
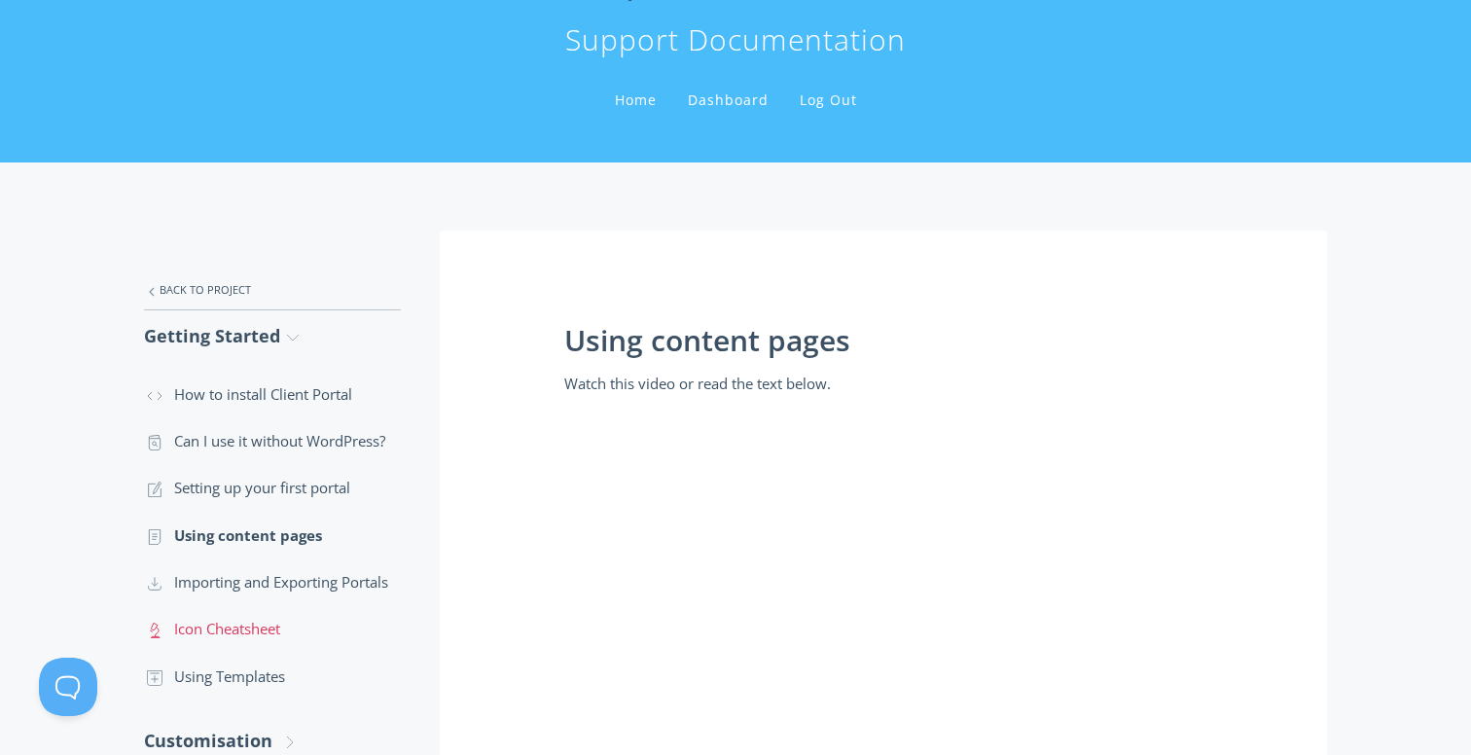
click at [293, 631] on link ".st0{fill:none;stroke:#000000;stroke-width:2;stroke-miterlimit:10;} Untitled-25…" at bounding box center [272, 628] width 257 height 47
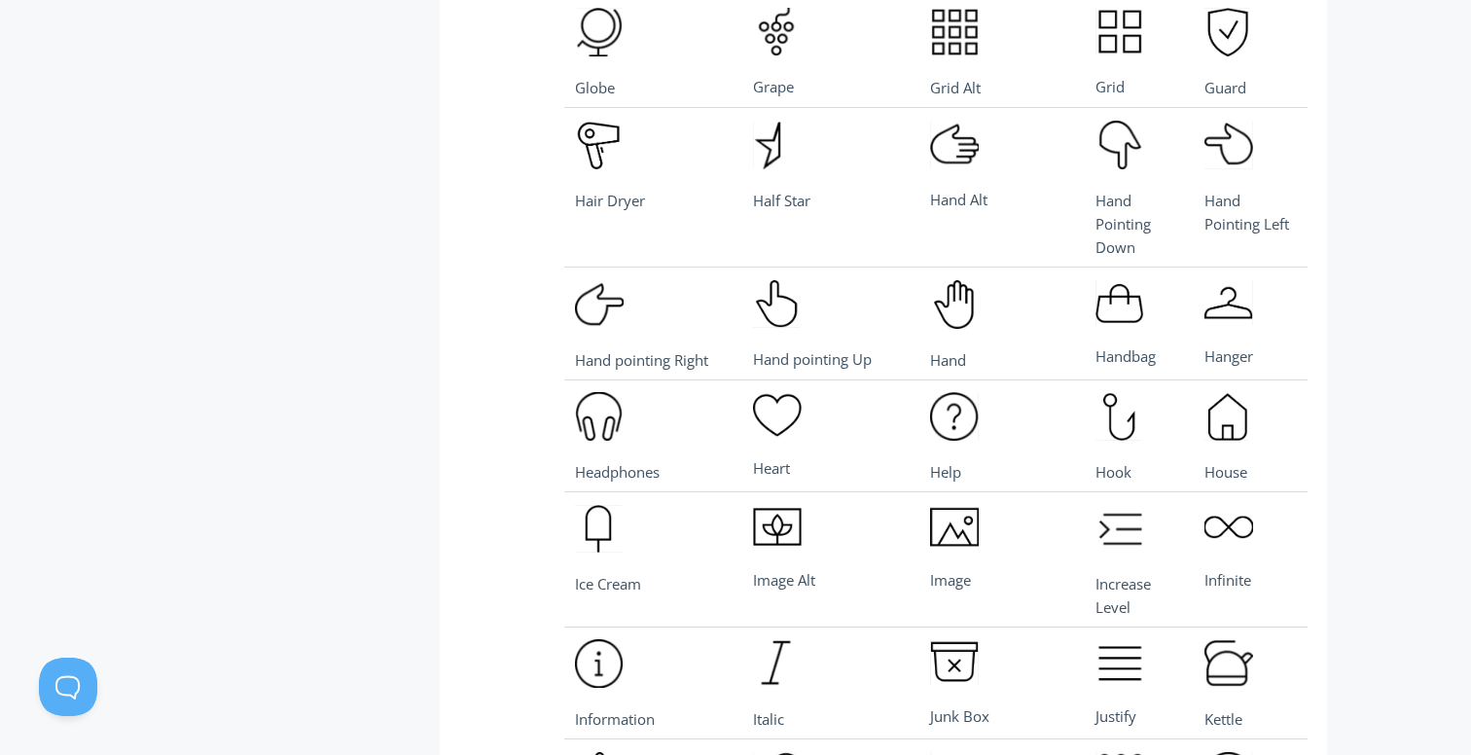
scroll to position [4947, 0]
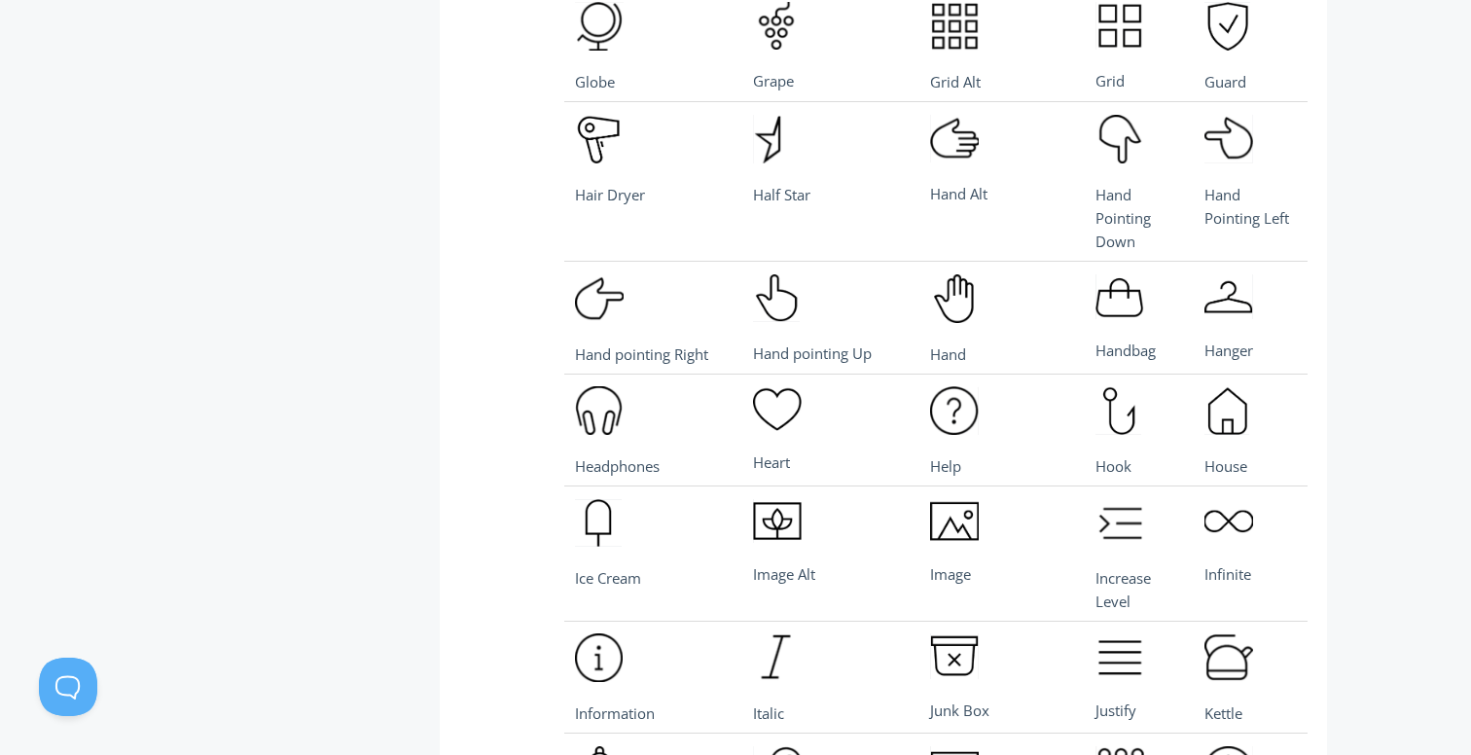
click at [572, 374] on td "Headphones" at bounding box center [653, 430] width 178 height 112
click at [576, 386] on img at bounding box center [599, 410] width 48 height 49
click at [582, 386] on img at bounding box center [599, 410] width 48 height 49
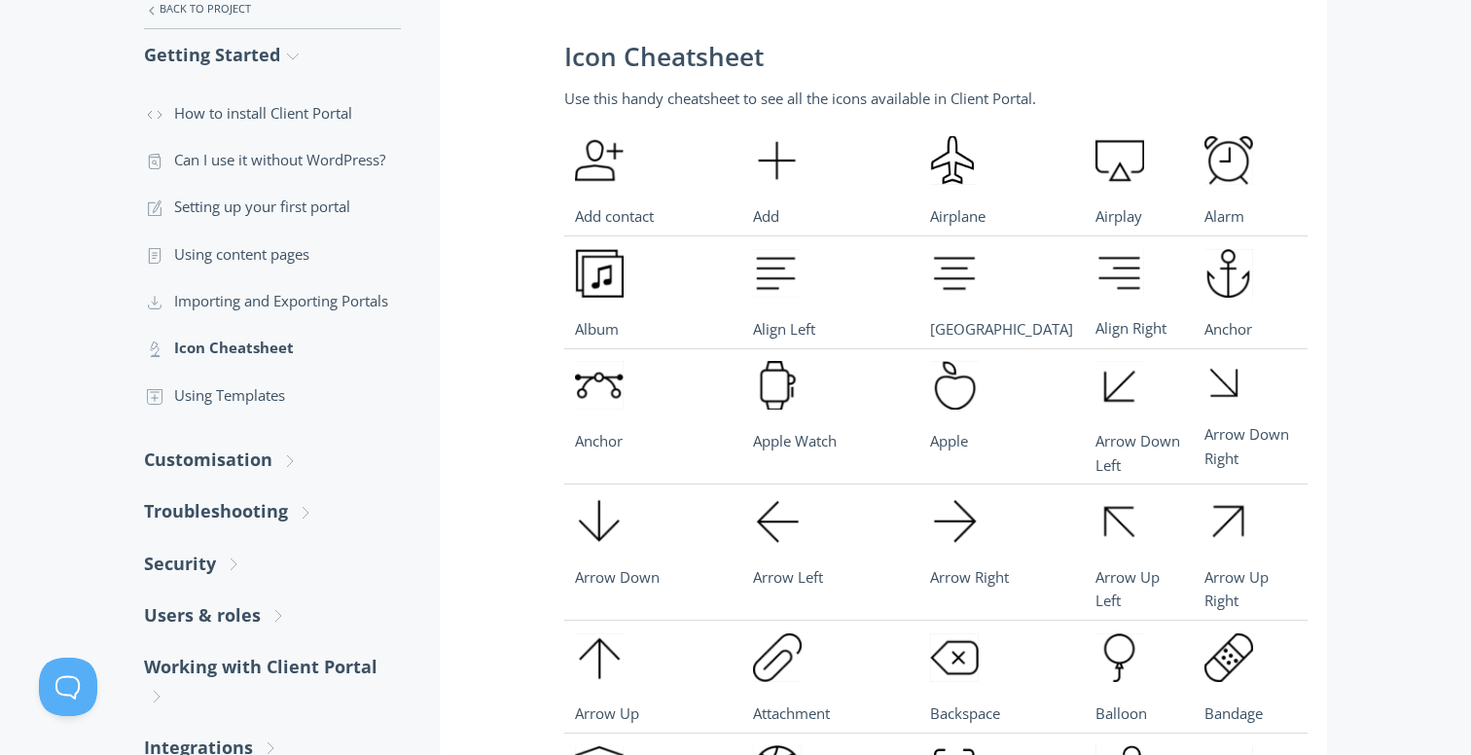
scroll to position [411, 0]
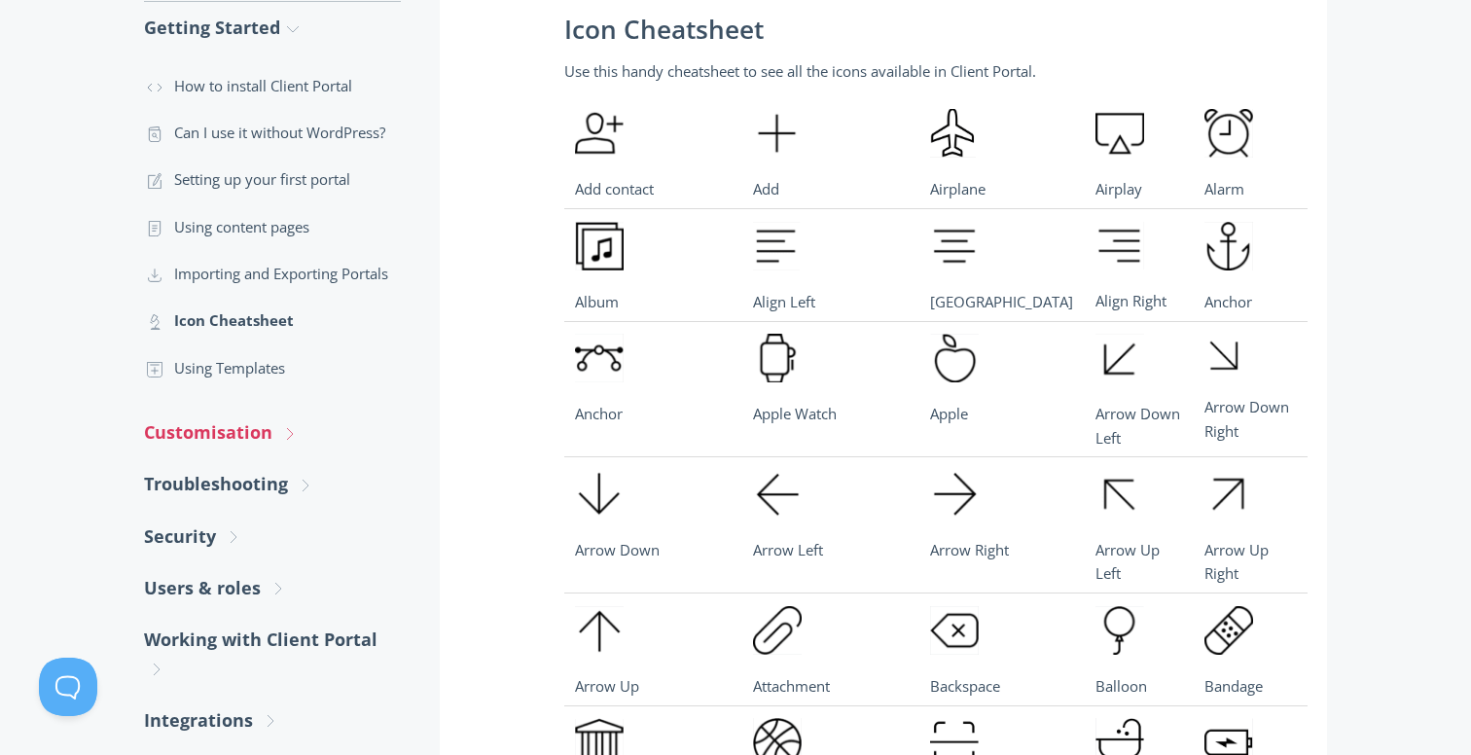
click at [254, 437] on link "Customisation .st0{fill:none;stroke:#000000;stroke-width:2;stroke-miterlimit:10…" at bounding box center [272, 433] width 257 height 52
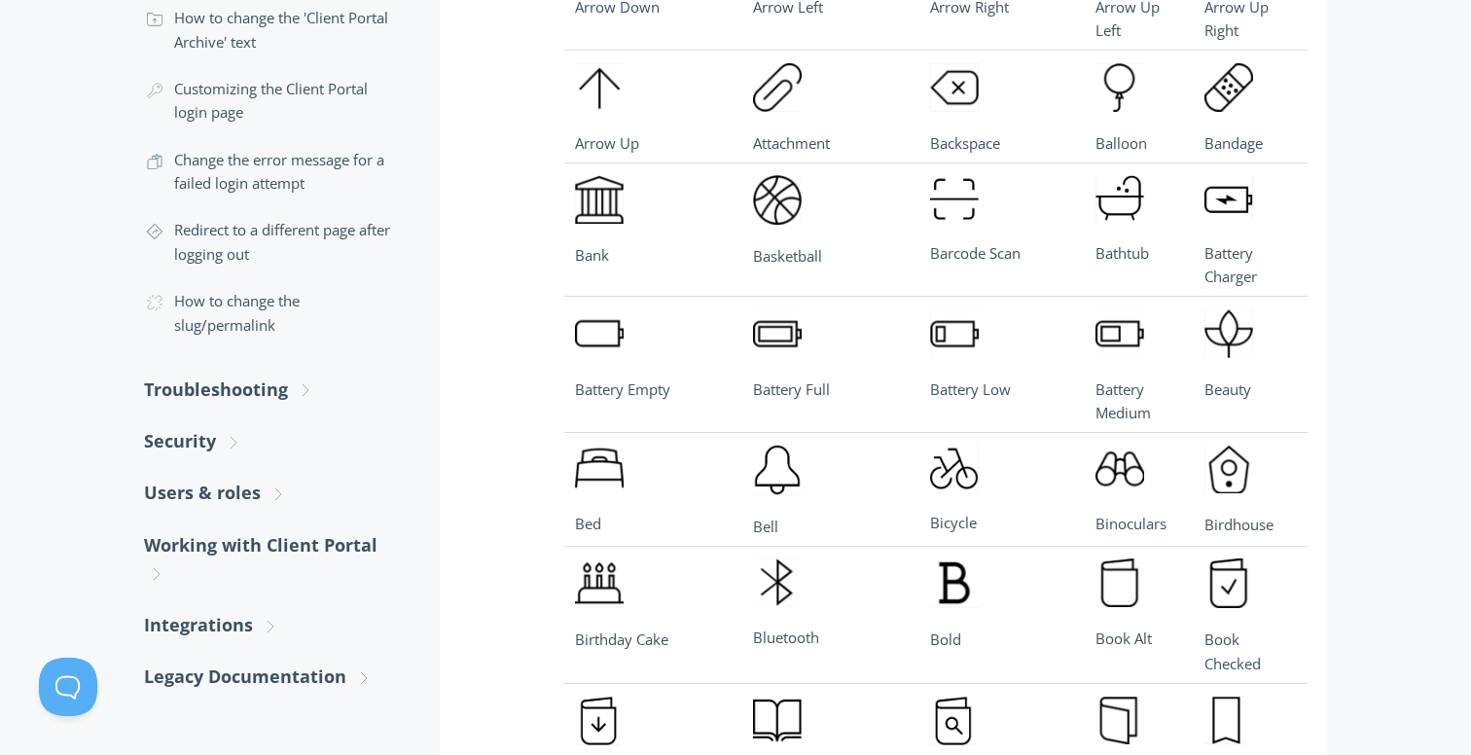
scroll to position [954, 0]
click at [254, 404] on link "Troubleshooting .st0{fill:none;stroke:#000000;stroke-width:2;stroke-miterlimit:…" at bounding box center [272, 389] width 257 height 52
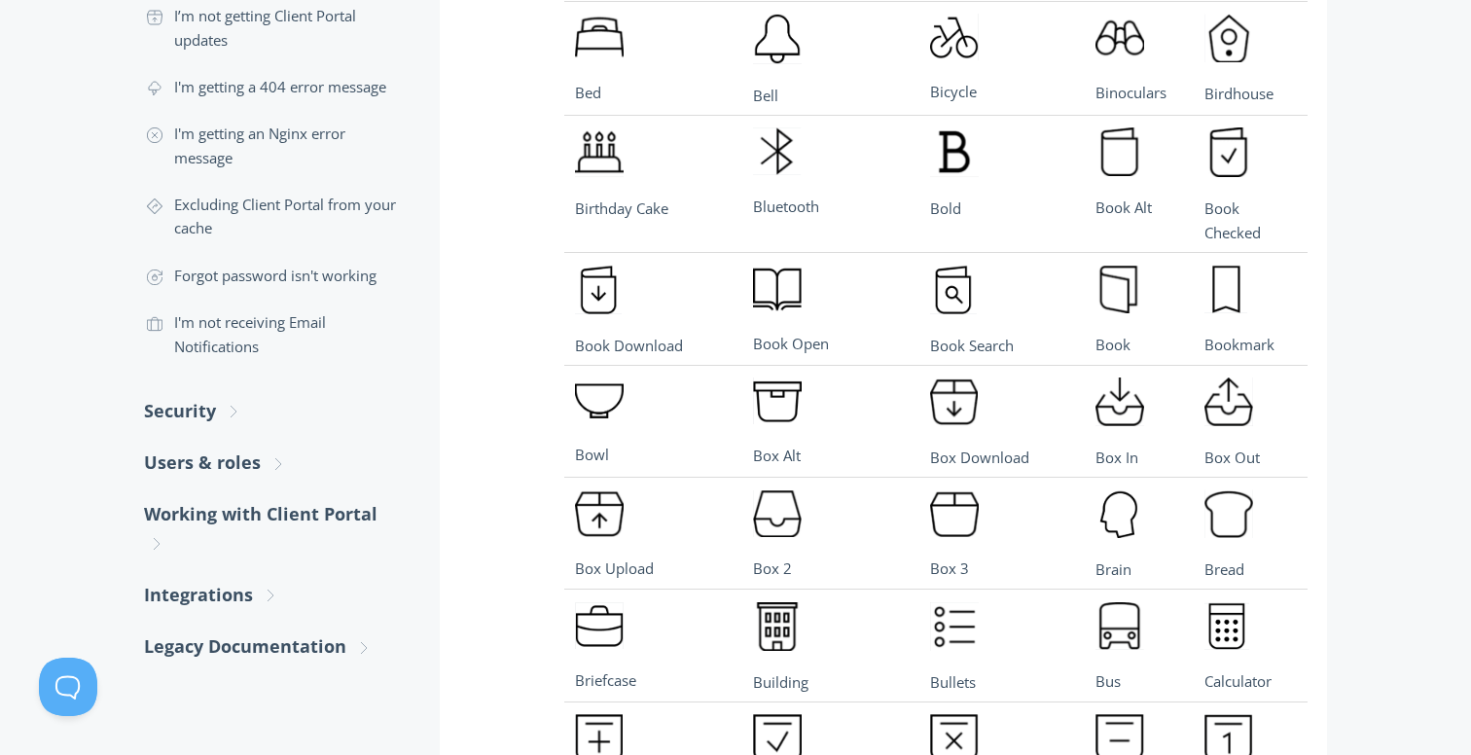
scroll to position [1394, 0]
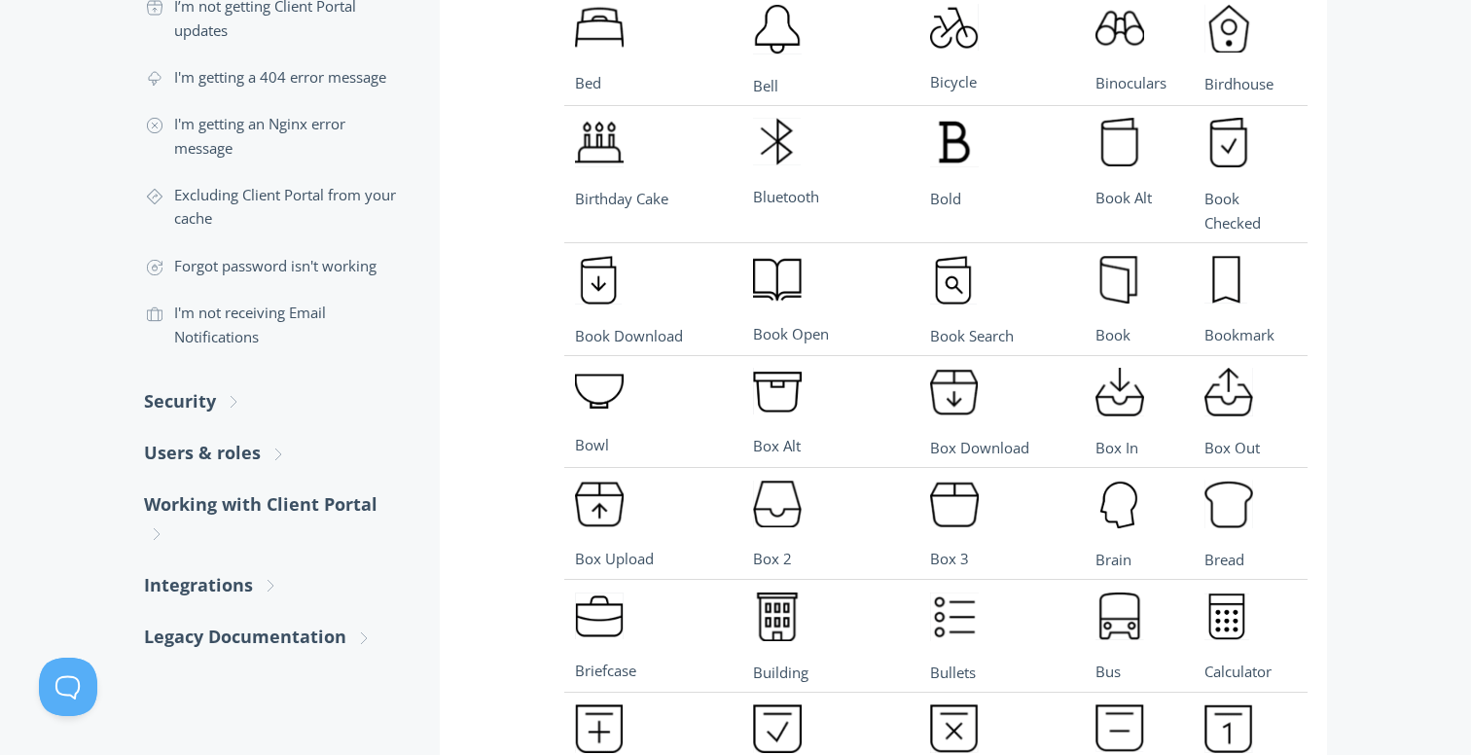
click at [254, 404] on link "Security .st0{fill:none;stroke:#000000;stroke-width:2;stroke-miterlimit:10;} Un…" at bounding box center [272, 402] width 257 height 52
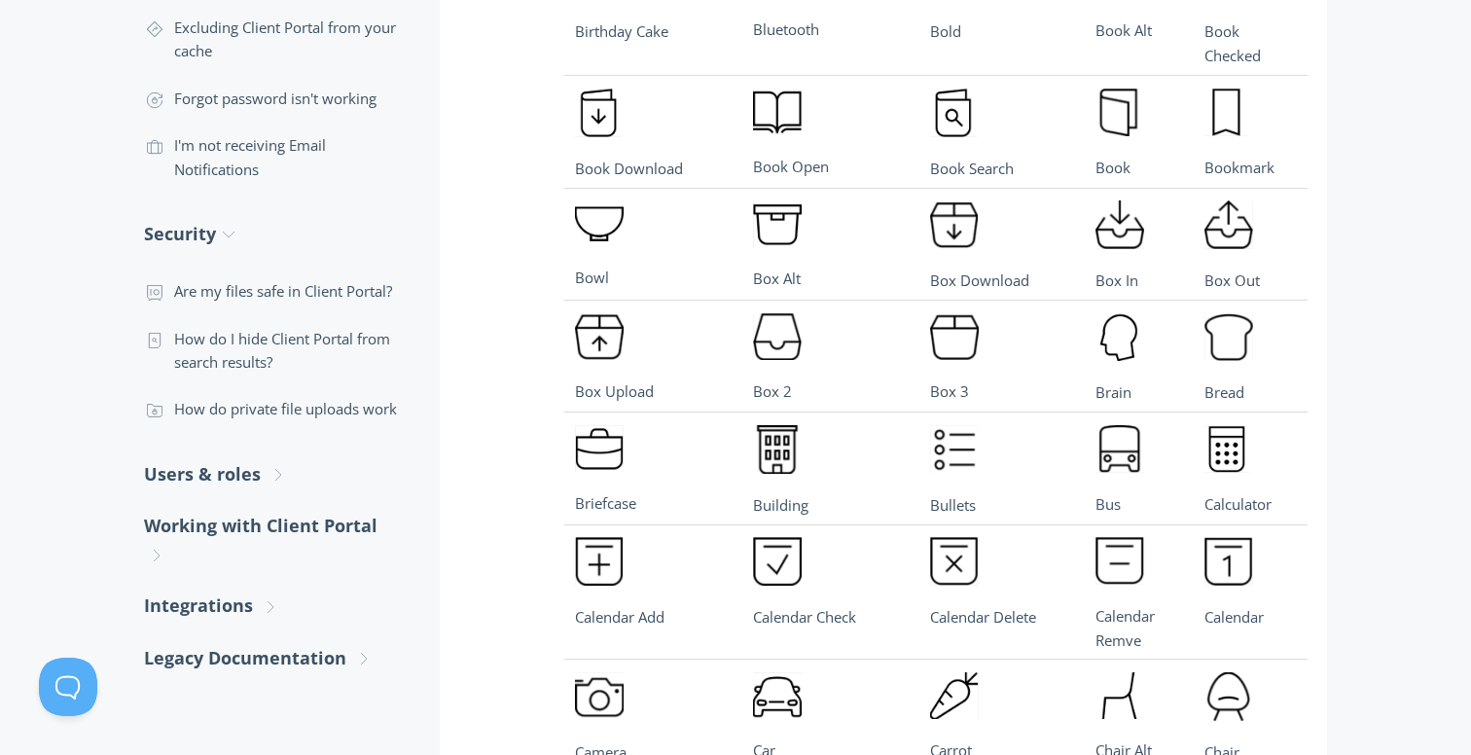
scroll to position [1576, 0]
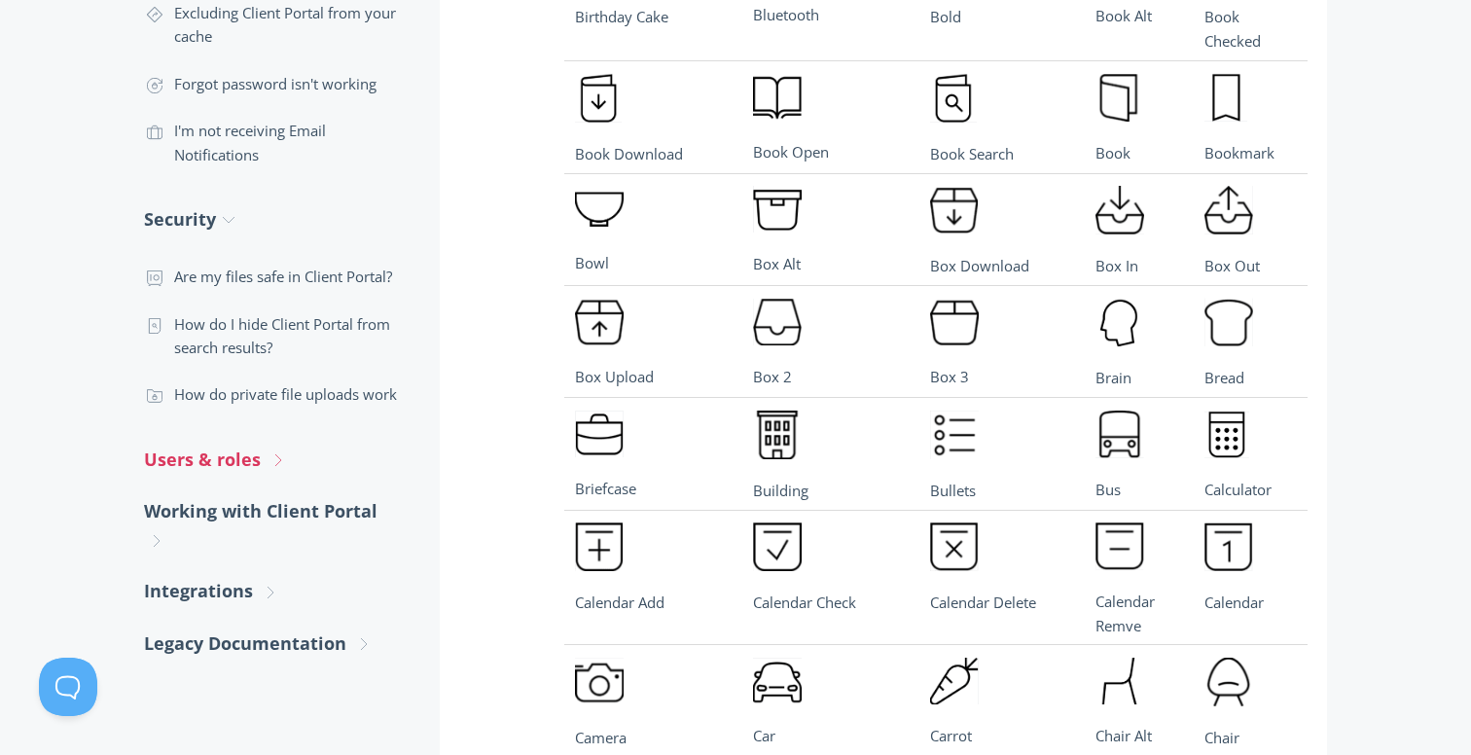
click at [269, 468] on icon ".st0{fill:none;stroke:#000000;stroke-width:2;stroke-miterlimit:10;} Untitled-27" at bounding box center [278, 460] width 18 height 18
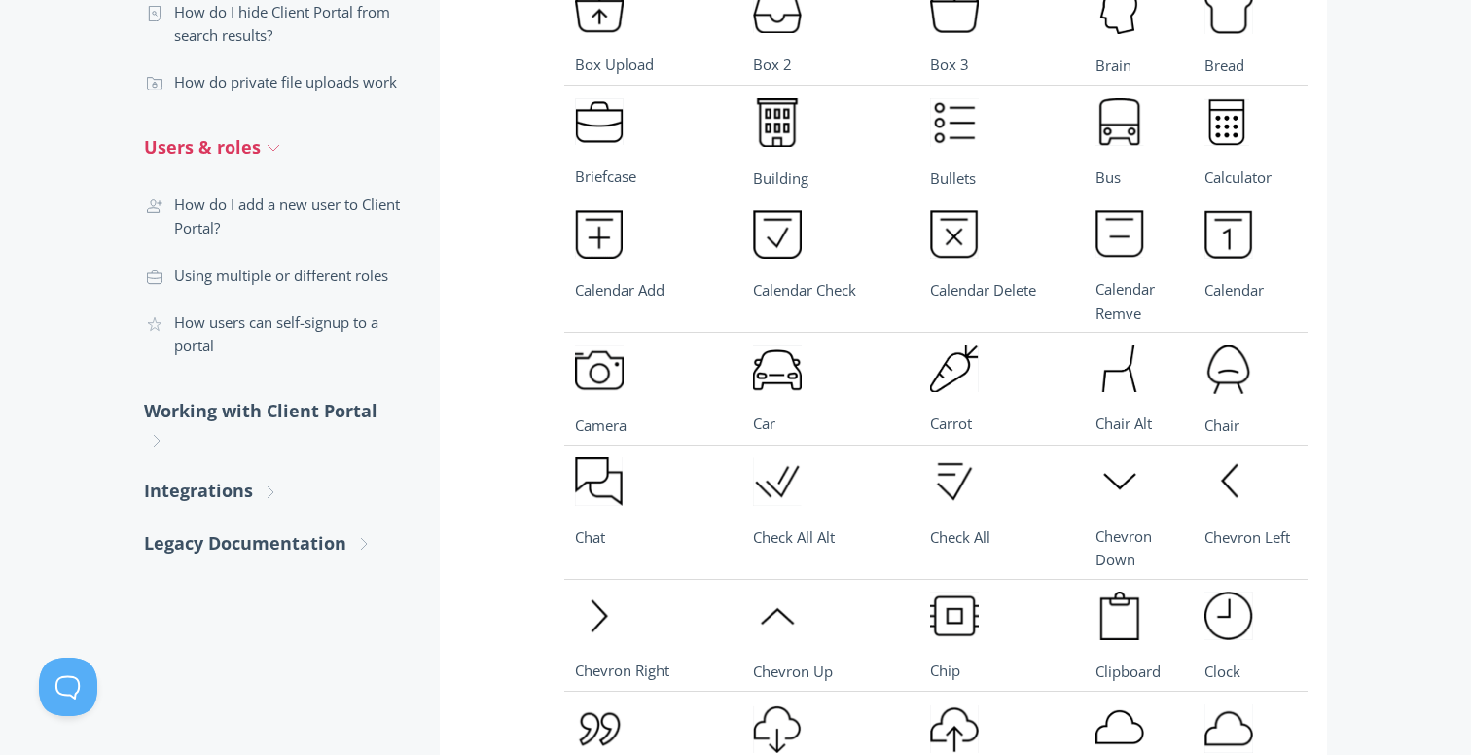
scroll to position [1894, 0]
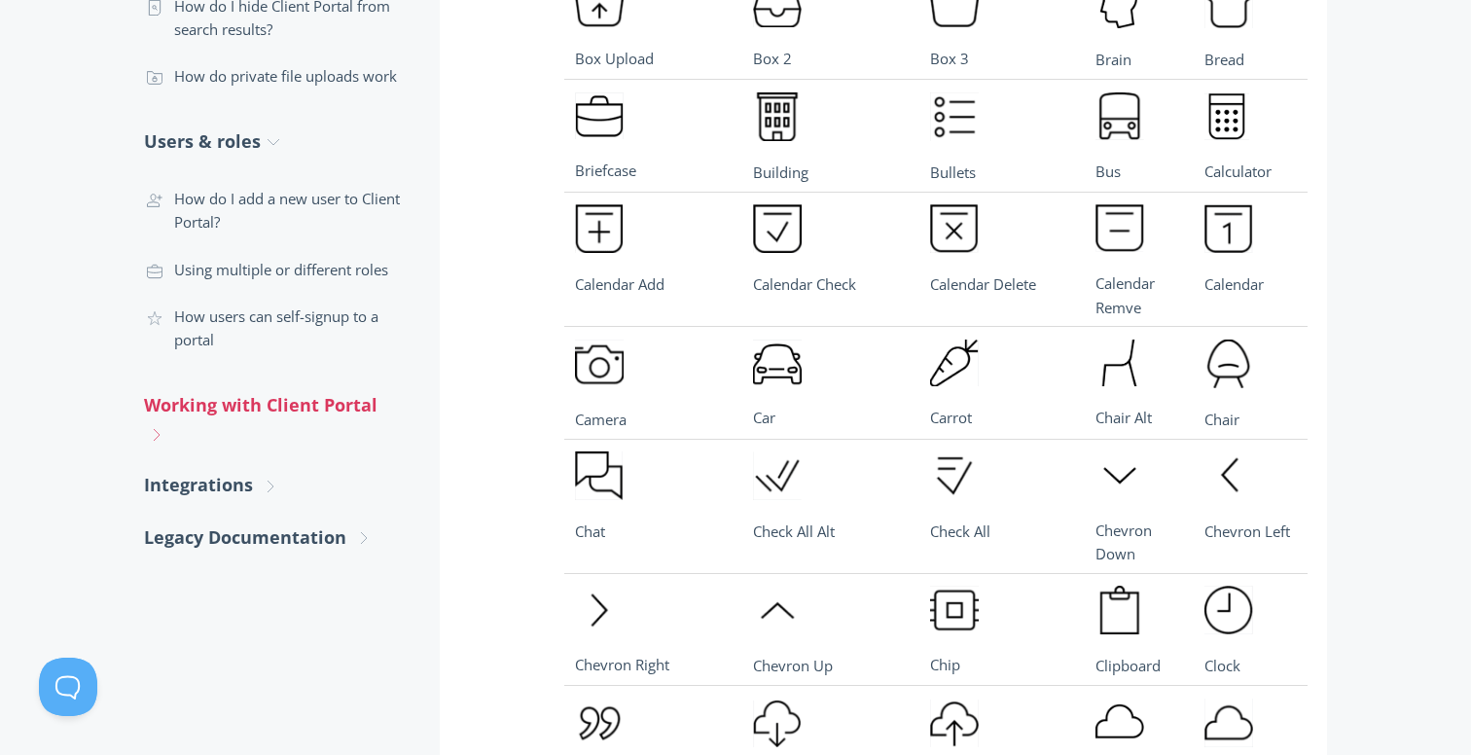
click at [279, 426] on link "Working with Client Portal .st0{fill:none;stroke:#000000;stroke-width:2;stroke-…" at bounding box center [272, 419] width 257 height 81
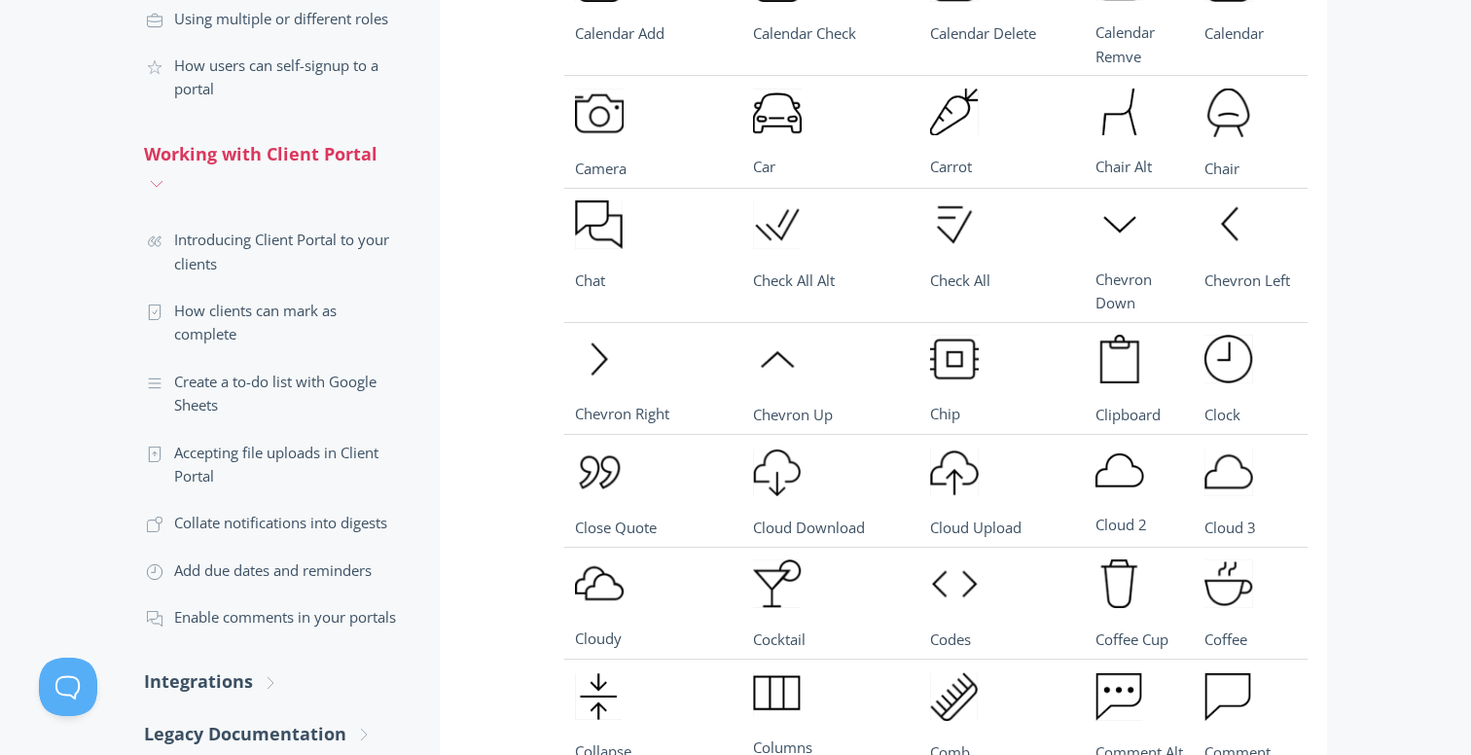
scroll to position [2179, 0]
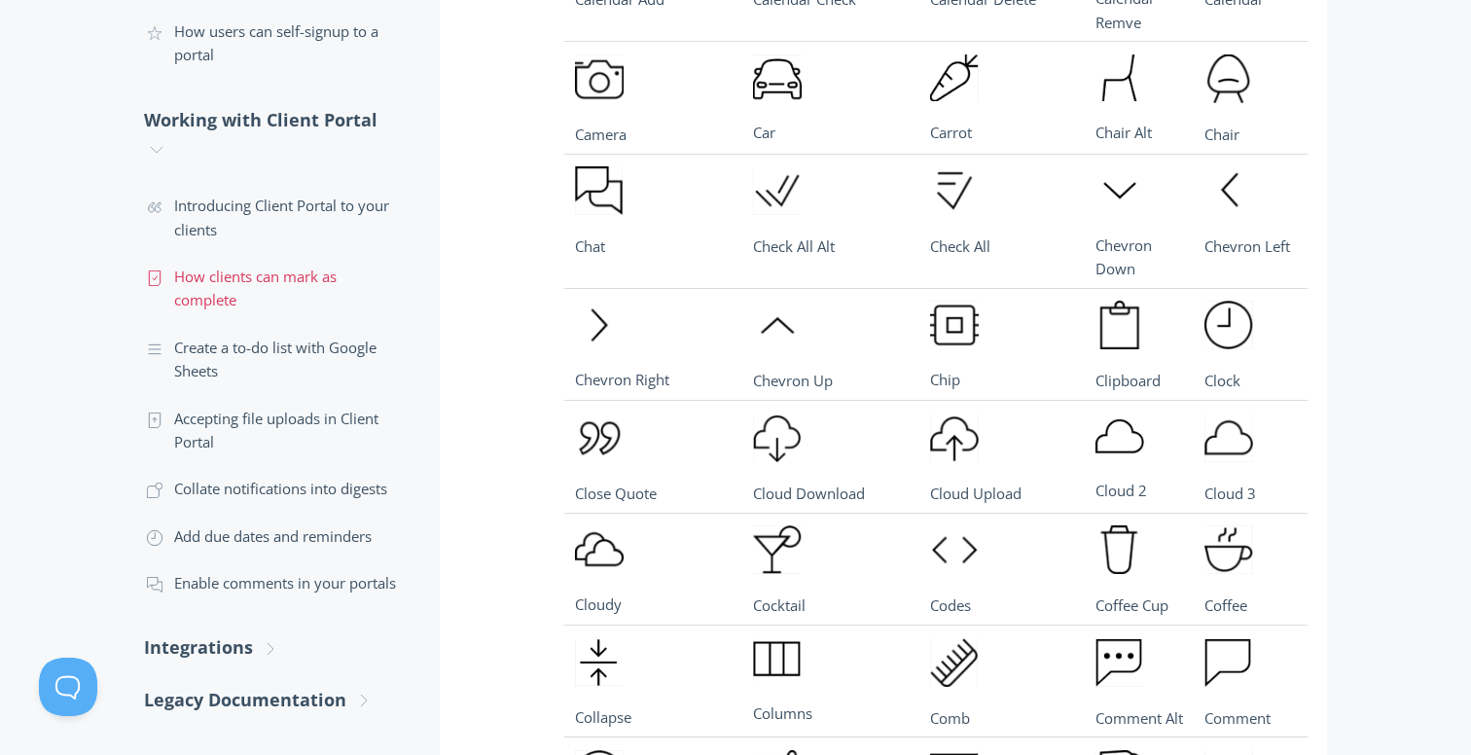
click at [301, 285] on link ".st0{fill:none;stroke:#000000;stroke-width:2;stroke-miterlimit:10;} Untitled-15…" at bounding box center [272, 288] width 257 height 71
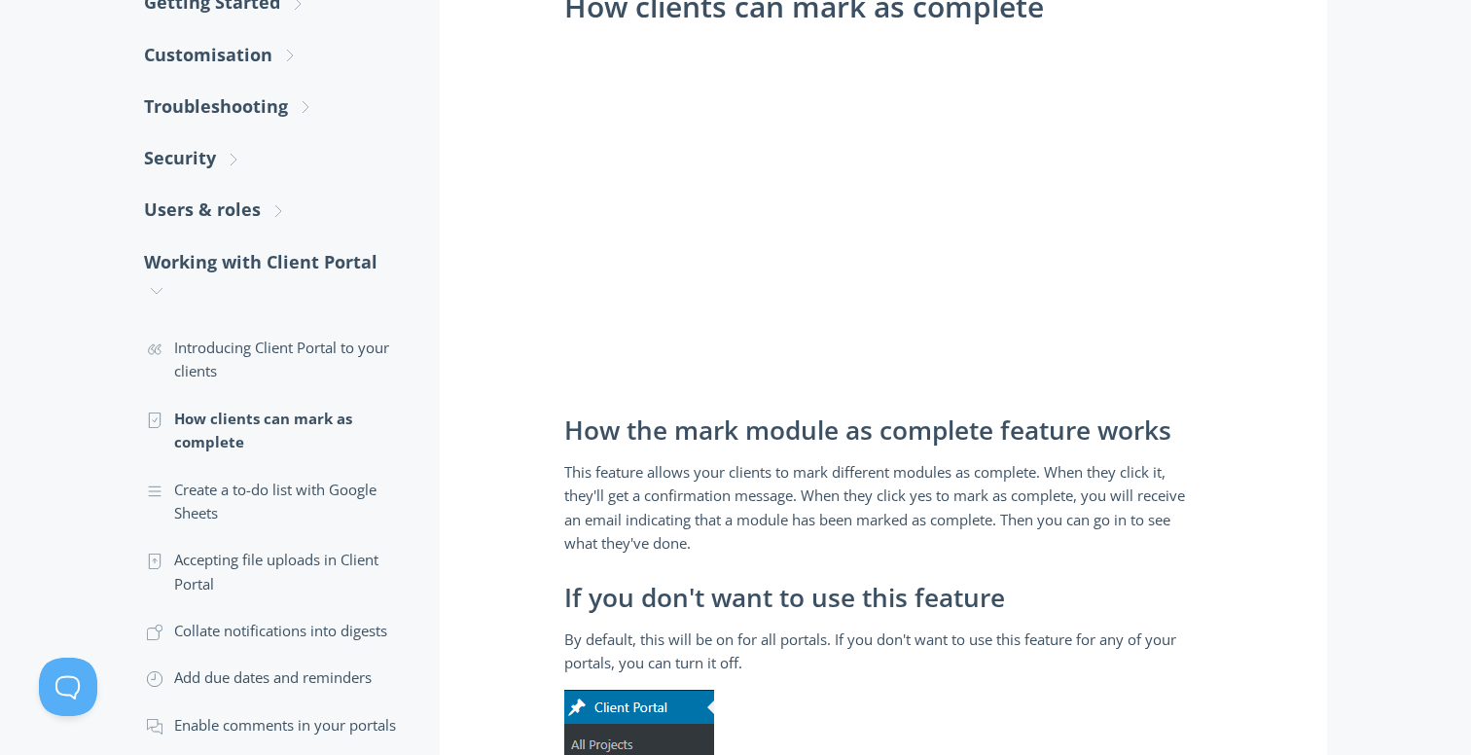
scroll to position [426, 0]
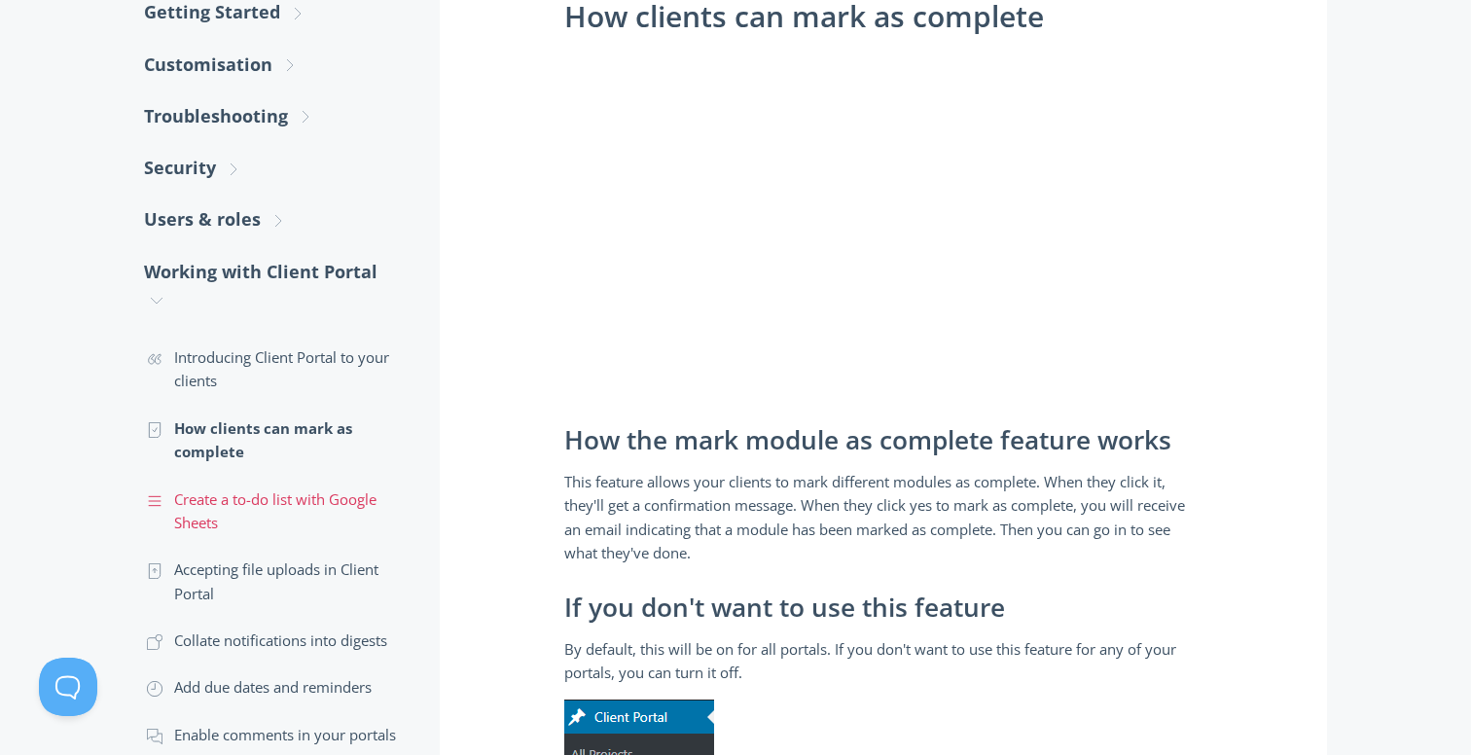
click at [354, 488] on link ".st0{fill:none;stroke:#000000;stroke-width:2;stroke-miterlimit:10;} Untitled-16…" at bounding box center [272, 511] width 257 height 71
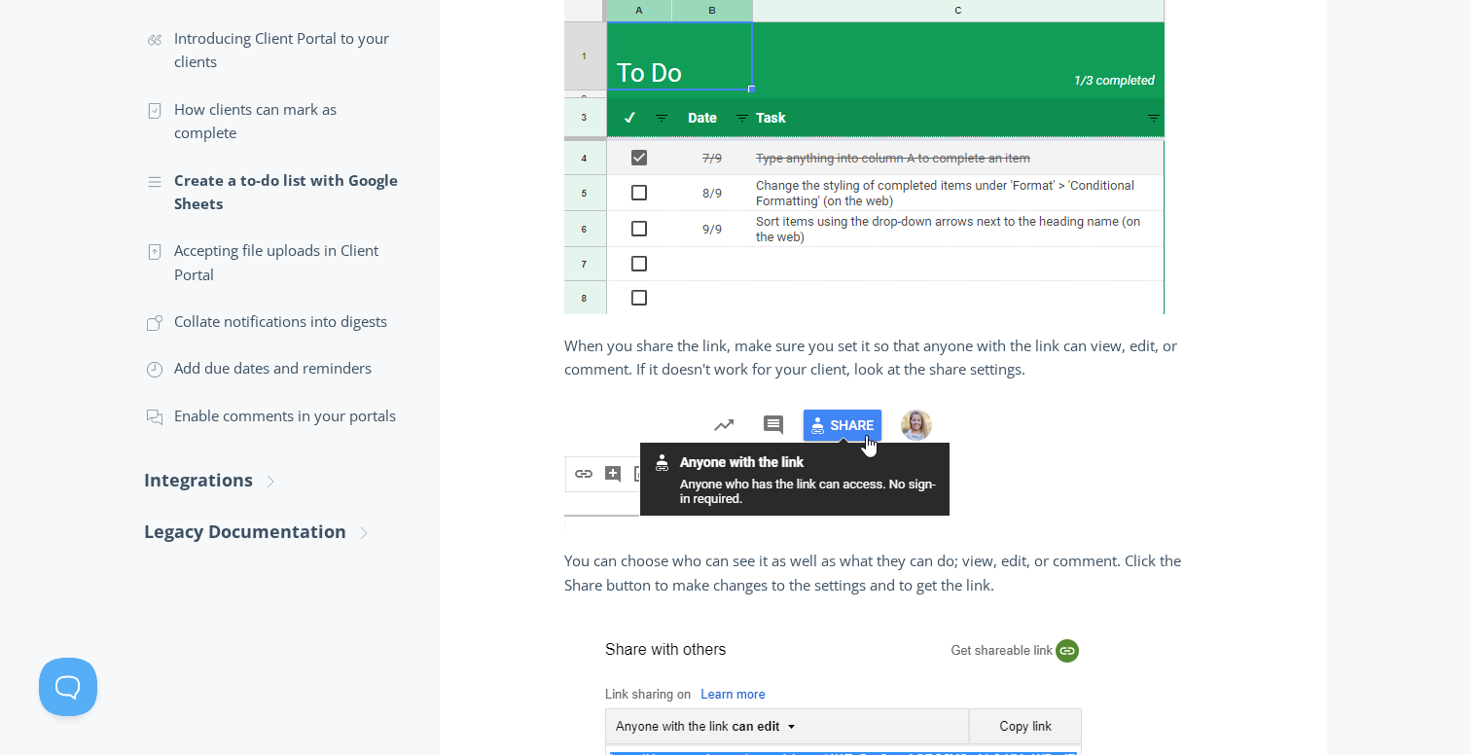
scroll to position [767, 0]
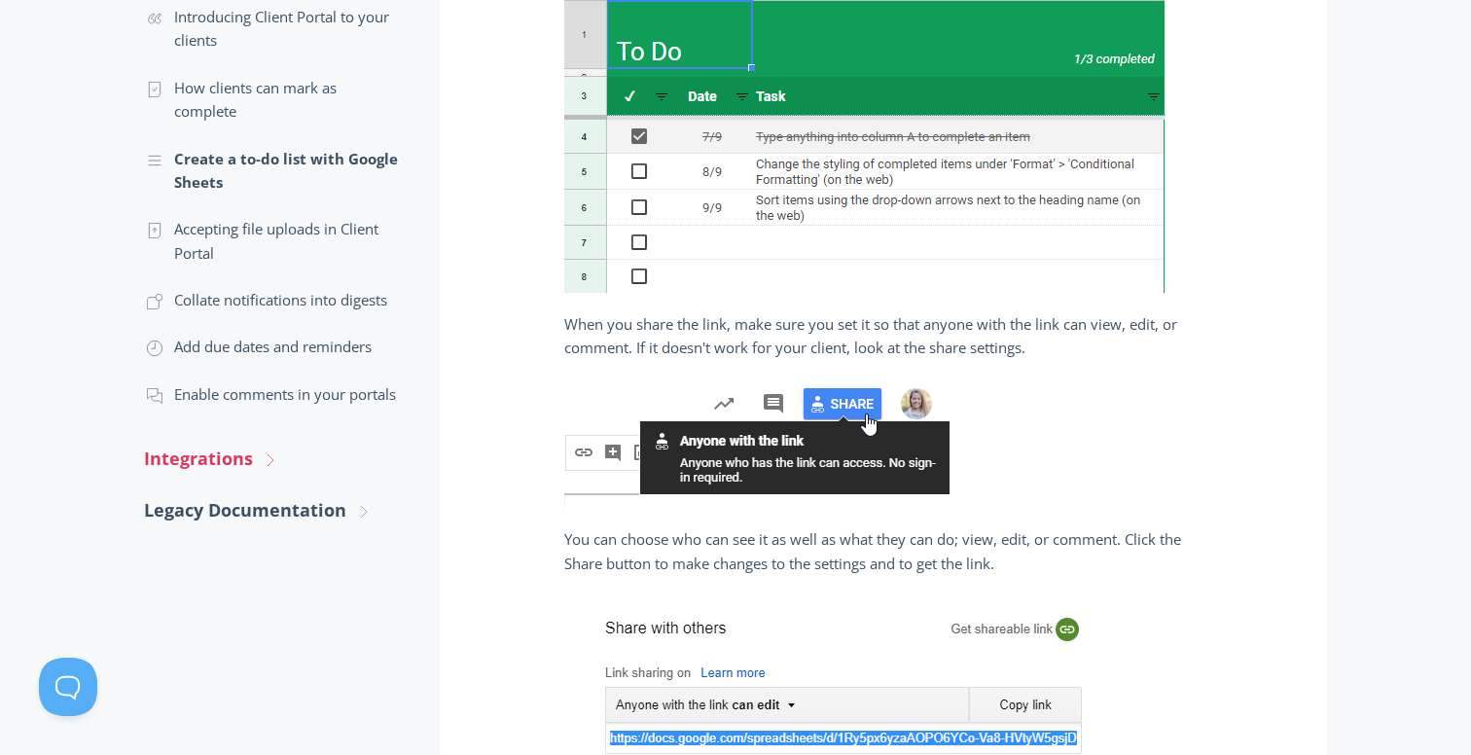
click at [205, 460] on link "Integrations .st0{fill:none;stroke:#000000;stroke-width:2;stroke-miterlimit:10;…" at bounding box center [272, 459] width 257 height 52
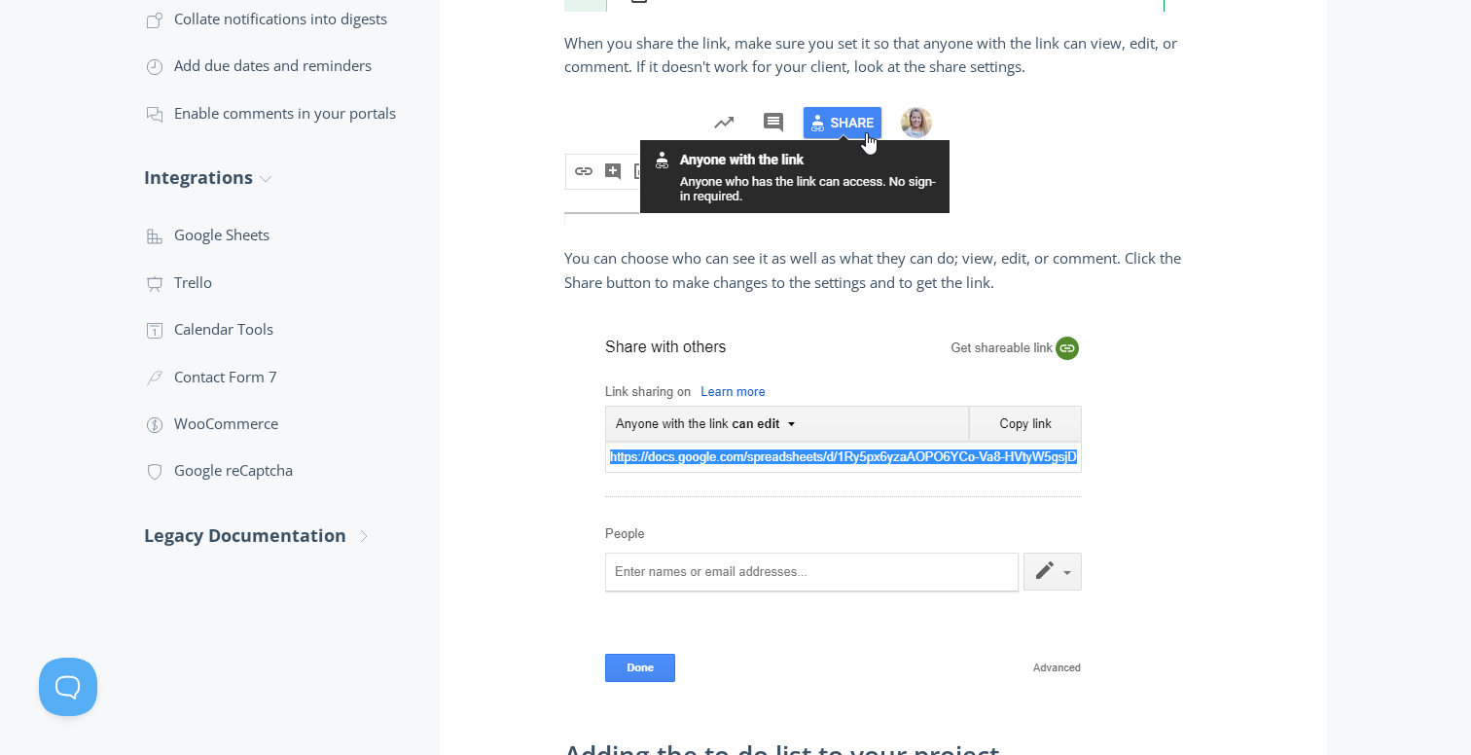
scroll to position [1049, 0]
click at [242, 388] on link ".cls-1{fill:none;stroke:#000;stroke-miterlimit:10;stroke-width:2px;} 3. Communi…" at bounding box center [272, 375] width 257 height 47
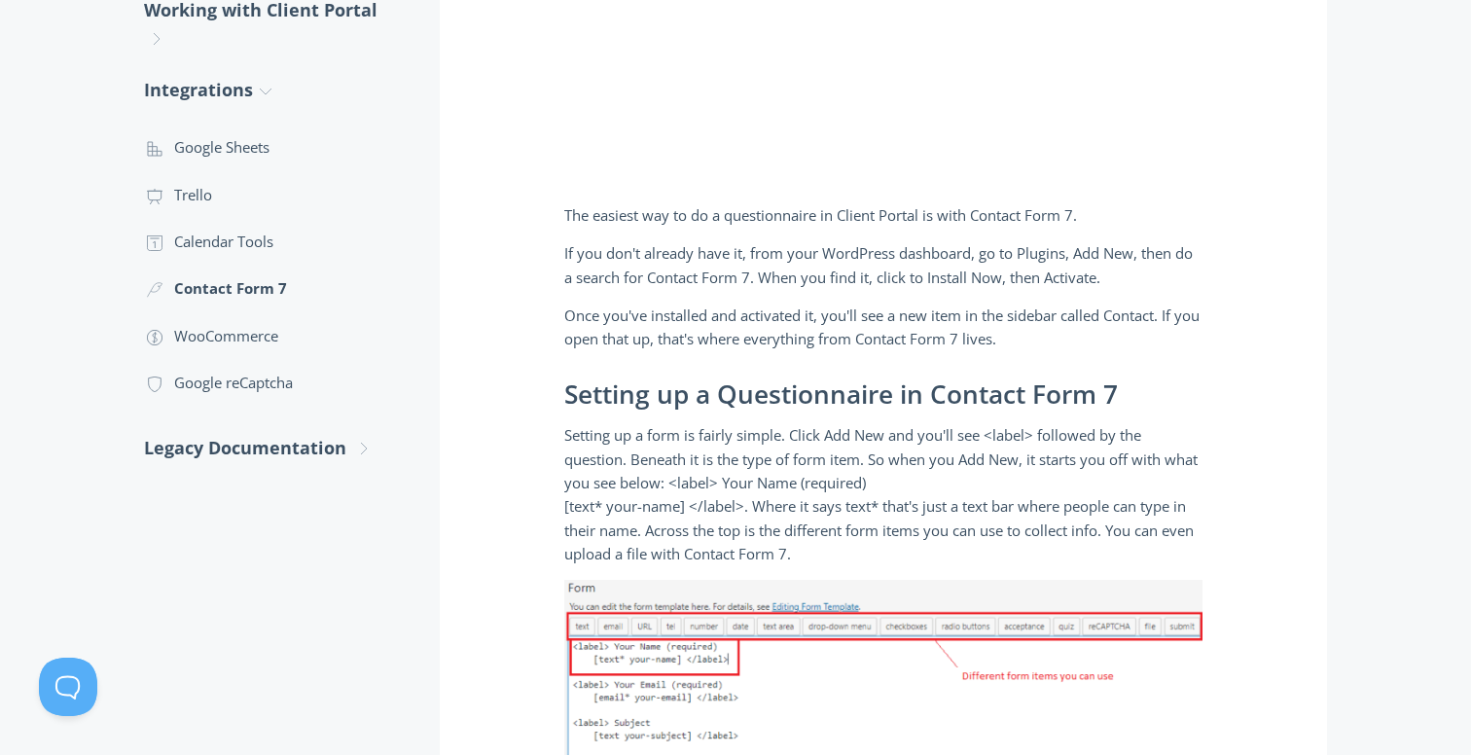
scroll to position [699, 0]
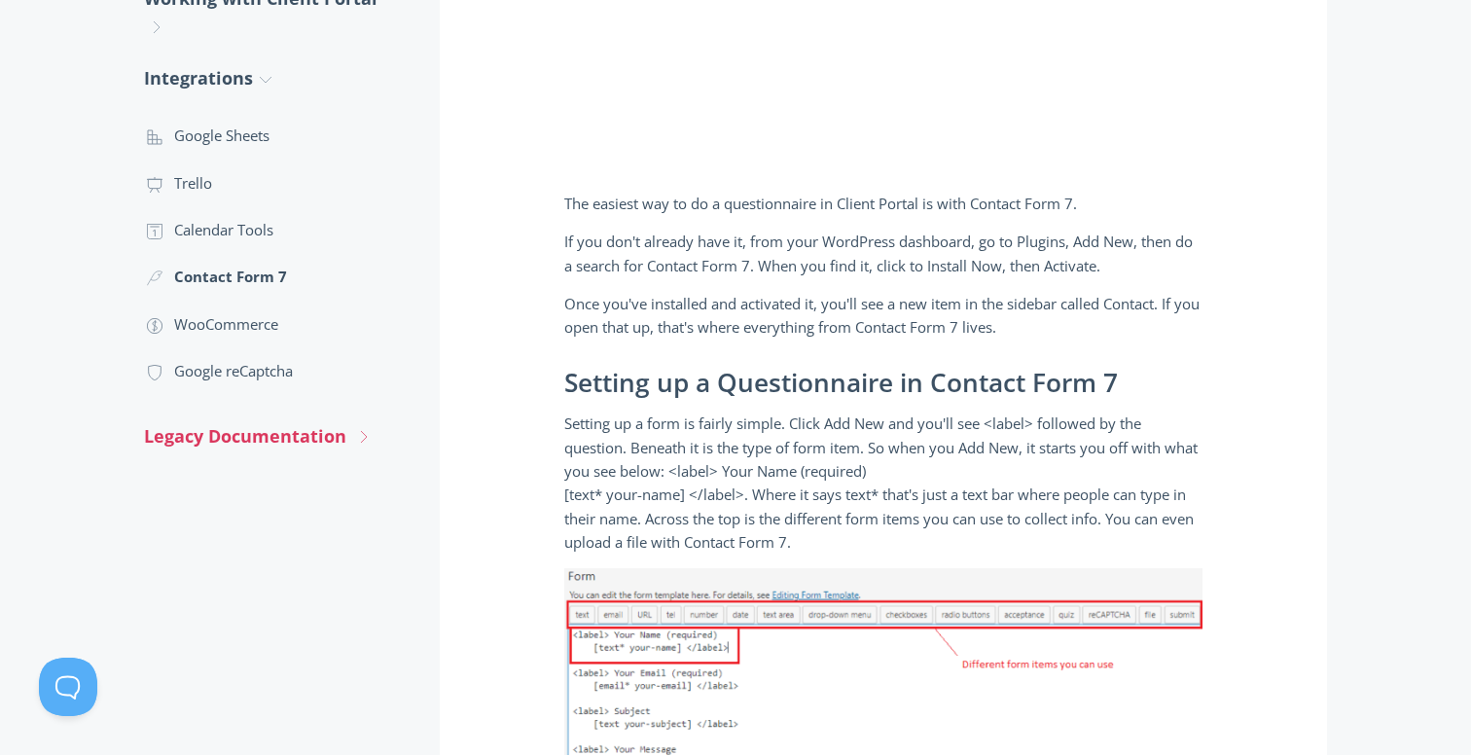
click at [340, 437] on link "Legacy Documentation .st0{fill:none;stroke:#000000;stroke-width:2;stroke-miterl…" at bounding box center [272, 437] width 257 height 52
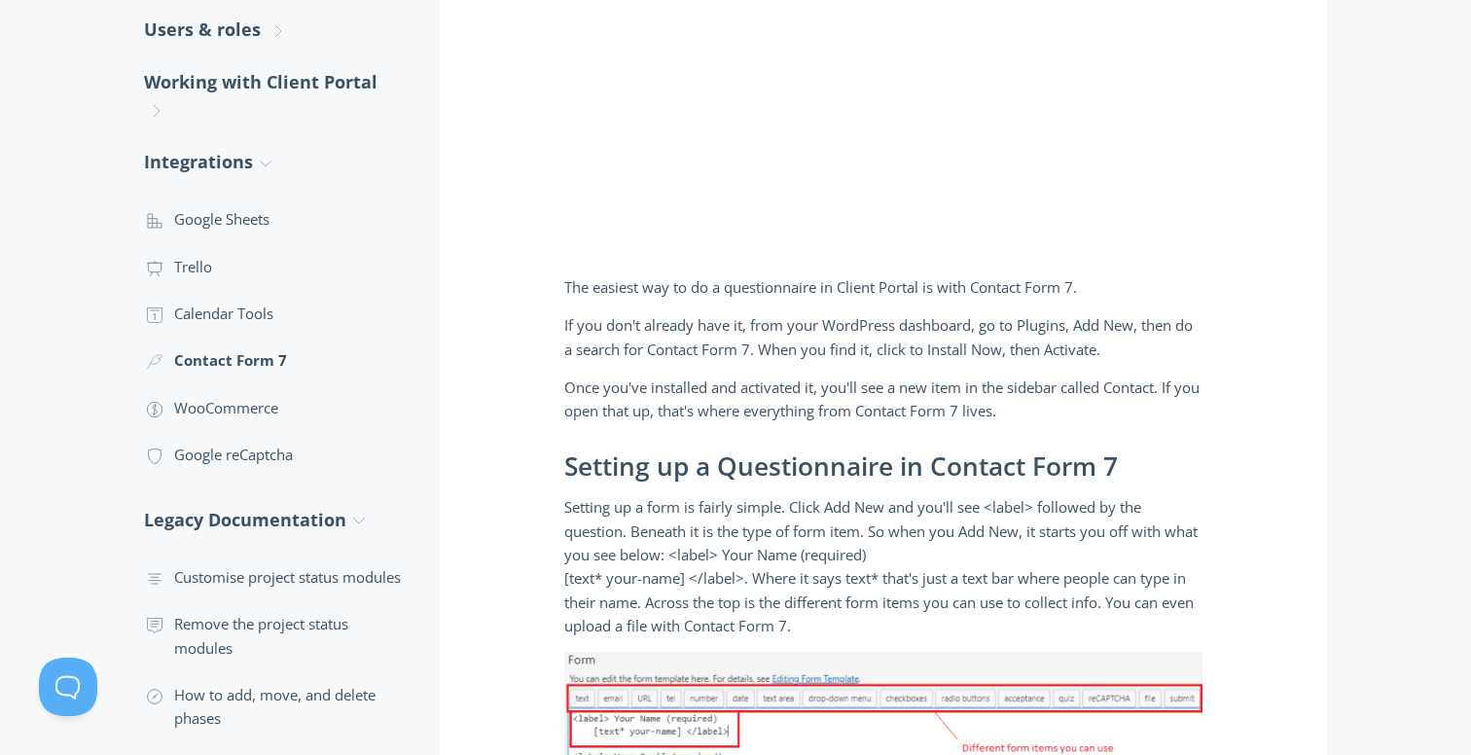
scroll to position [603, 0]
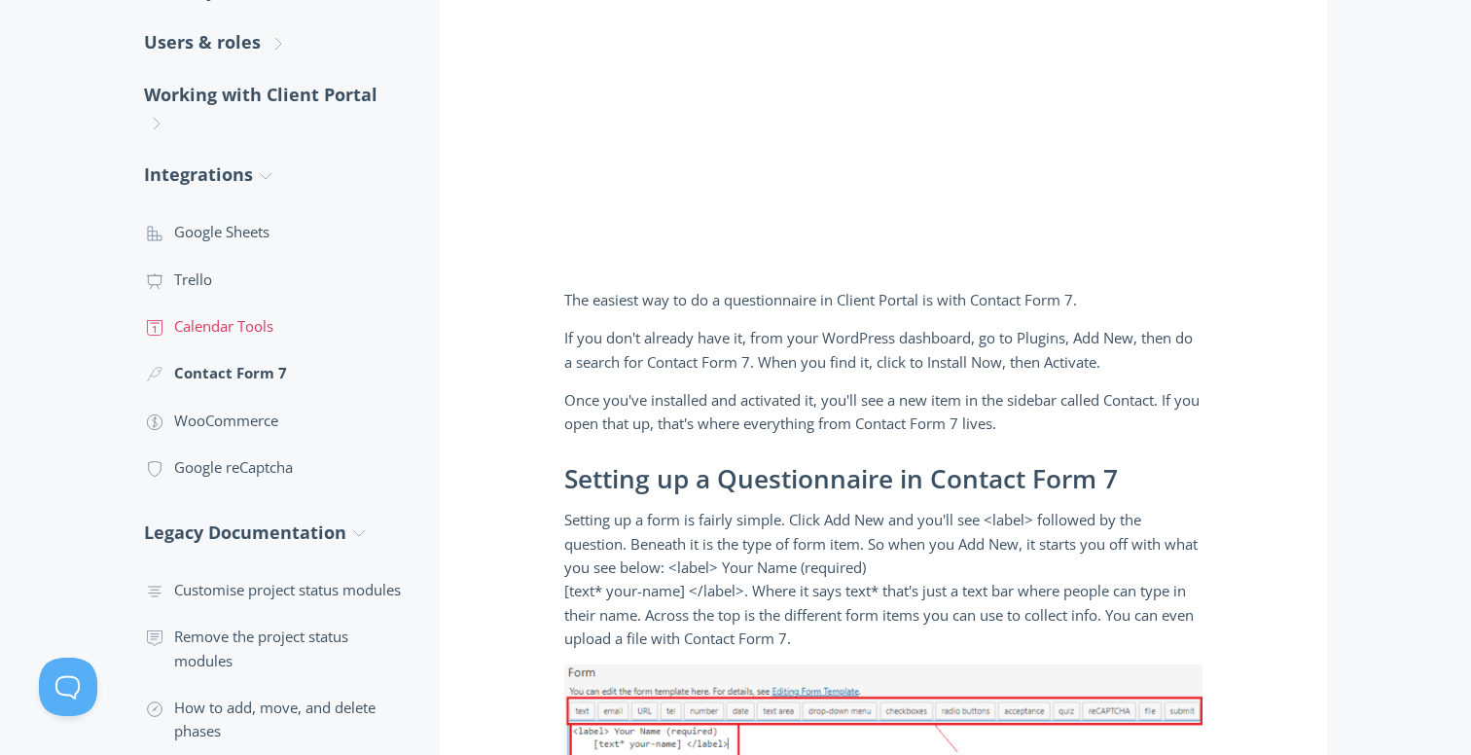
click at [294, 310] on link ".st0{fill:none;stroke:#000000;stroke-width:2;stroke-miterlimit:10;} Untitled-18…" at bounding box center [272, 326] width 257 height 47
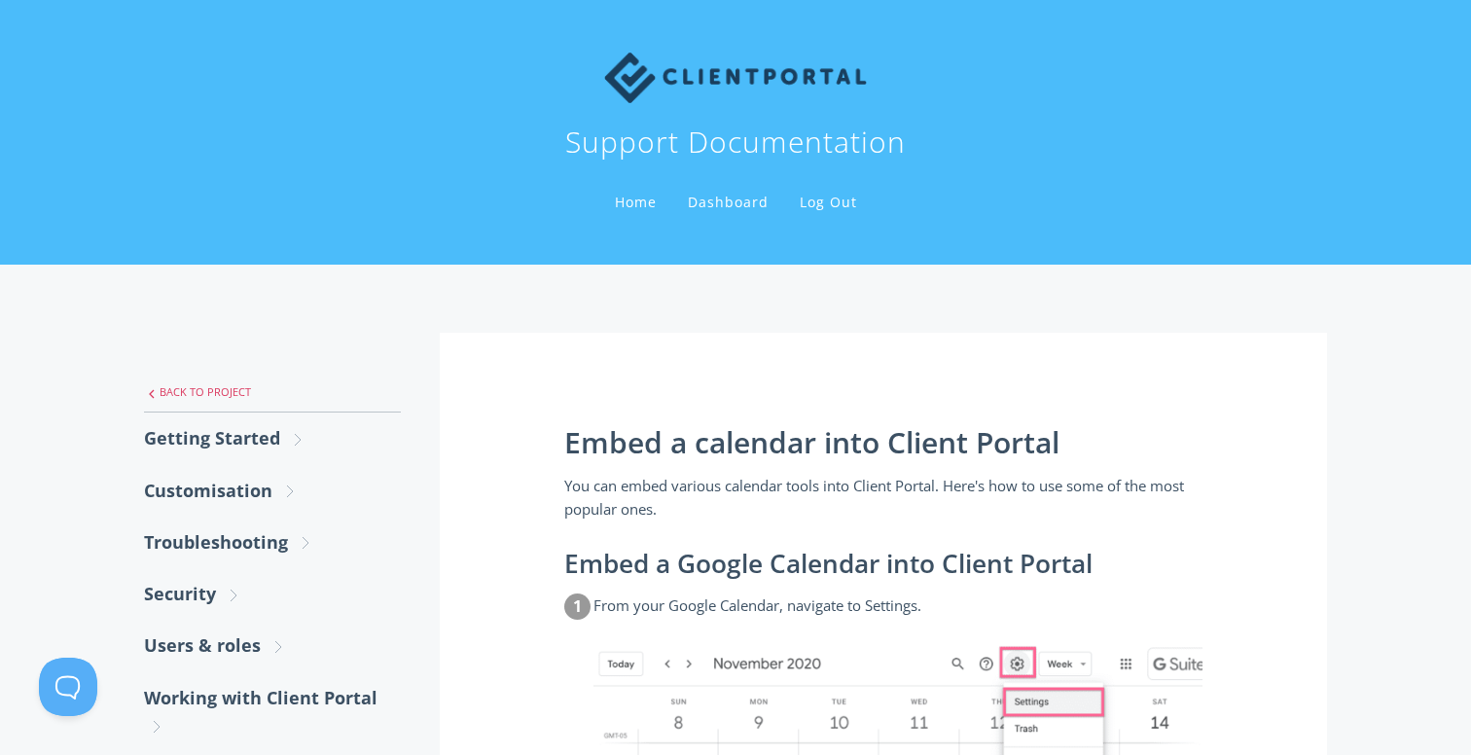
click at [232, 388] on link ".st0{fill:none;stroke:#000000;stroke-width:2;stroke-miterlimit:10;} Untitled-27…" at bounding box center [272, 392] width 257 height 41
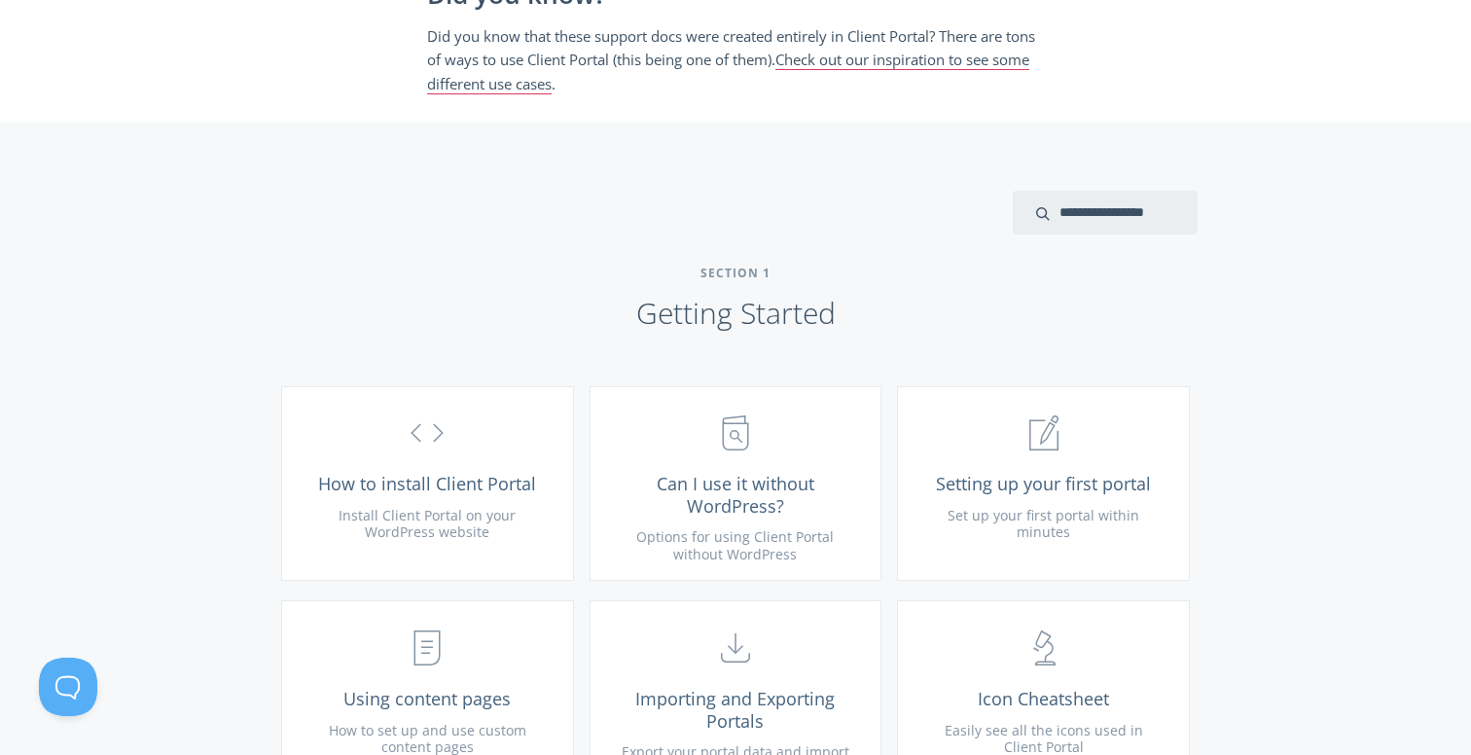
scroll to position [463, 0]
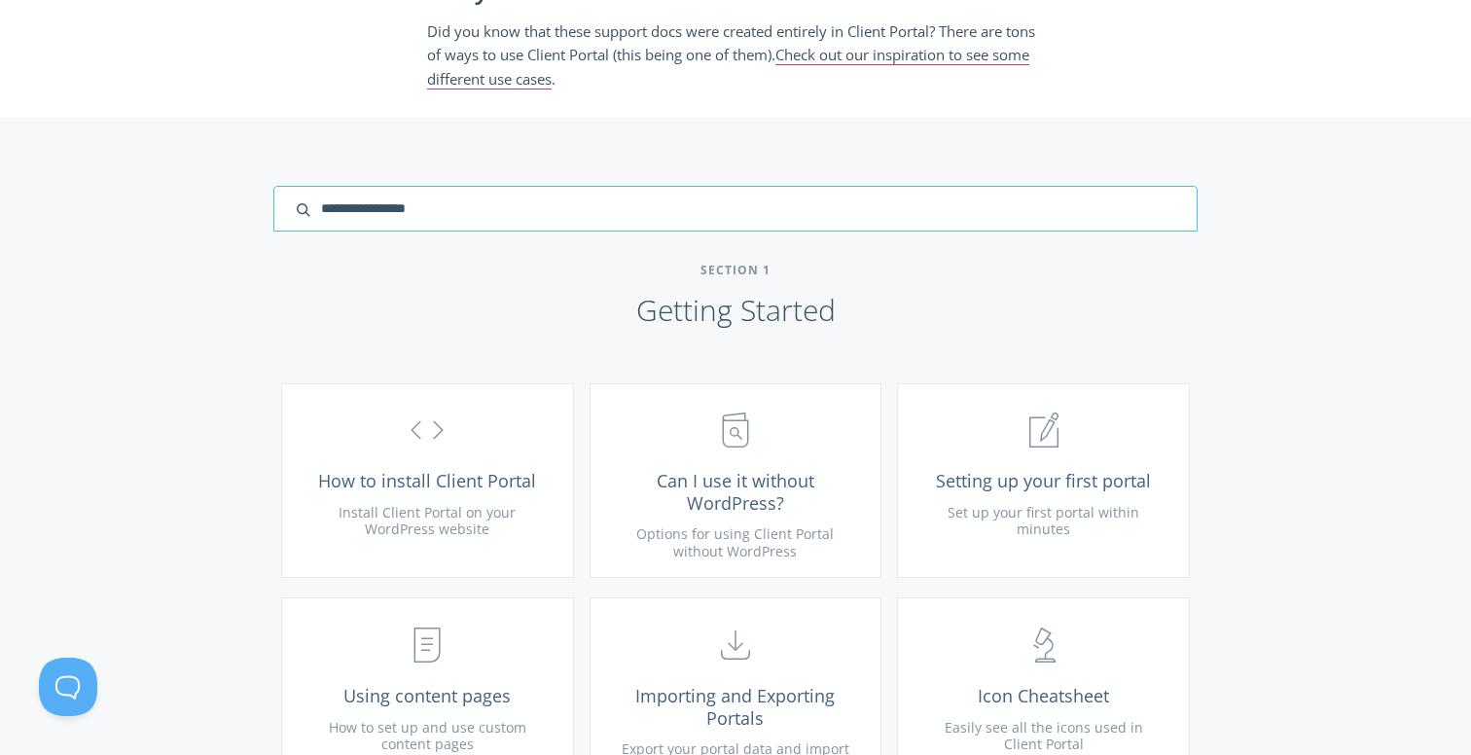
click at [1049, 207] on input "search input" at bounding box center [735, 209] width 924 height 46
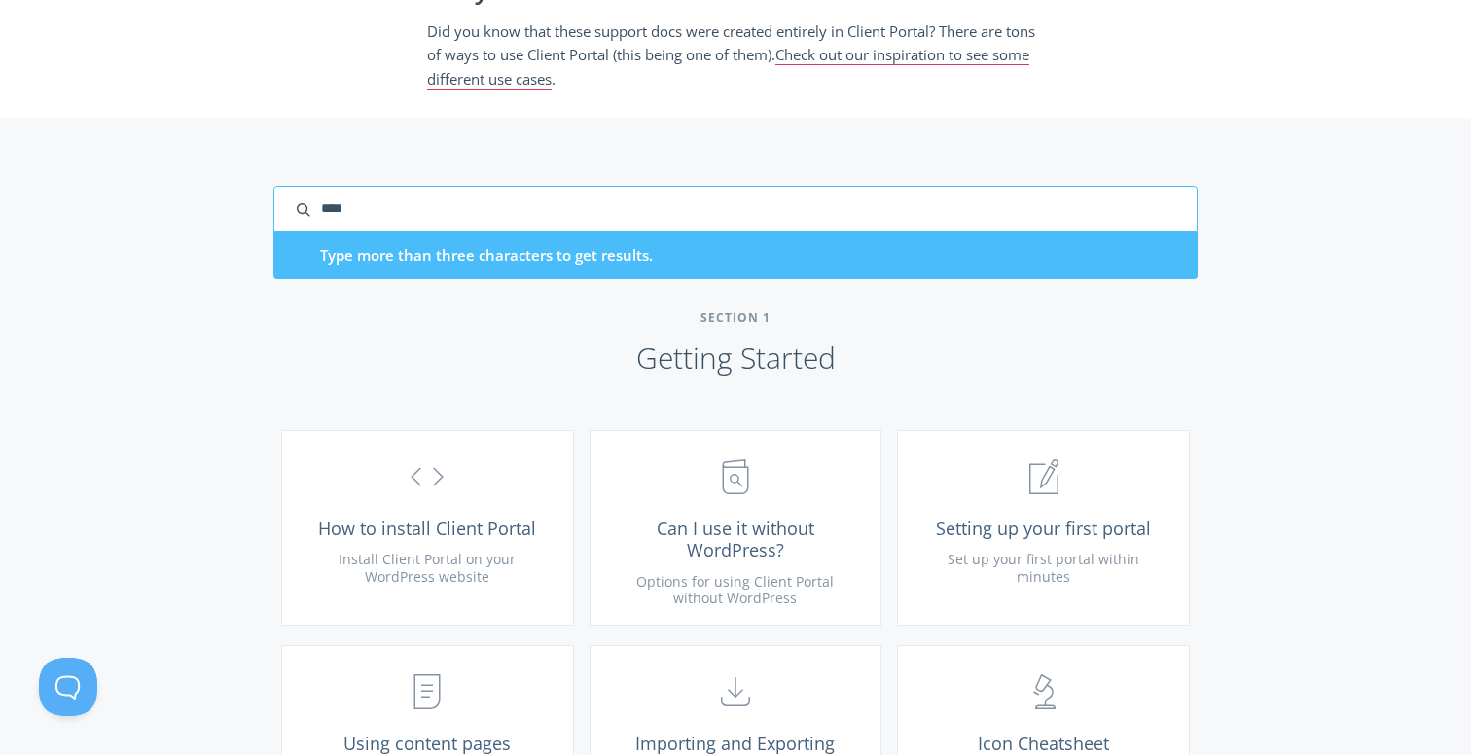
type input "****"
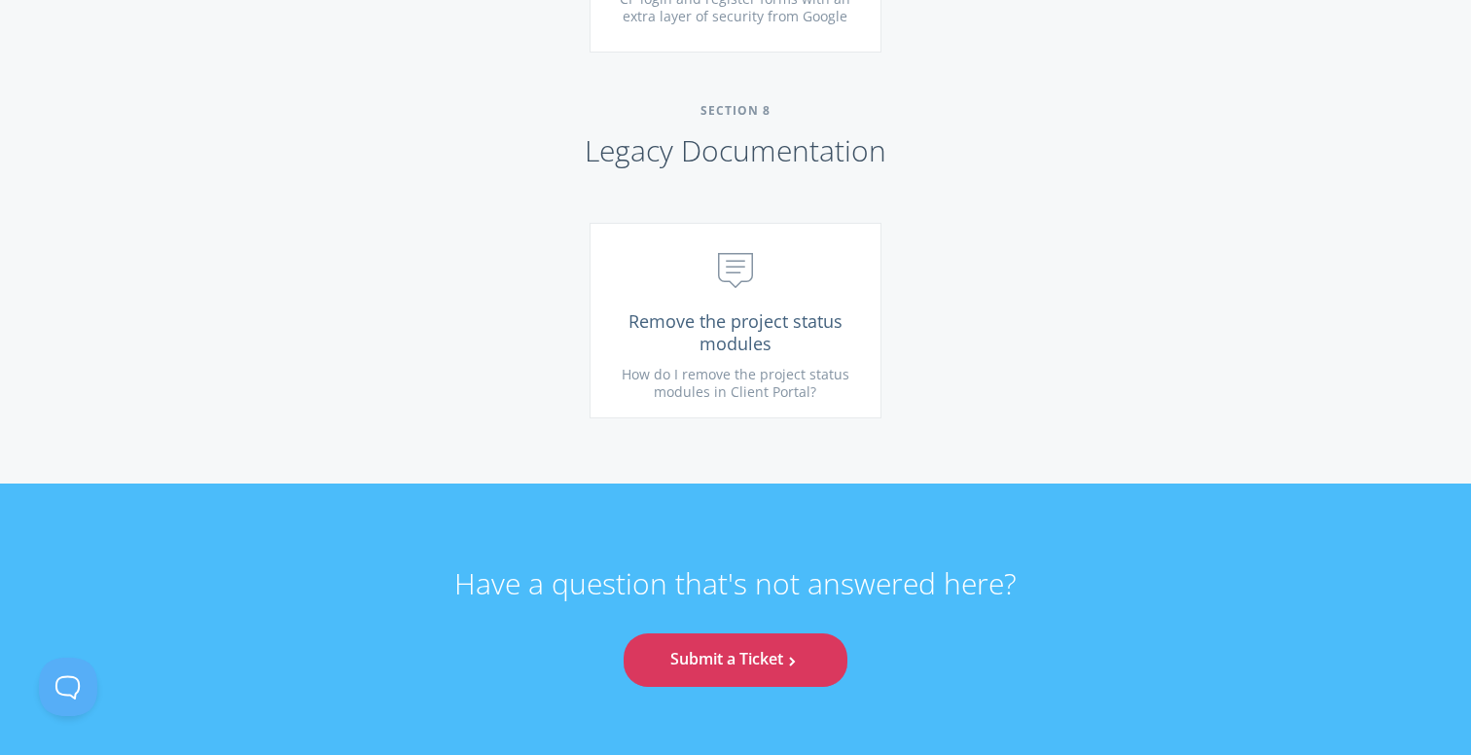
scroll to position [3000, 0]
